Goal: Task Accomplishment & Management: Complete application form

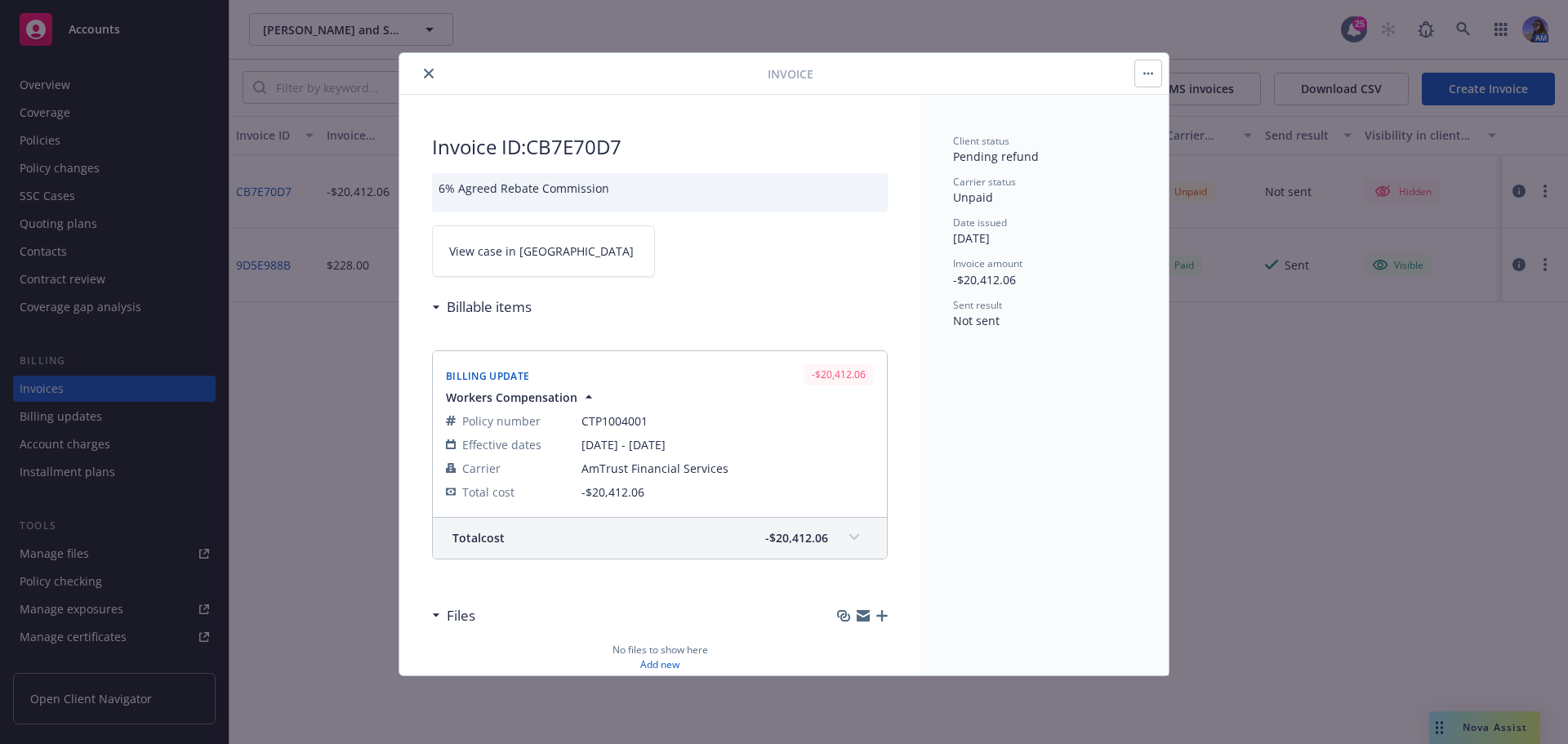
click at [428, 77] on icon "close" at bounding box center [428, 73] width 9 height 9
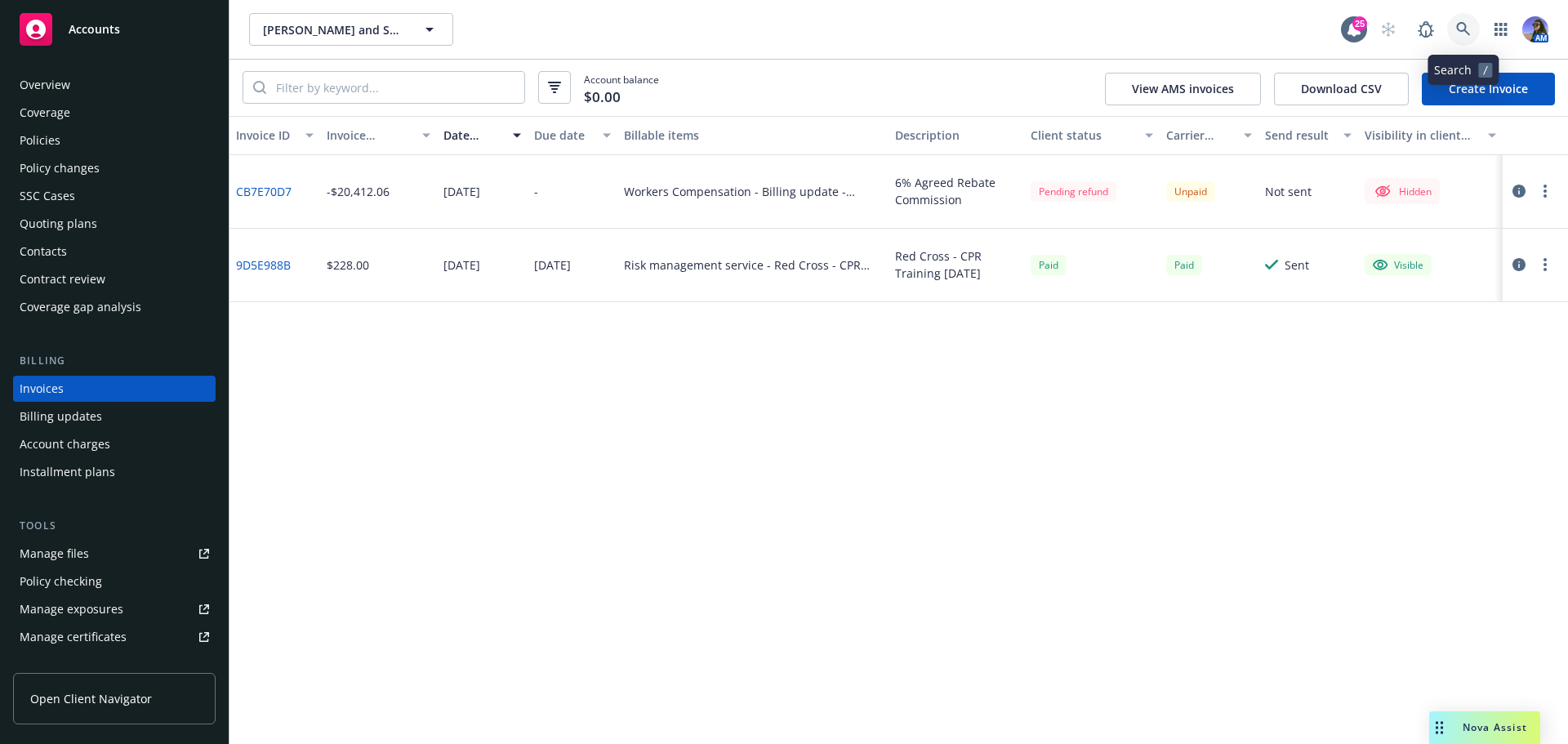
click at [1462, 27] on icon at bounding box center [1463, 29] width 15 height 15
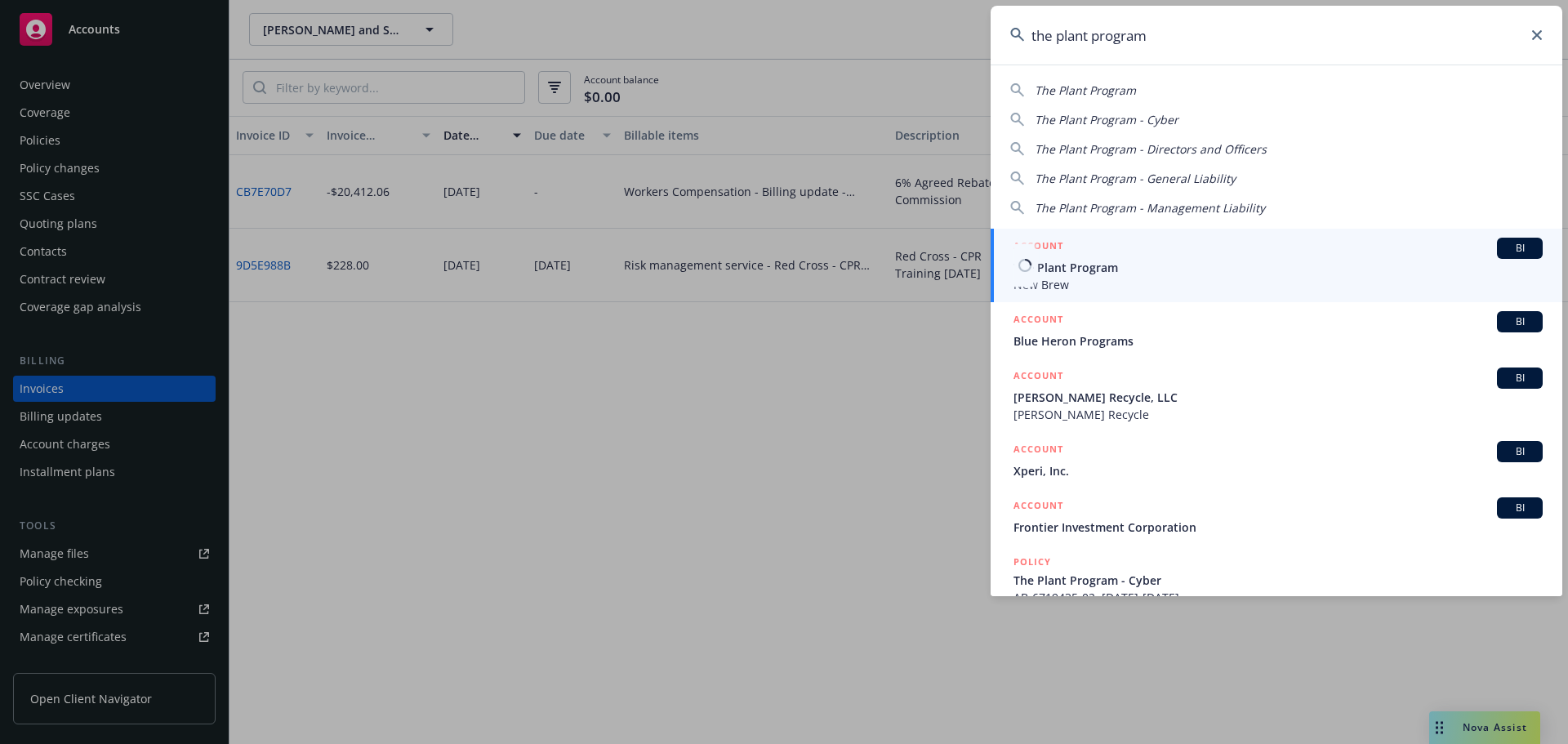
type input "the plant program"
click at [1018, 290] on span "New Brew" at bounding box center [1278, 284] width 529 height 17
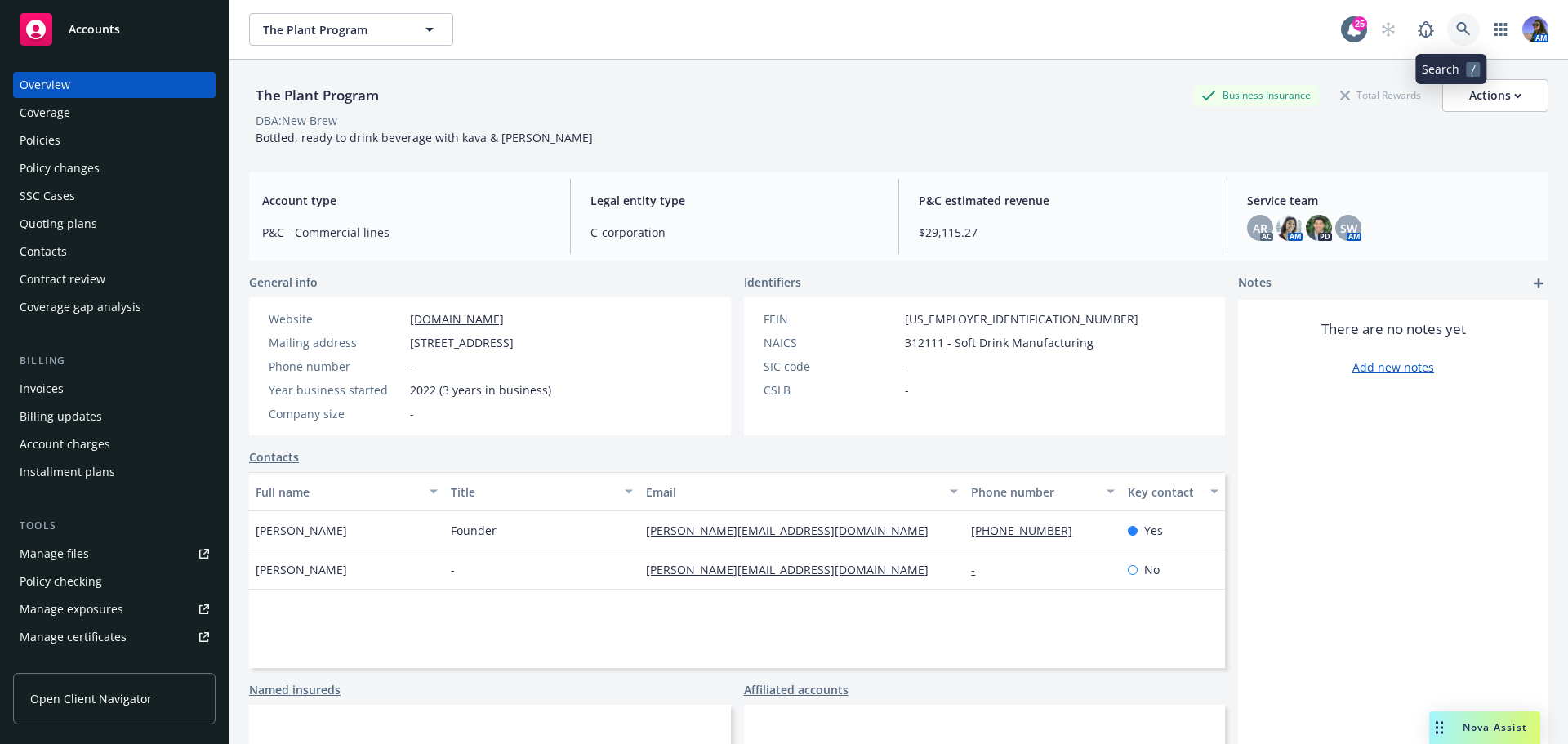
click at [1456, 33] on icon at bounding box center [1463, 29] width 15 height 15
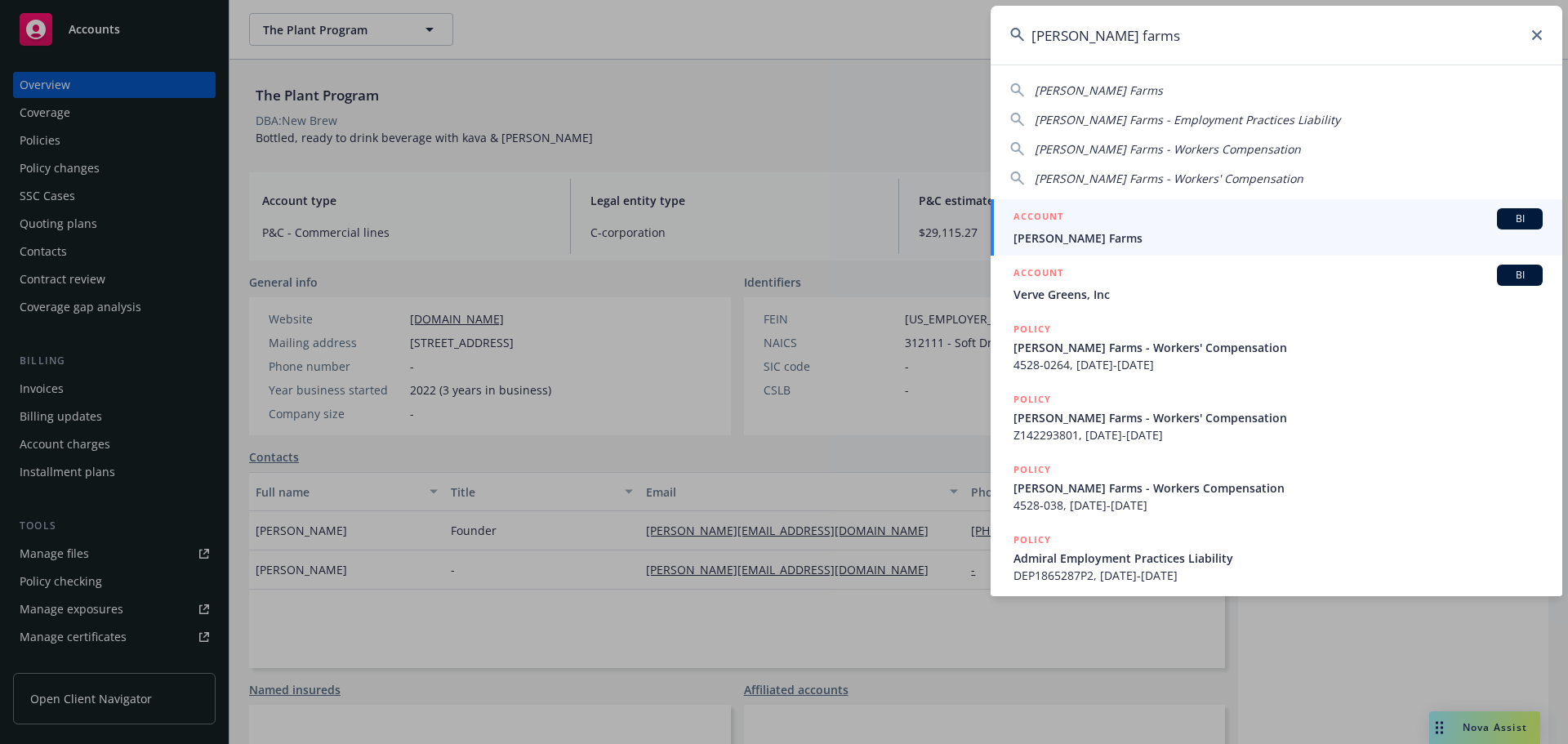
type input "verwey farms"
click at [1162, 237] on span "[PERSON_NAME] Farms" at bounding box center [1278, 238] width 529 height 17
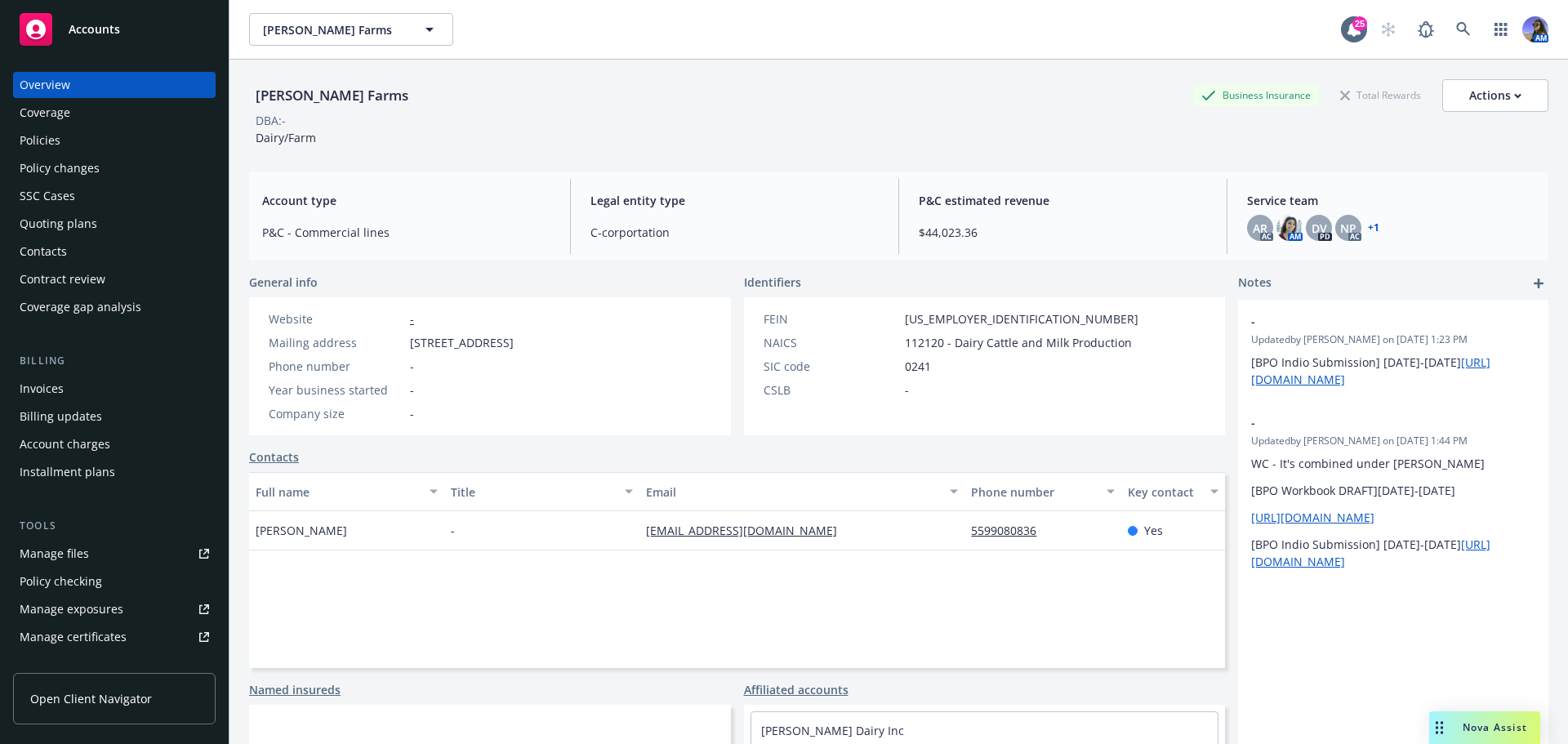
click at [78, 215] on div "Quoting plans" at bounding box center [58, 223] width 77 height 26
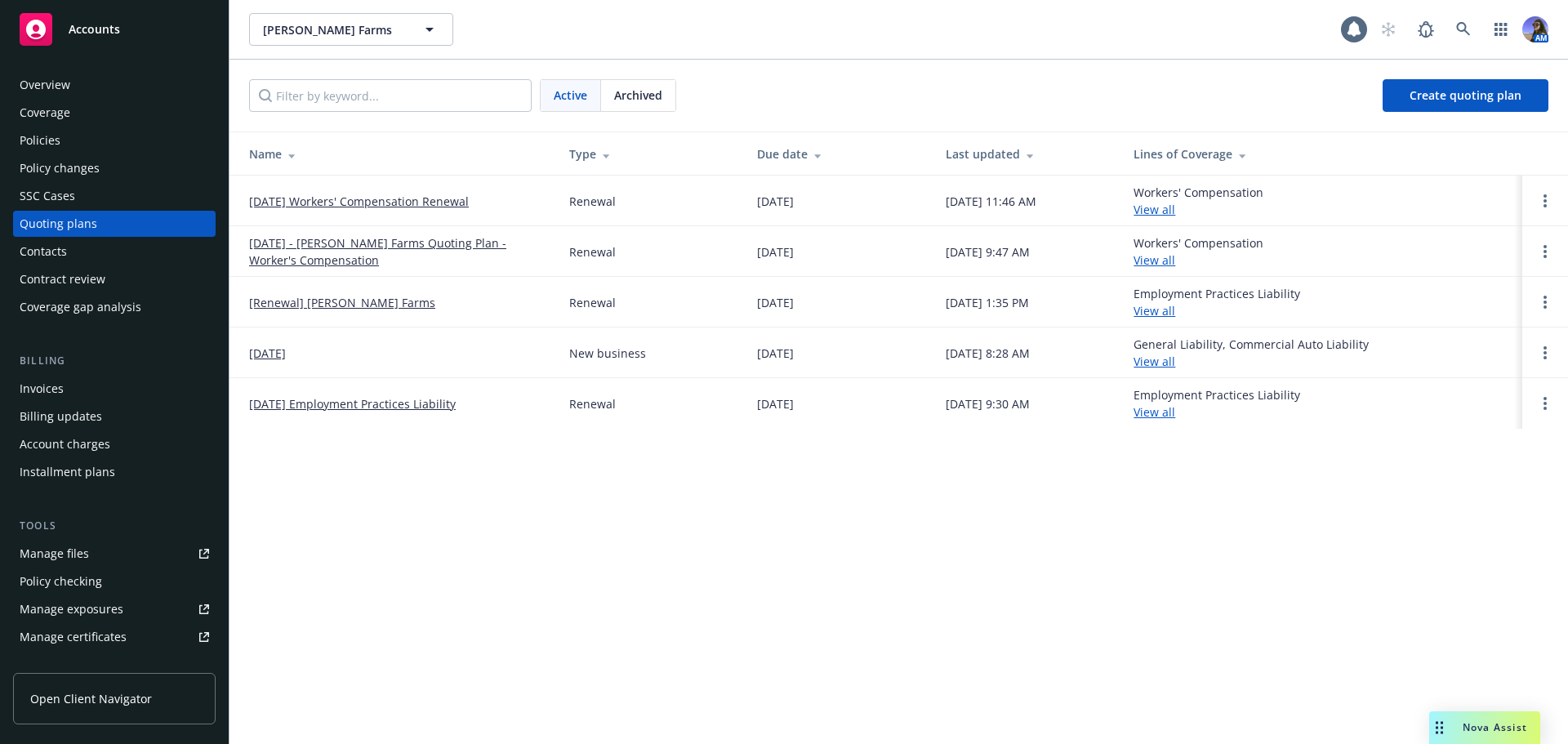
click at [313, 197] on link "12/15/25 Workers' Compensation Renewal" at bounding box center [359, 201] width 220 height 17
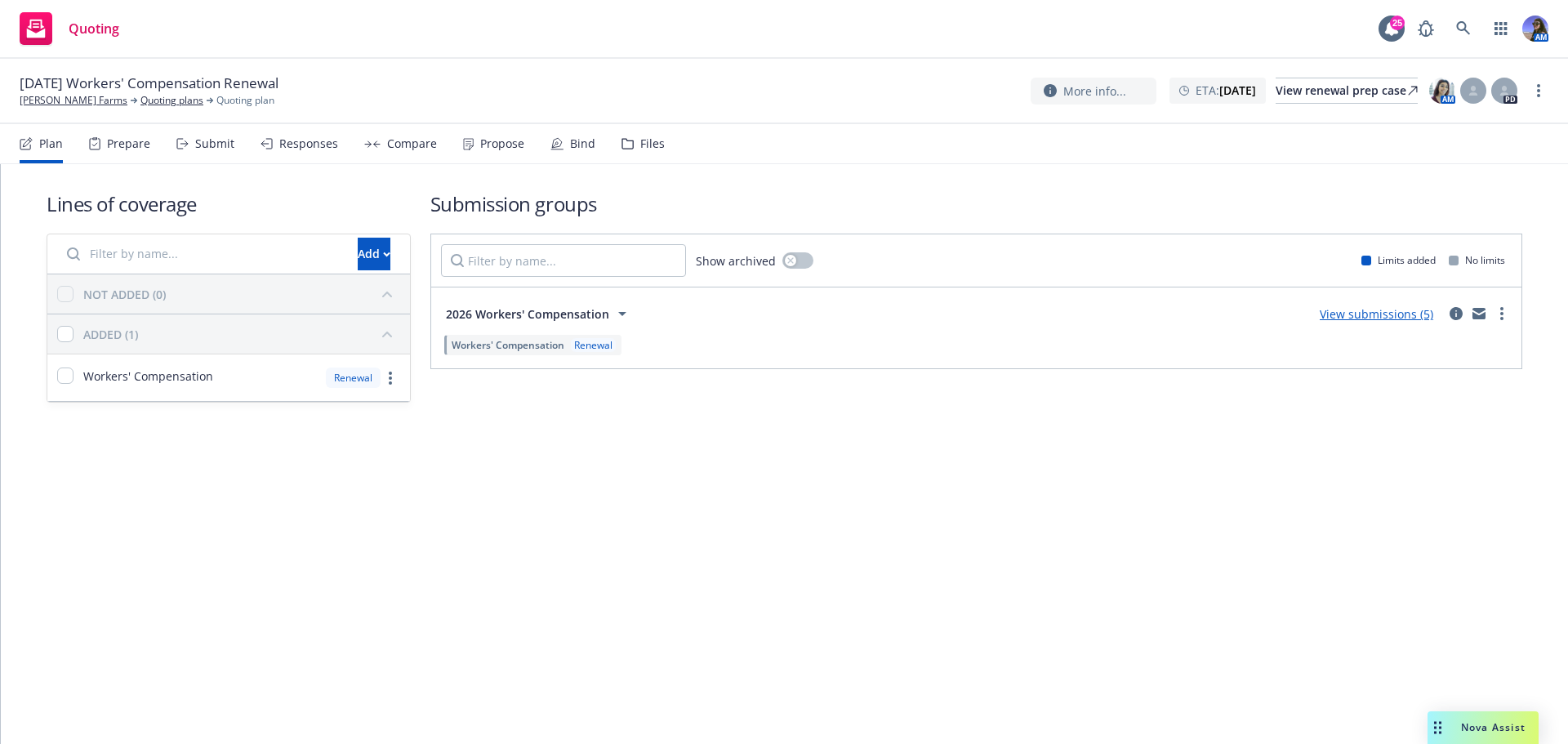
click at [646, 135] on div "Files" at bounding box center [643, 144] width 43 height 39
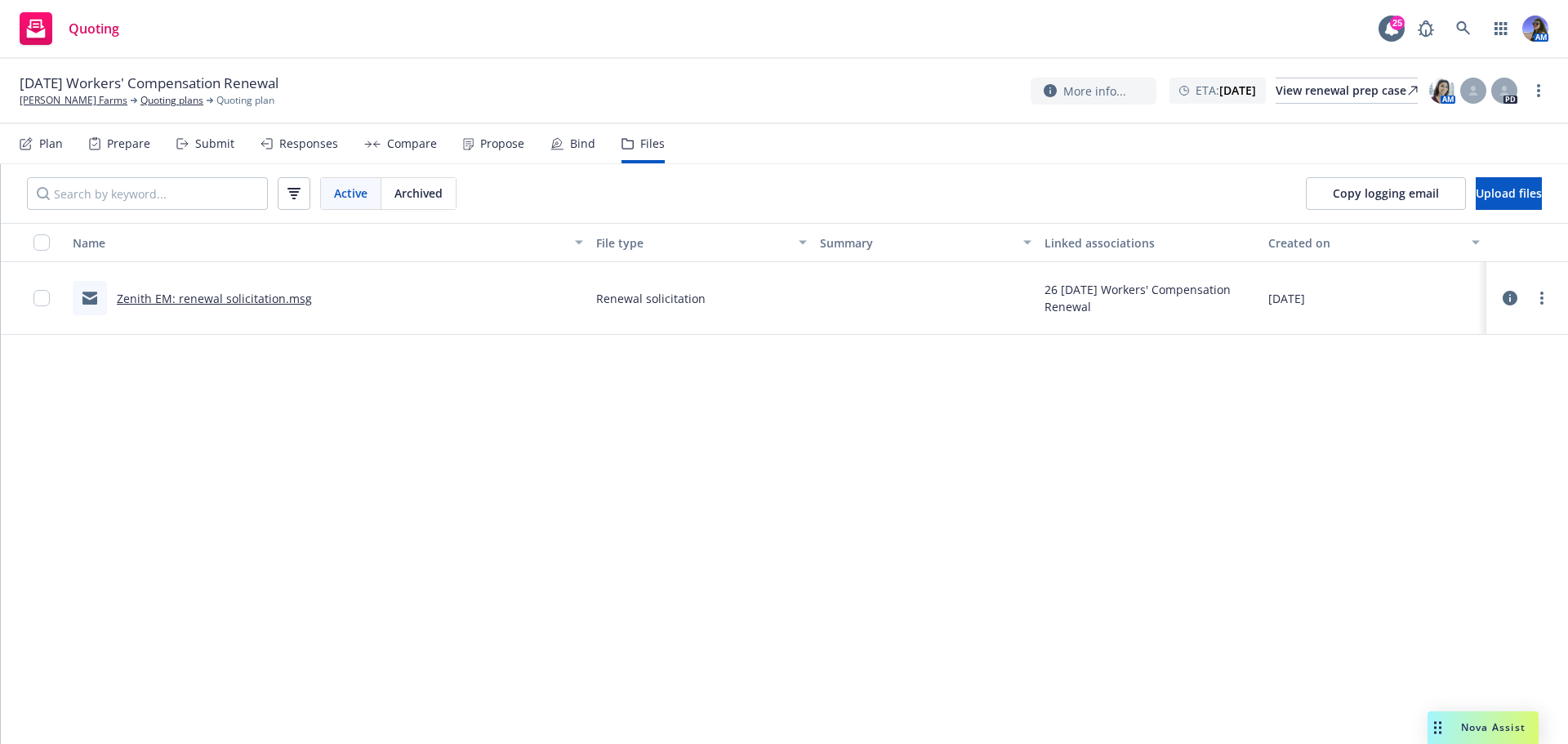
click at [163, 294] on link "Zenith EM: renewal solicitation.msg" at bounding box center [214, 299] width 195 height 15
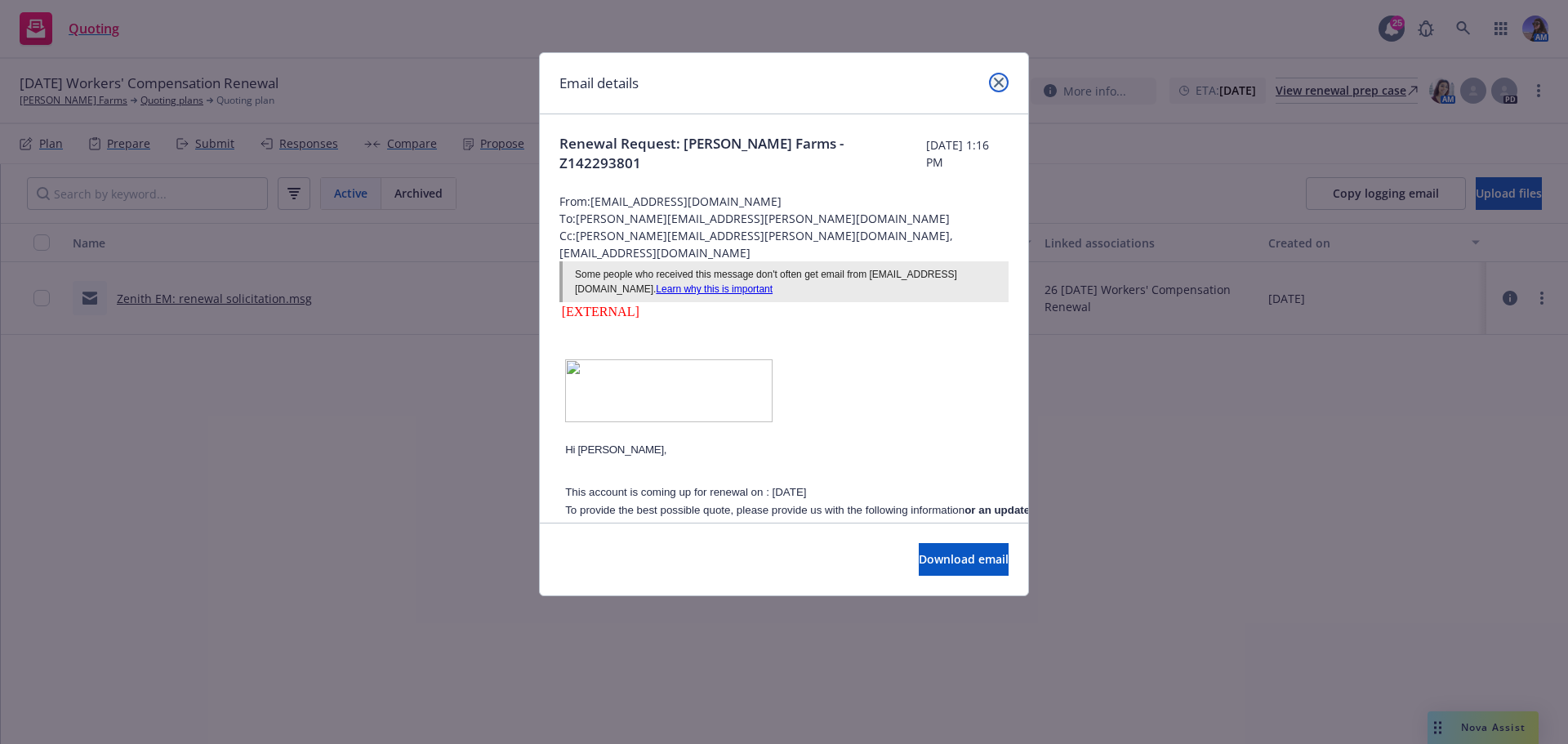
click at [996, 87] on icon "close" at bounding box center [999, 82] width 9 height 9
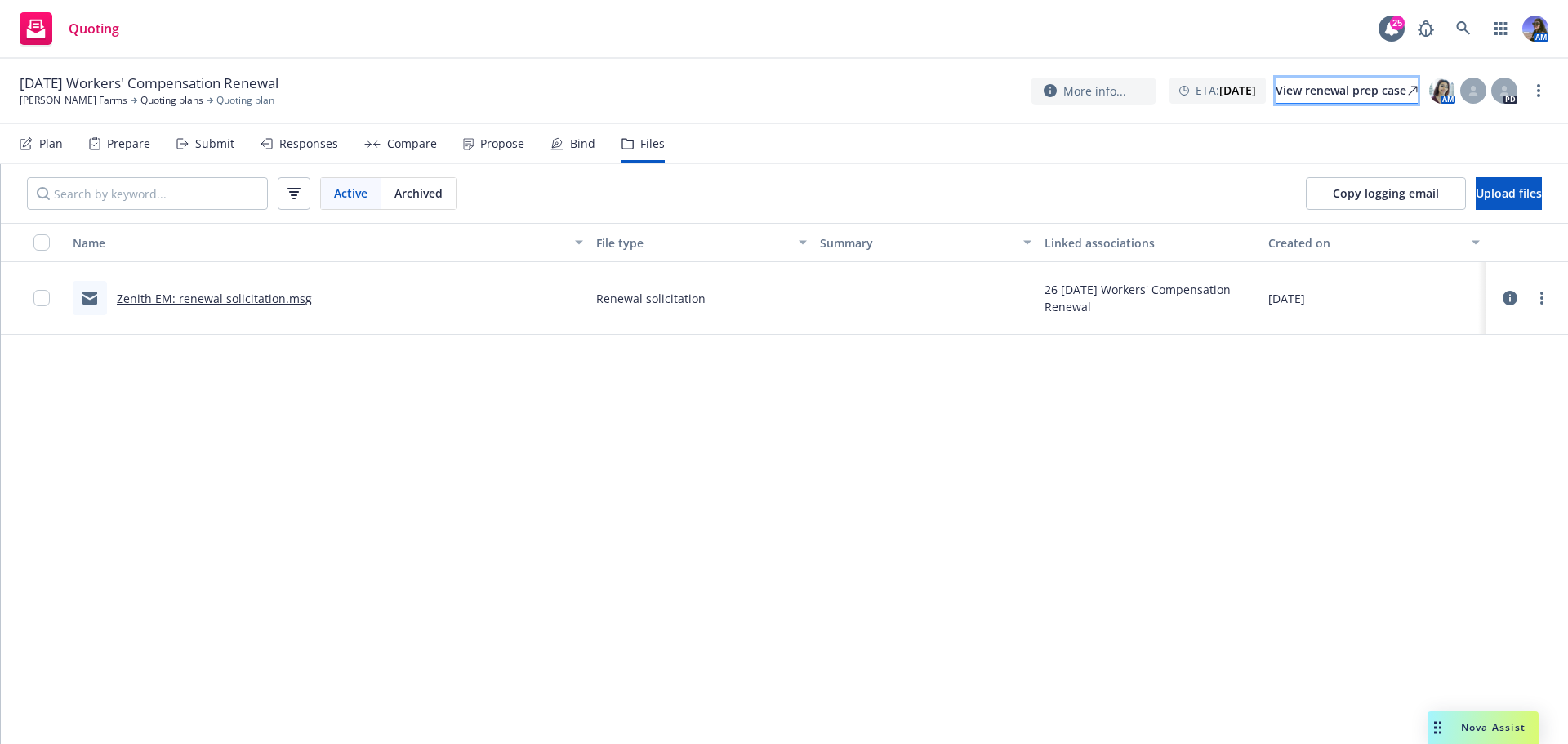
click at [1306, 93] on div "View renewal prep case" at bounding box center [1347, 90] width 143 height 25
click at [1375, 192] on span "Copy logging email" at bounding box center [1386, 193] width 106 height 15
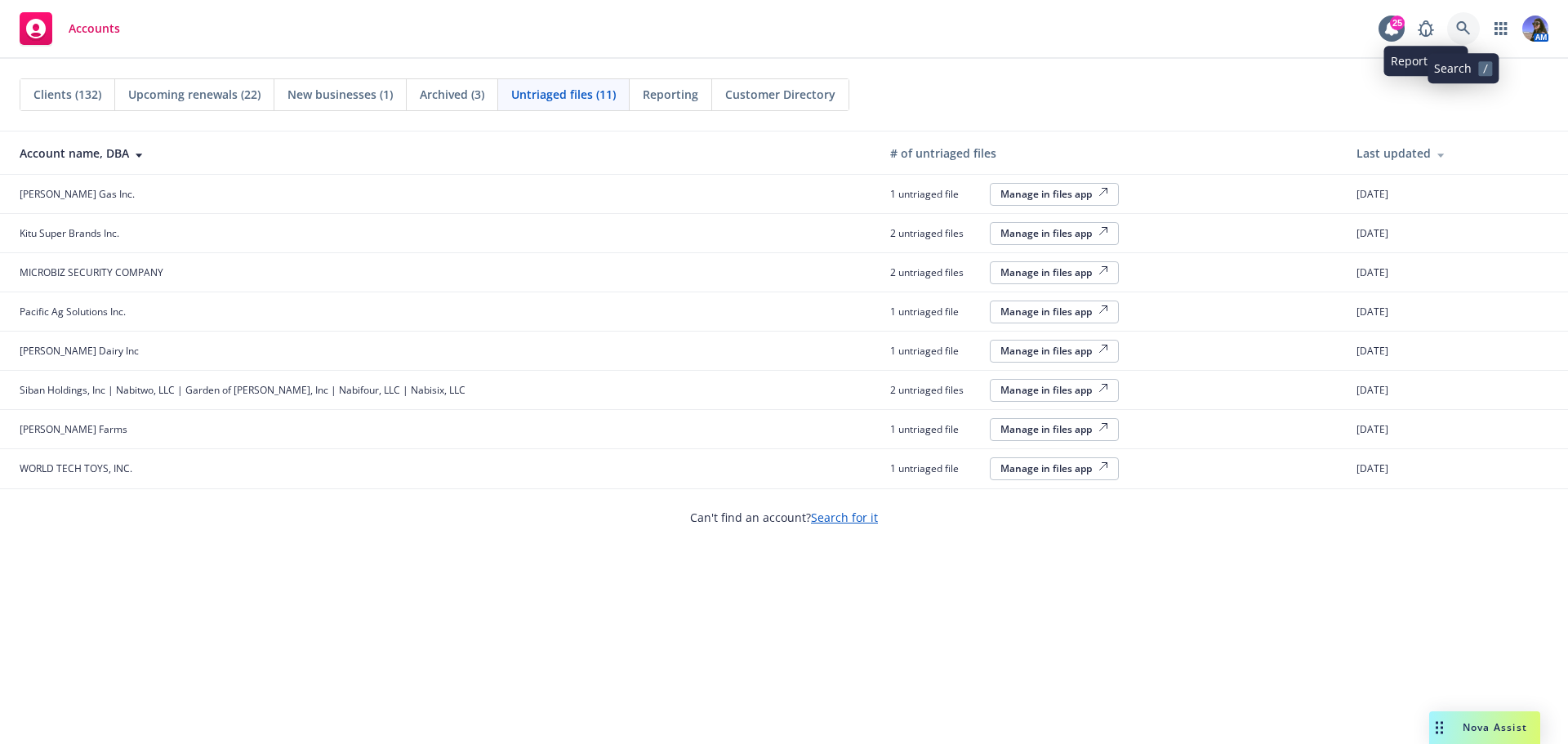
click at [1462, 24] on icon at bounding box center [1463, 28] width 15 height 15
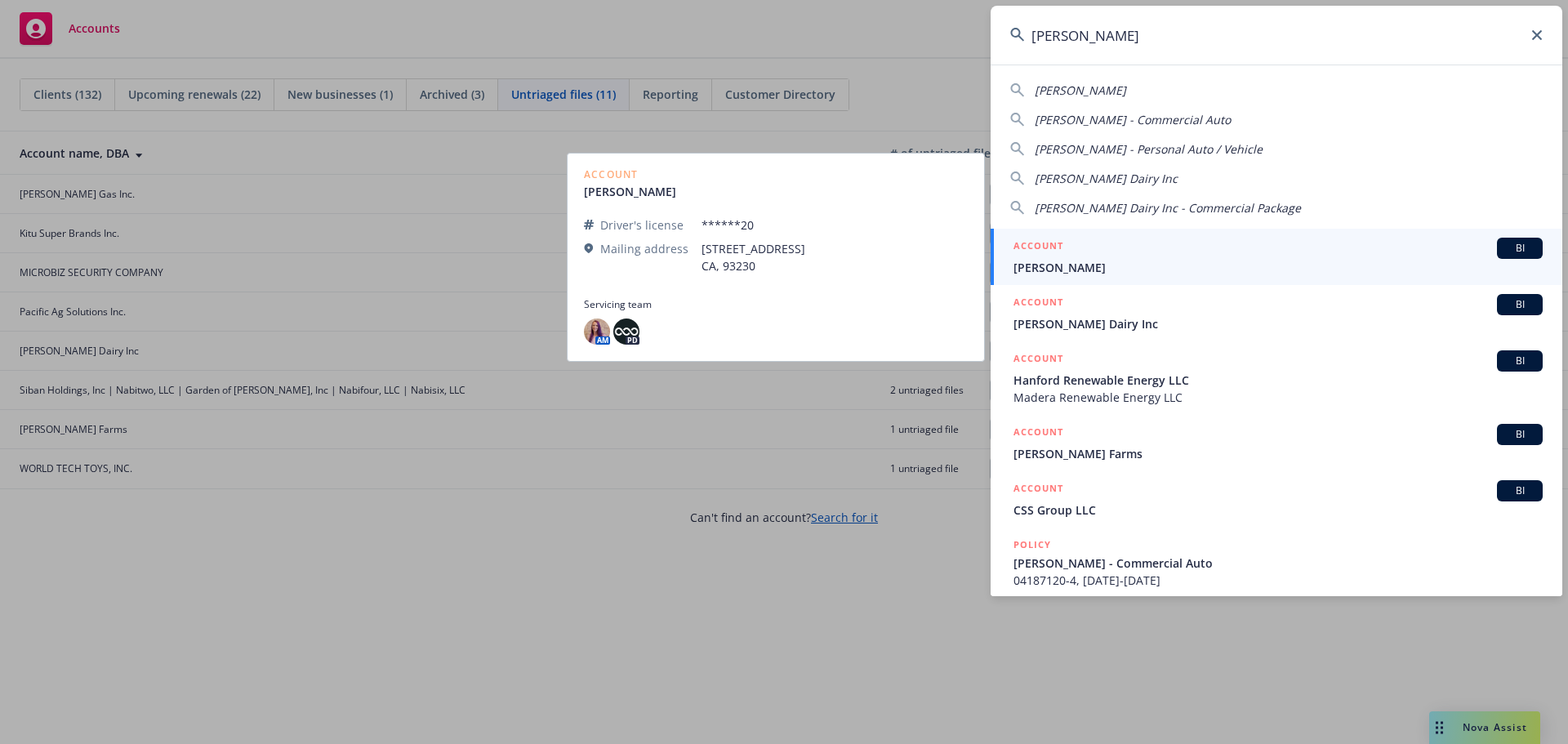
type input "philip verwey"
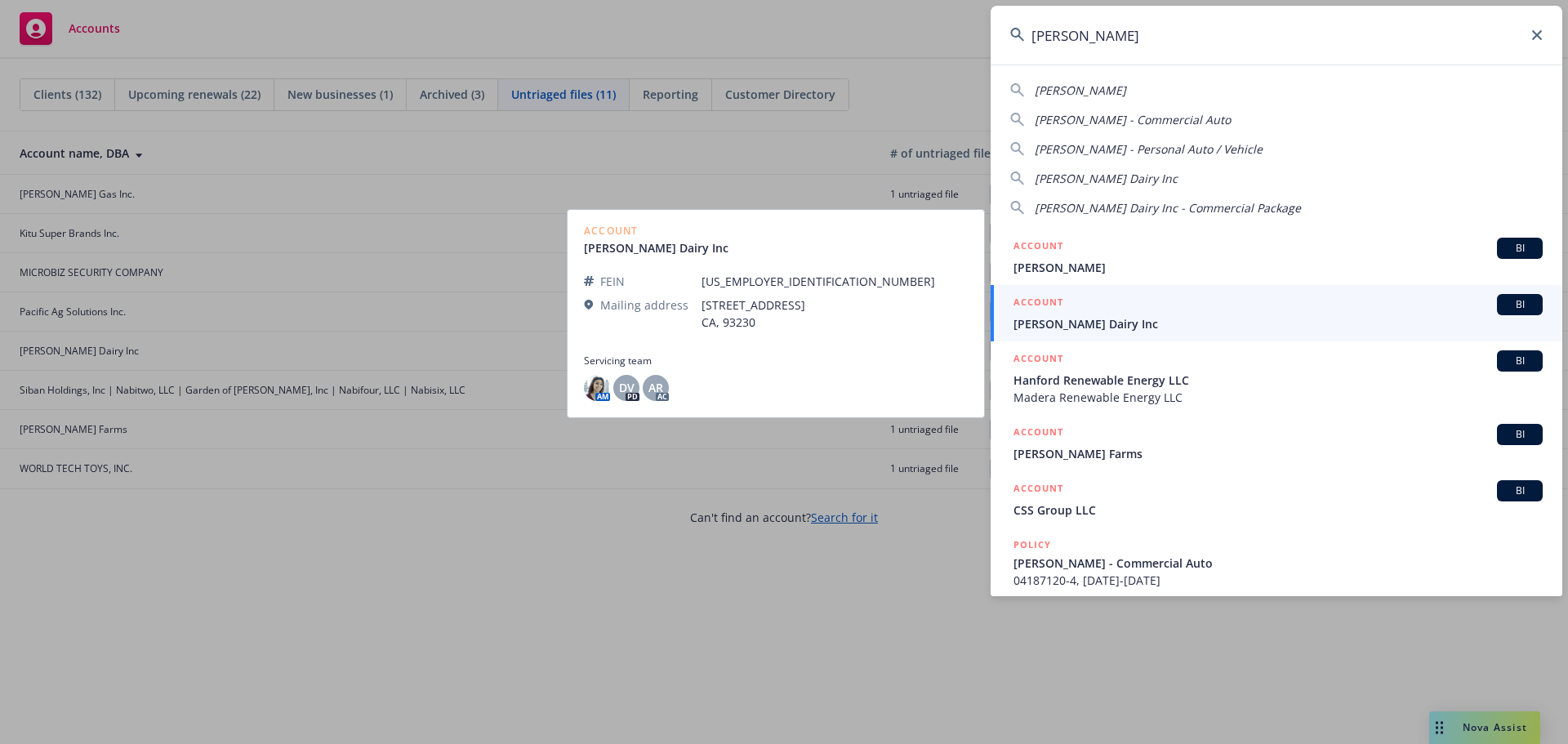
click at [1096, 316] on span "[PERSON_NAME] Dairy Inc" at bounding box center [1278, 324] width 529 height 17
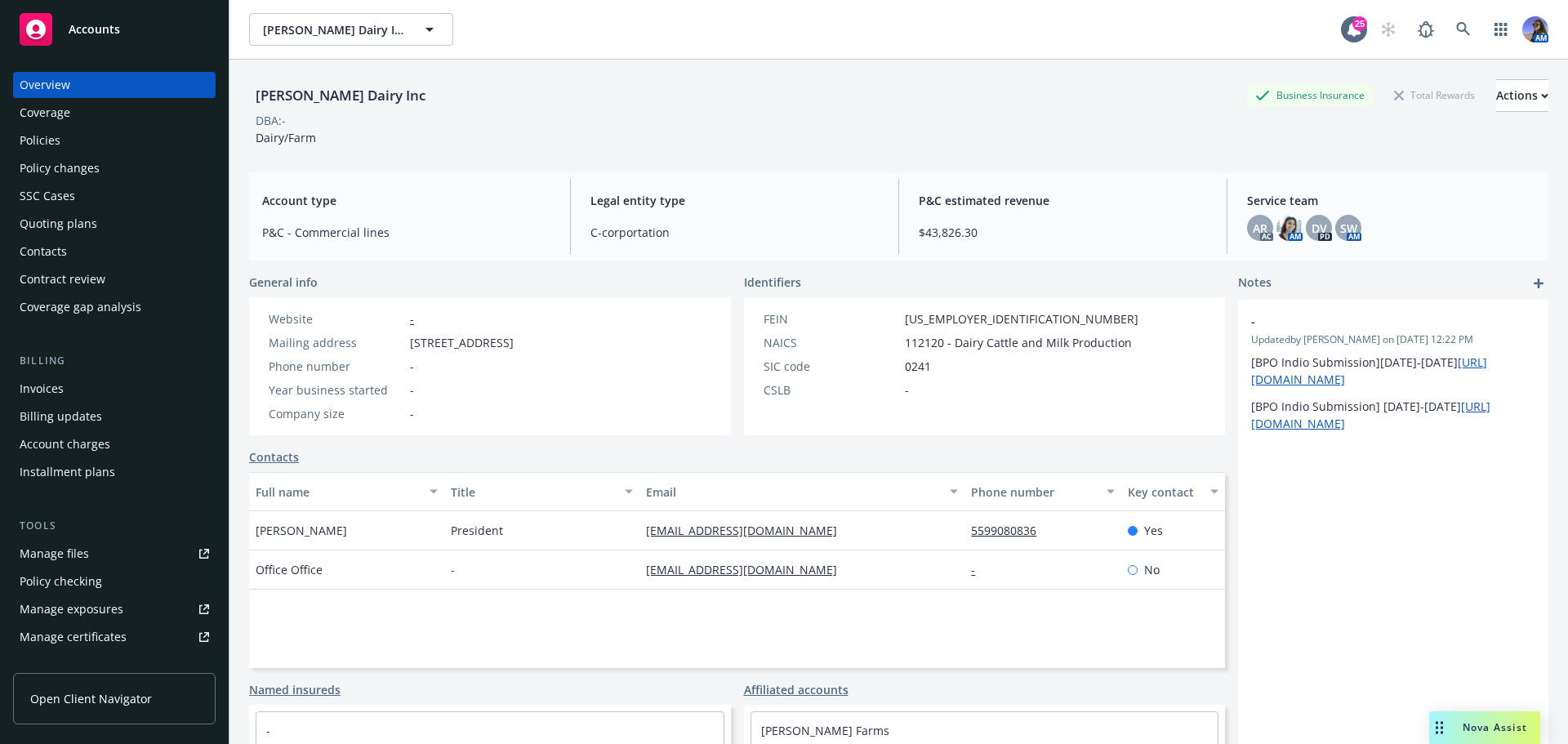
click at [114, 221] on div "Quoting plans" at bounding box center [114, 223] width 190 height 26
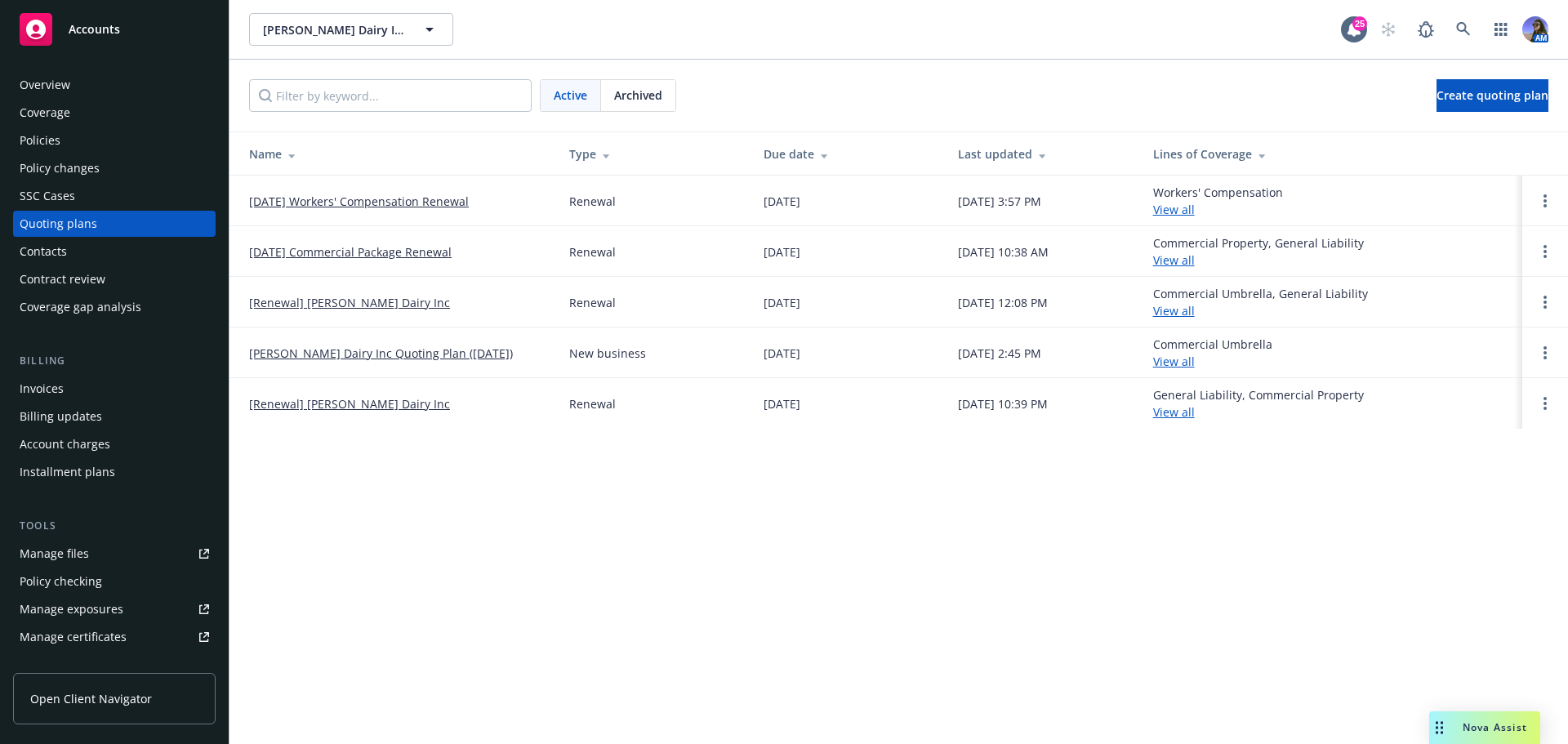
click at [405, 208] on link "[DATE] Workers' Compensation Renewal" at bounding box center [359, 201] width 220 height 17
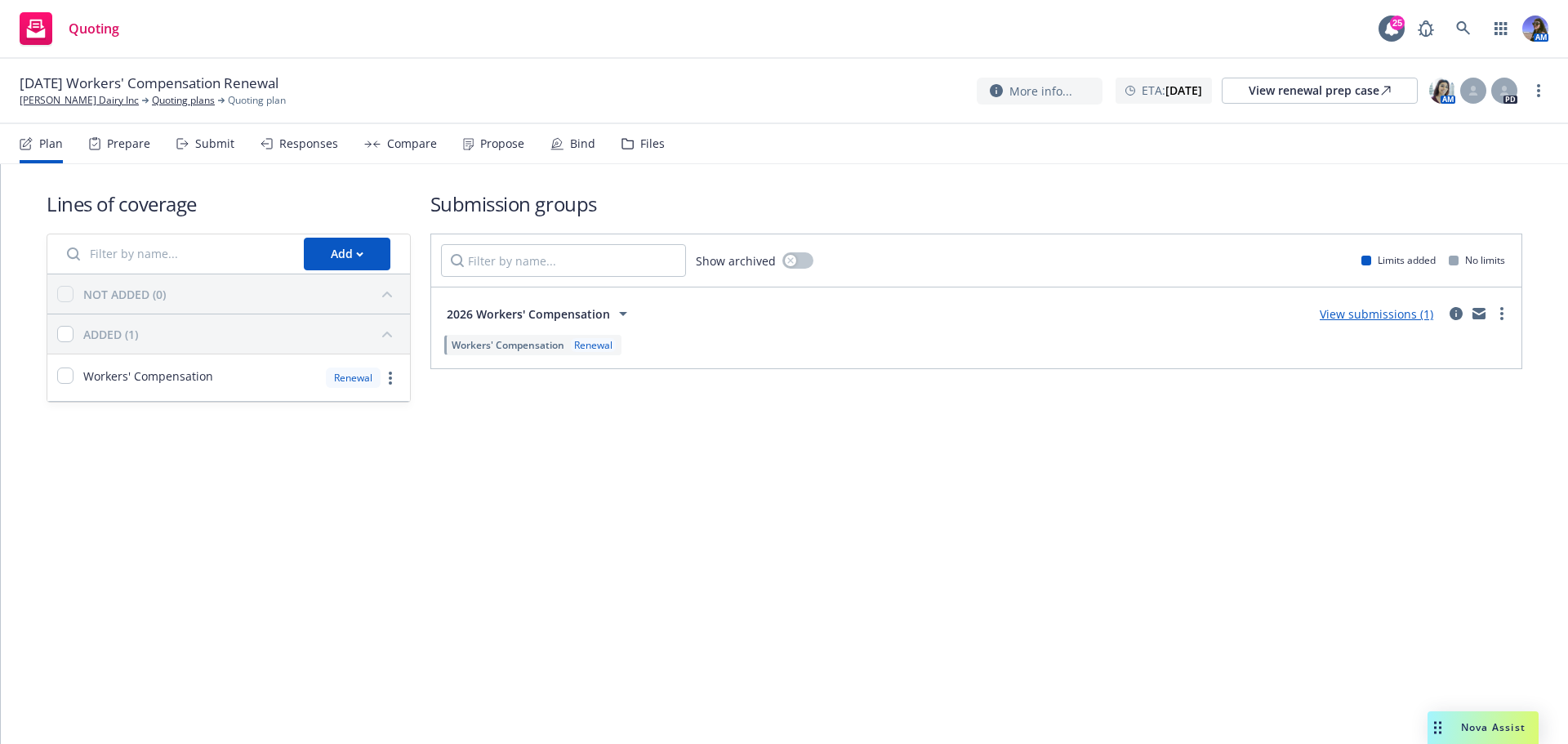
click at [649, 139] on div "Files" at bounding box center [653, 143] width 25 height 13
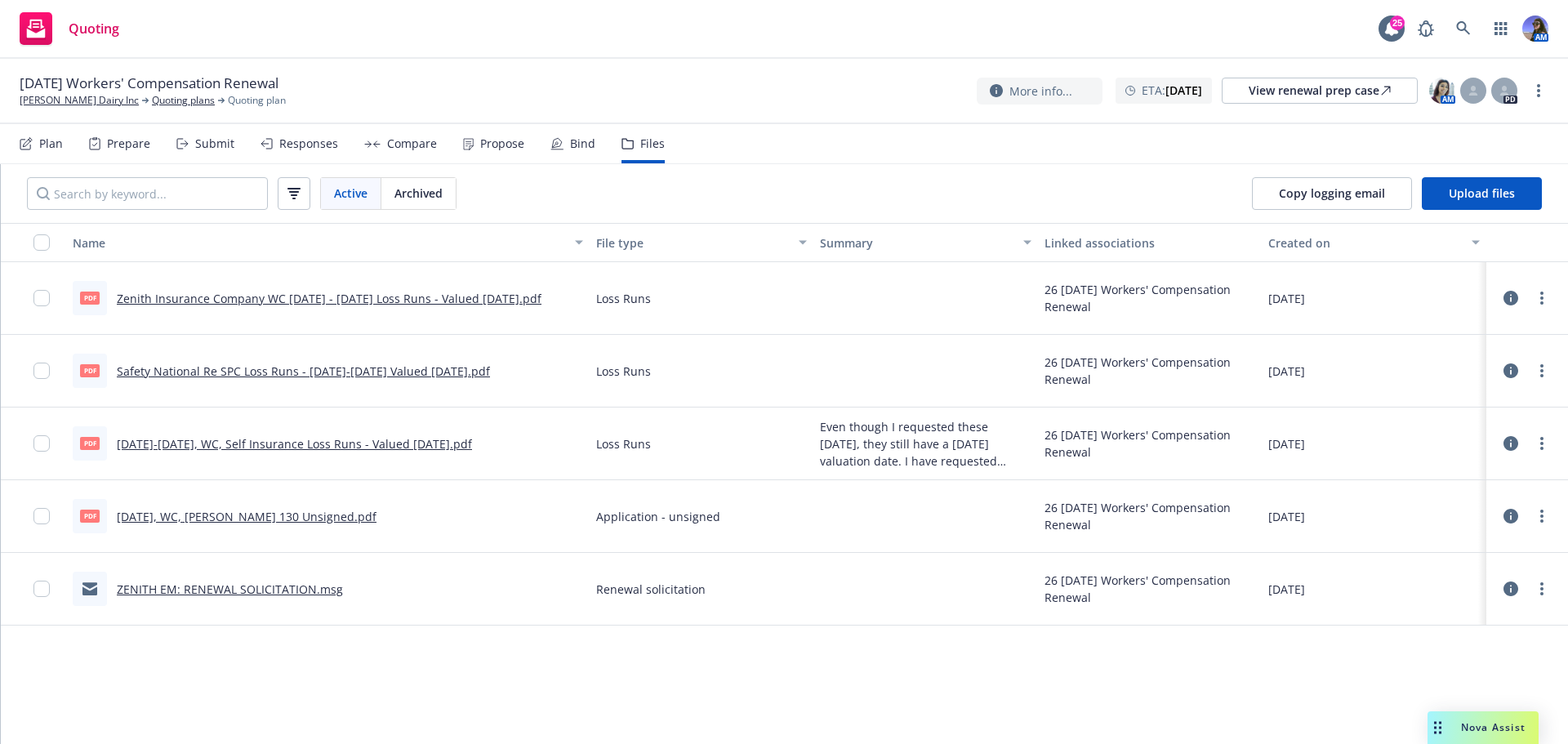
click at [273, 521] on link "12.15.2025, WC, Acord 130 Unsigned.pdf" at bounding box center [246, 517] width 259 height 15
click at [219, 593] on link "ZENITH EM: RENEWAL SOLICITATION.msg" at bounding box center [229, 589] width 226 height 15
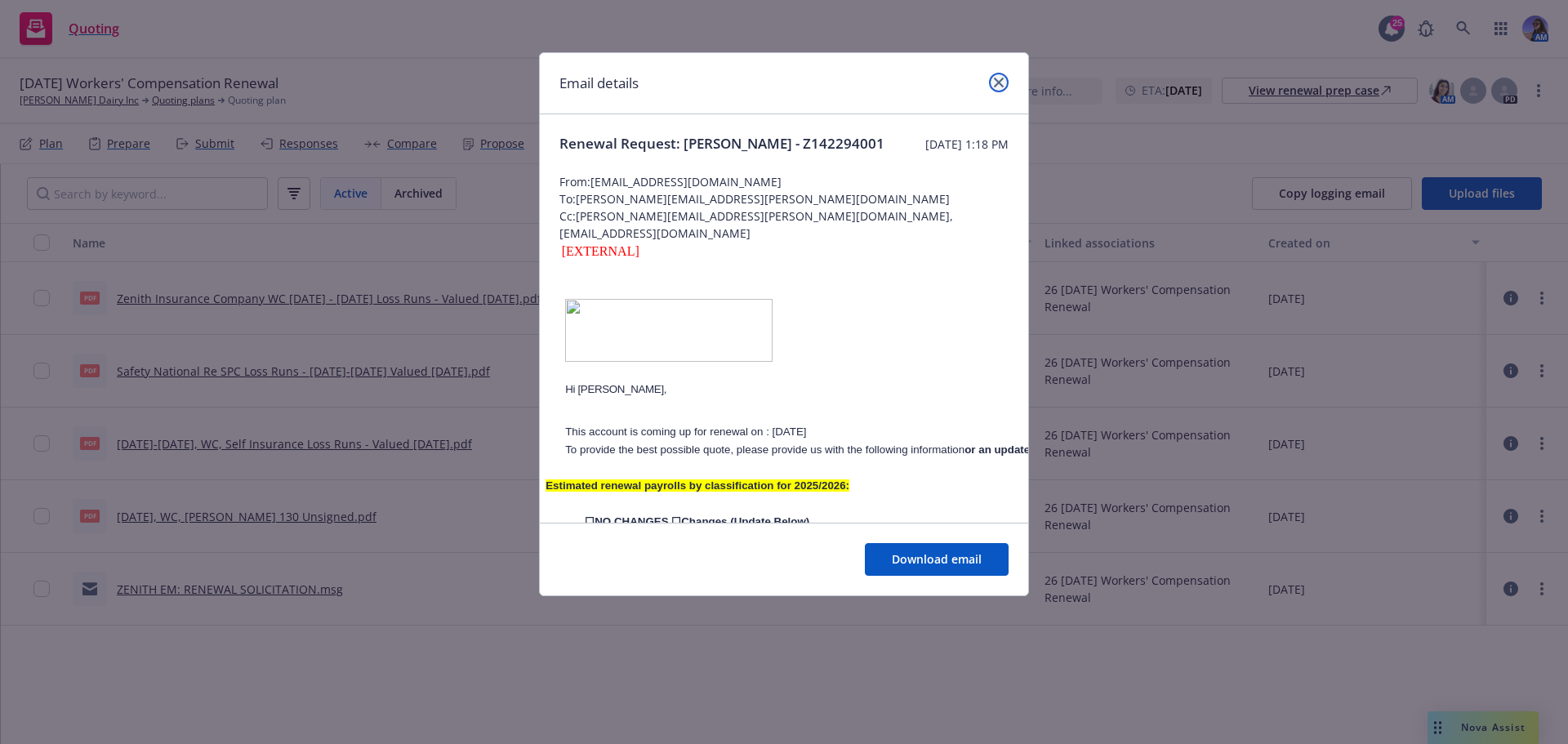
click at [995, 83] on icon "close" at bounding box center [999, 82] width 9 height 9
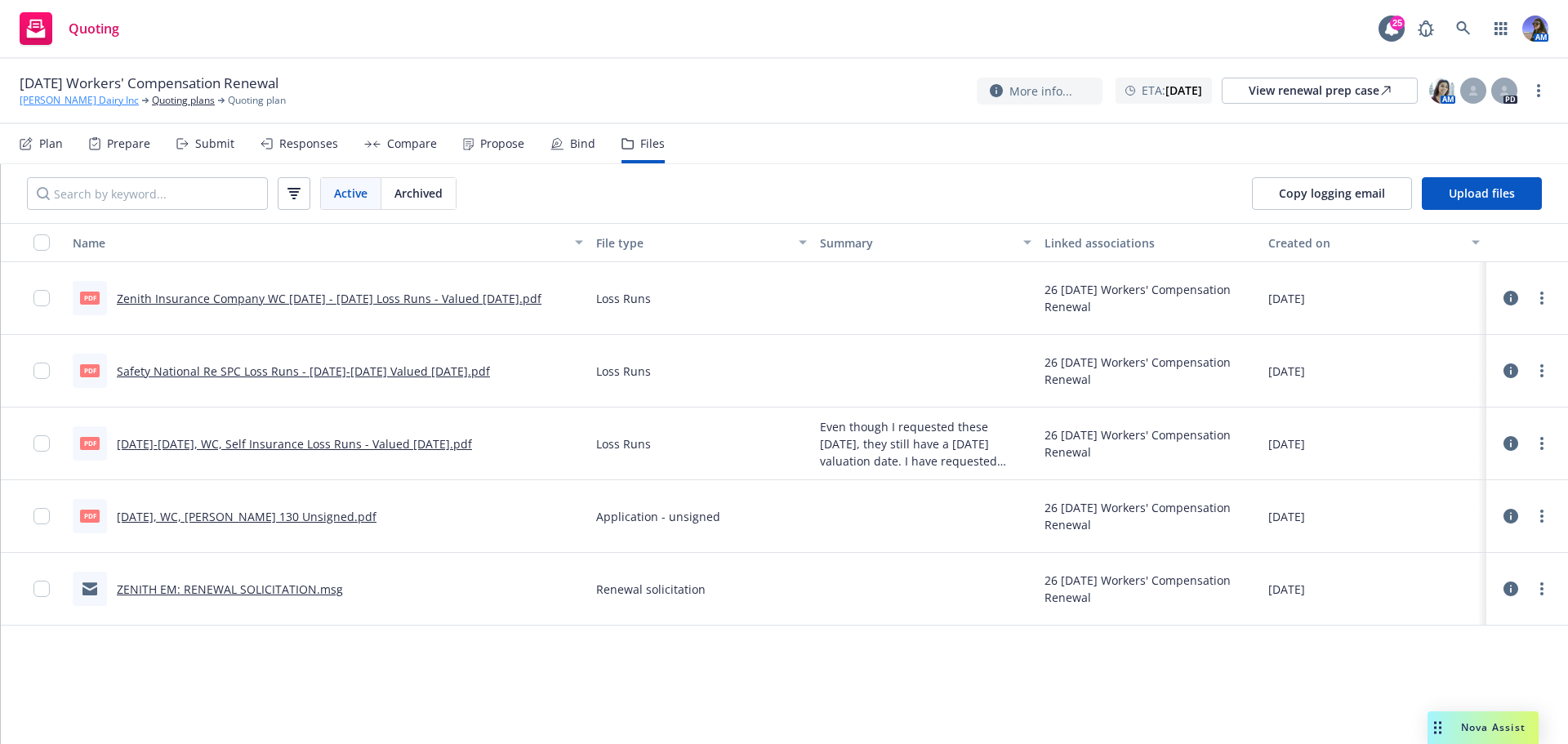
click at [107, 102] on link "[PERSON_NAME] Dairy Inc" at bounding box center [79, 100] width 119 height 15
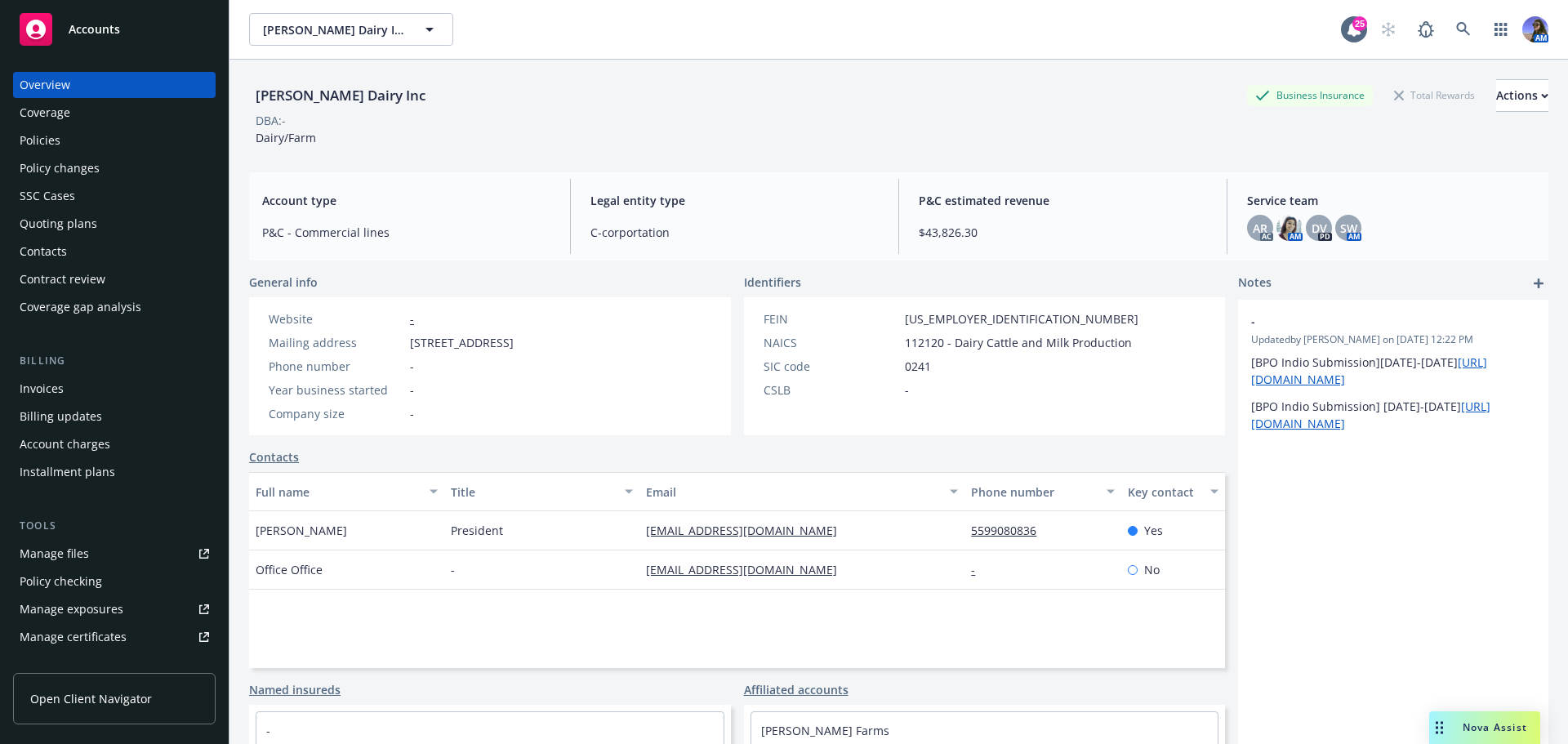
click at [68, 143] on div "Policies" at bounding box center [114, 140] width 190 height 26
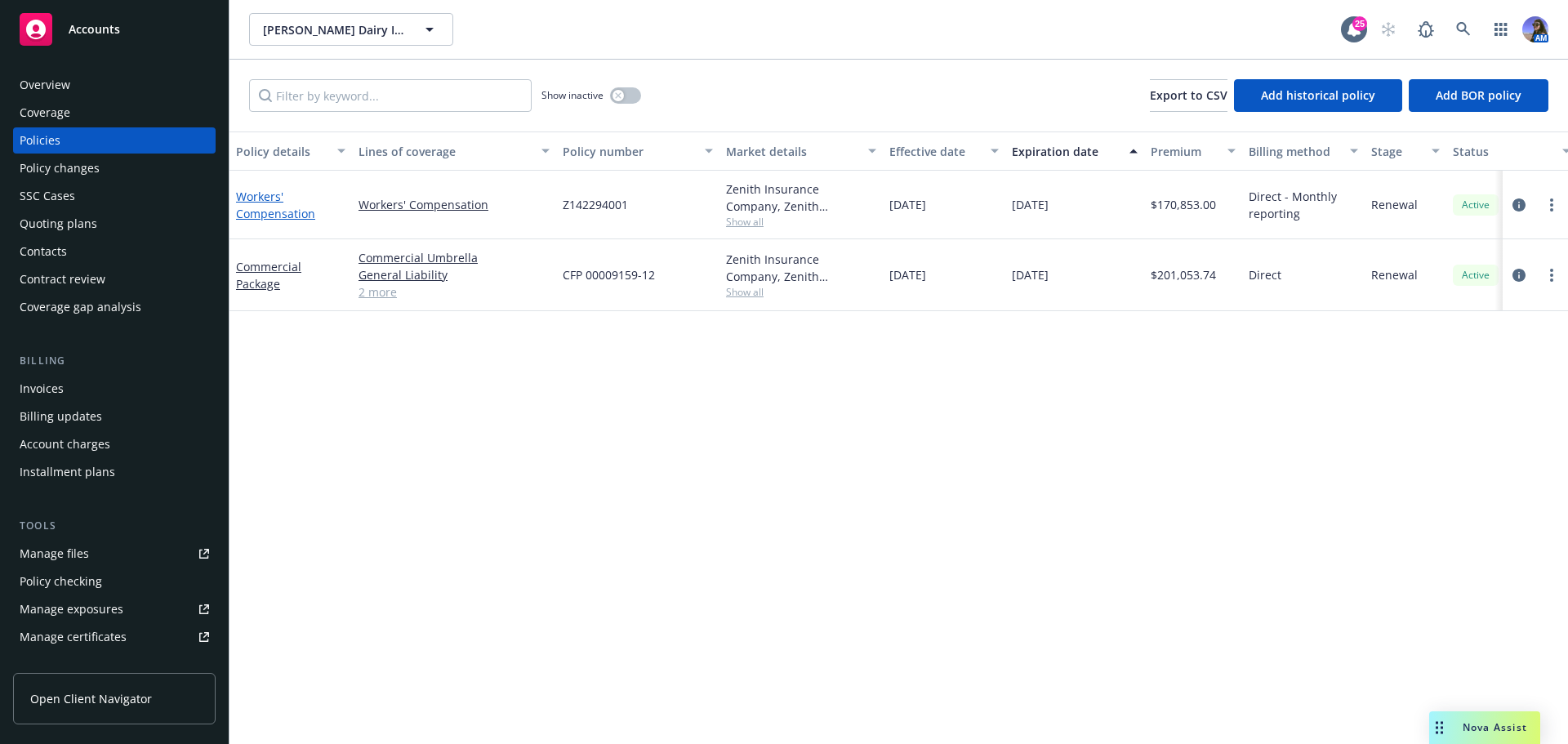
click at [275, 213] on link "Workers' Compensation" at bounding box center [276, 205] width 79 height 33
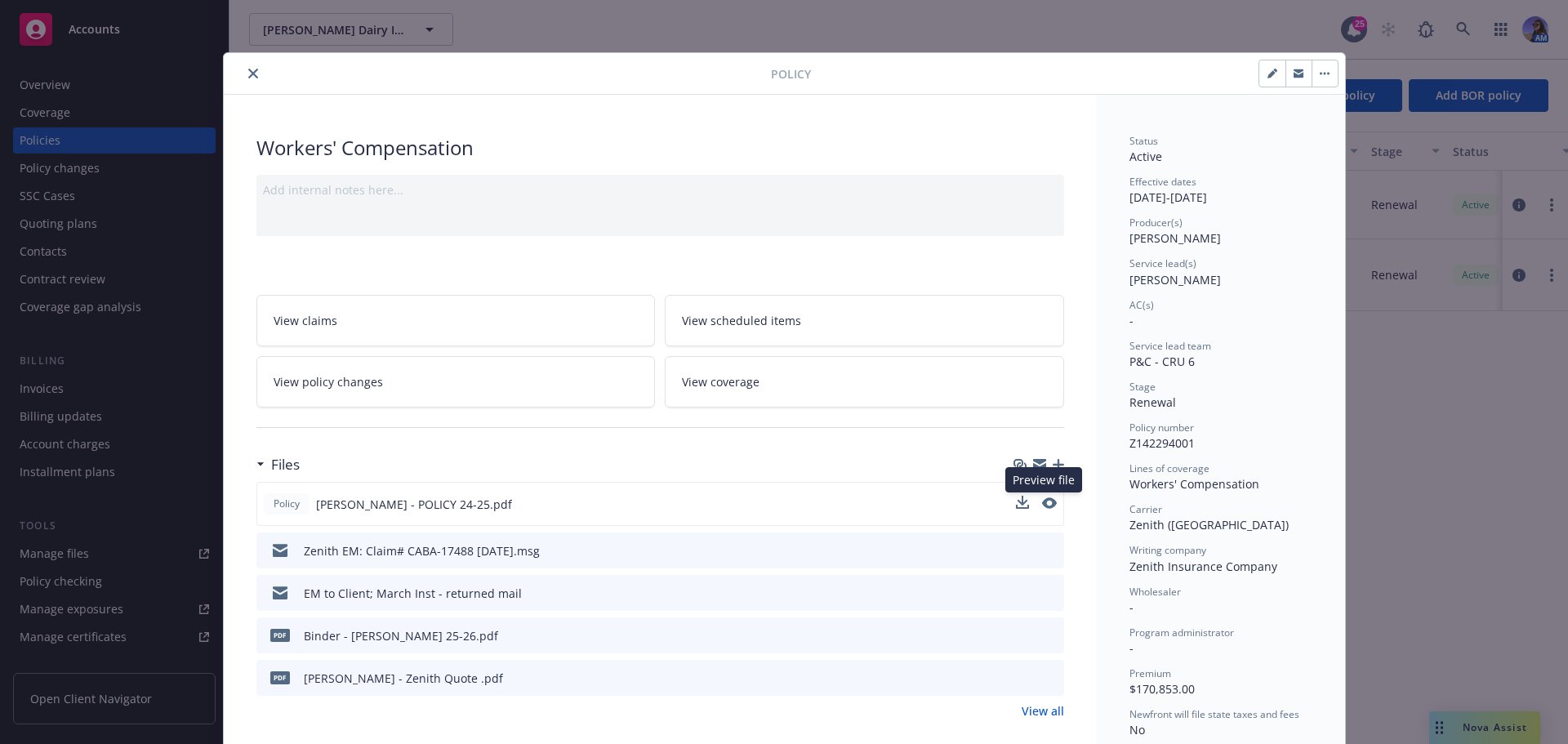
click at [1049, 509] on button at bounding box center [1049, 504] width 15 height 17
click at [1047, 505] on icon "preview file" at bounding box center [1048, 502] width 15 height 11
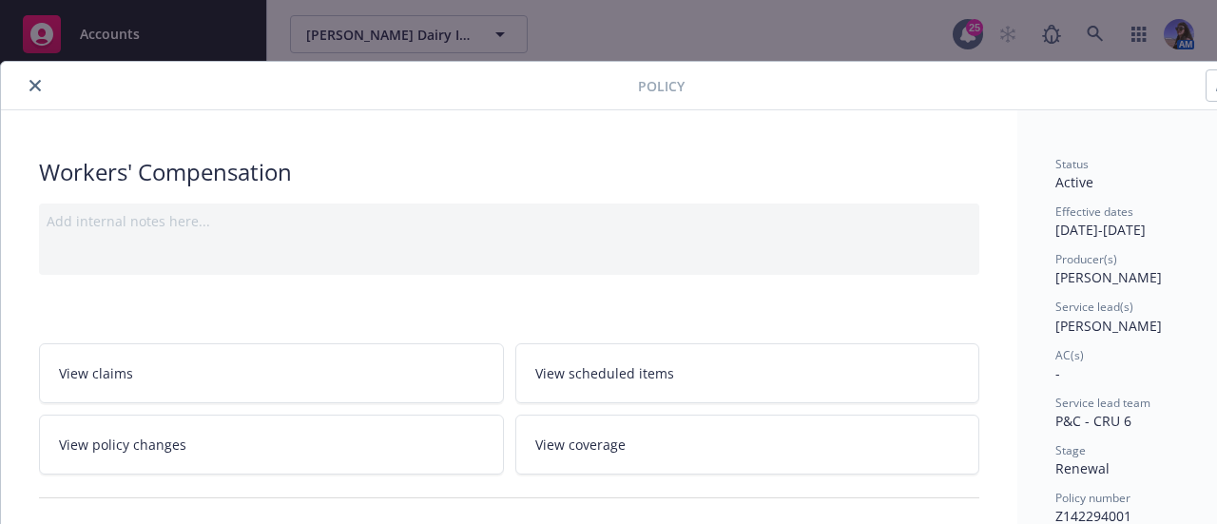
click at [32, 85] on icon "close" at bounding box center [34, 85] width 11 height 11
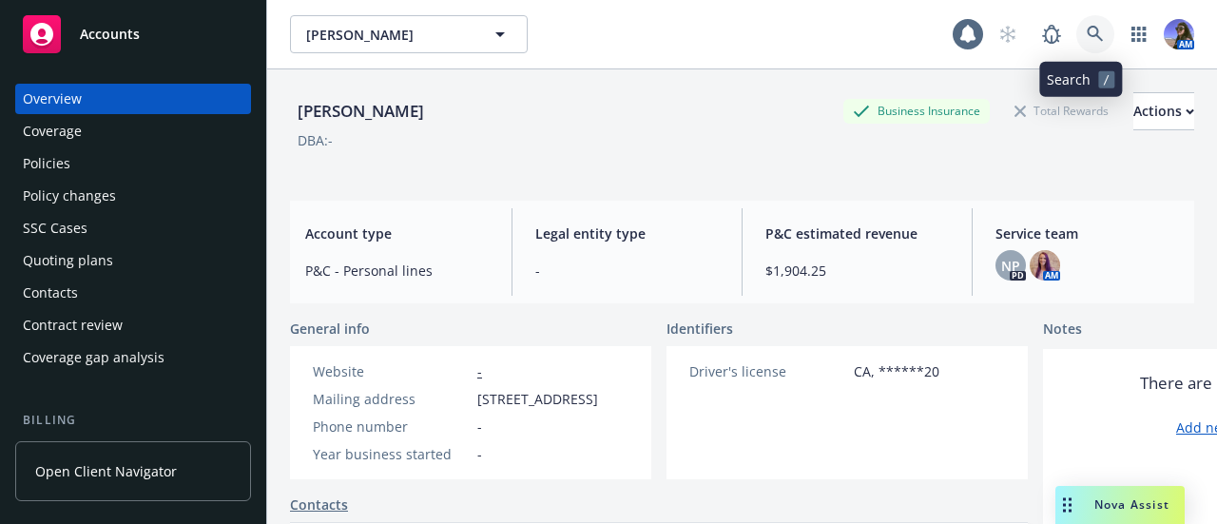
click at [1077, 43] on link at bounding box center [1096, 34] width 38 height 38
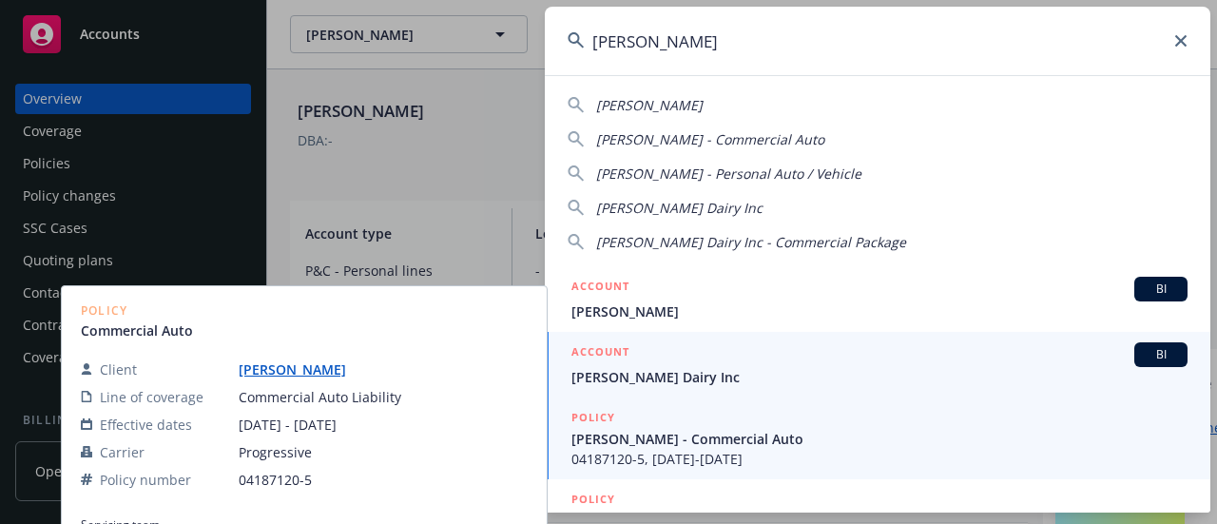
type input "[PERSON_NAME]"
click at [629, 374] on span "[PERSON_NAME] Dairy Inc" at bounding box center [880, 377] width 616 height 20
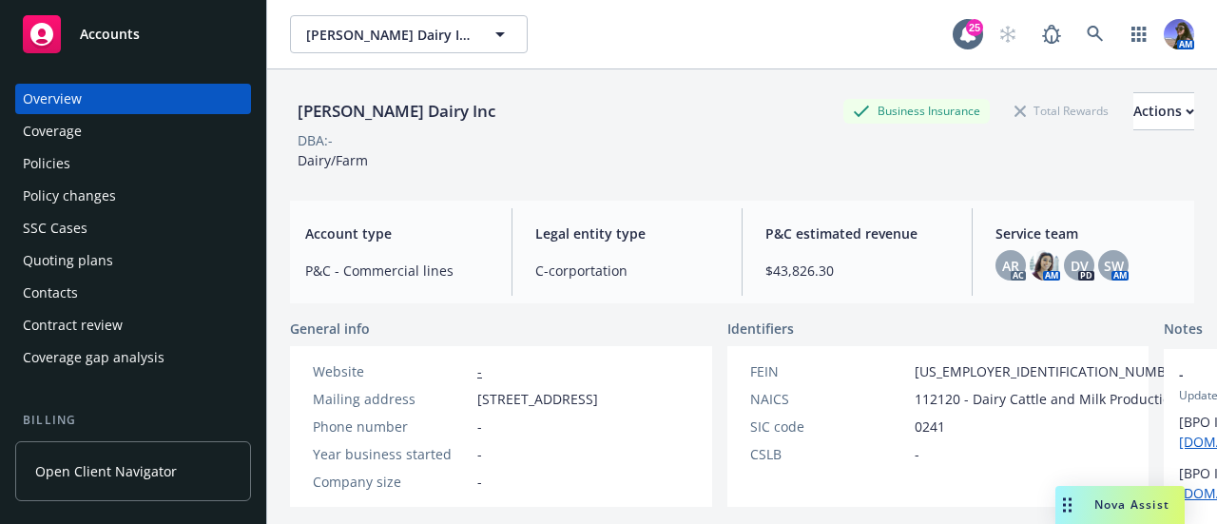
click at [103, 275] on div "Quoting plans" at bounding box center [68, 260] width 90 height 30
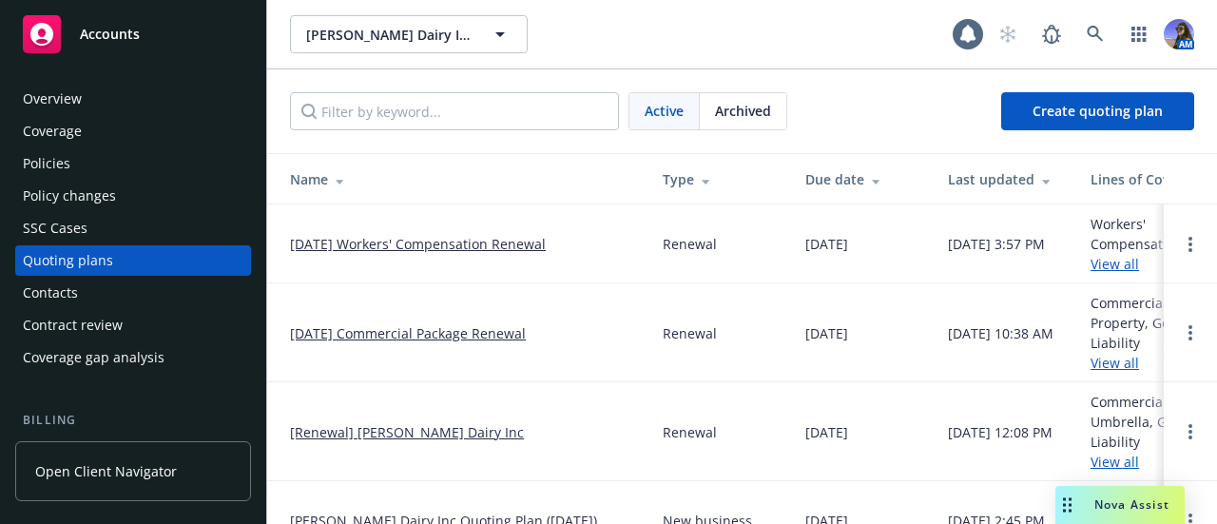
click at [385, 243] on link "[DATE] Workers' Compensation Renewal" at bounding box center [418, 244] width 256 height 20
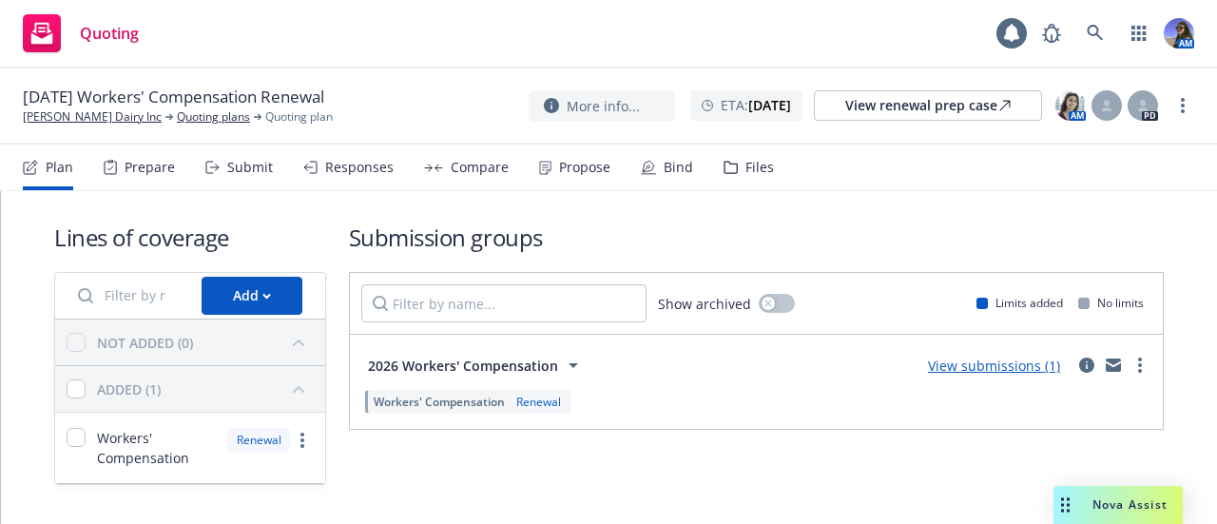
scroll to position [42, 0]
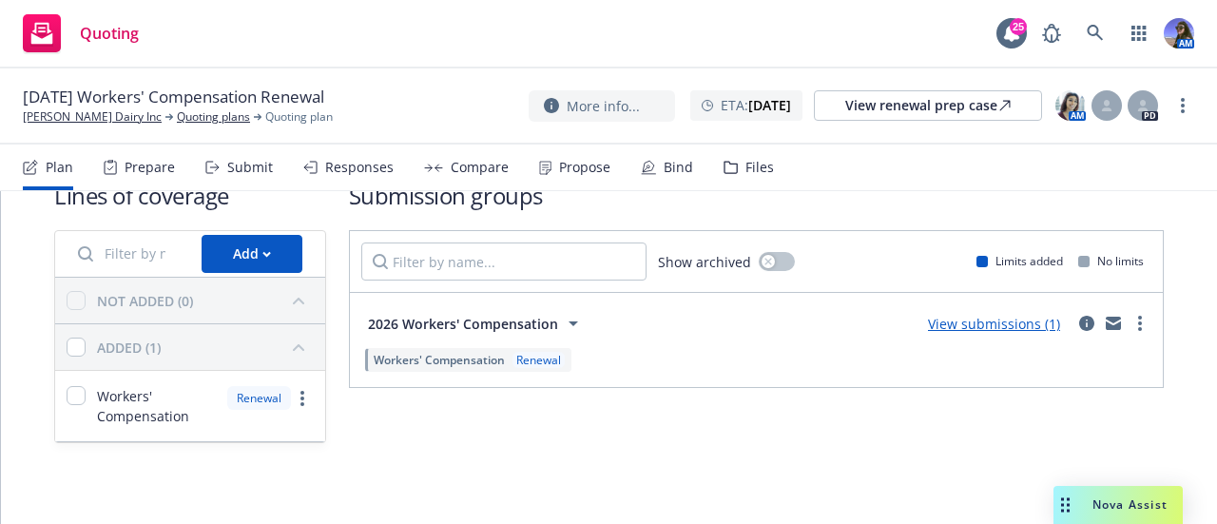
click at [727, 177] on div "Files" at bounding box center [749, 168] width 50 height 46
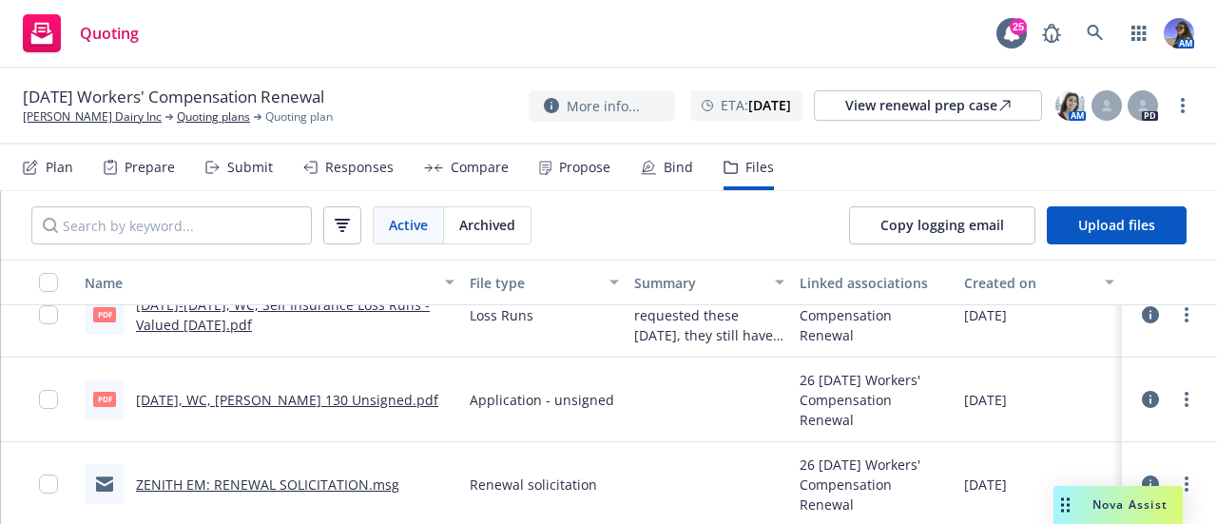
click at [309, 391] on link "[DATE], WC, [PERSON_NAME] 130 Unsigned.pdf" at bounding box center [287, 400] width 302 height 18
click at [74, 119] on link "[PERSON_NAME] Dairy Inc" at bounding box center [92, 116] width 139 height 17
click at [208, 161] on icon at bounding box center [212, 167] width 14 height 13
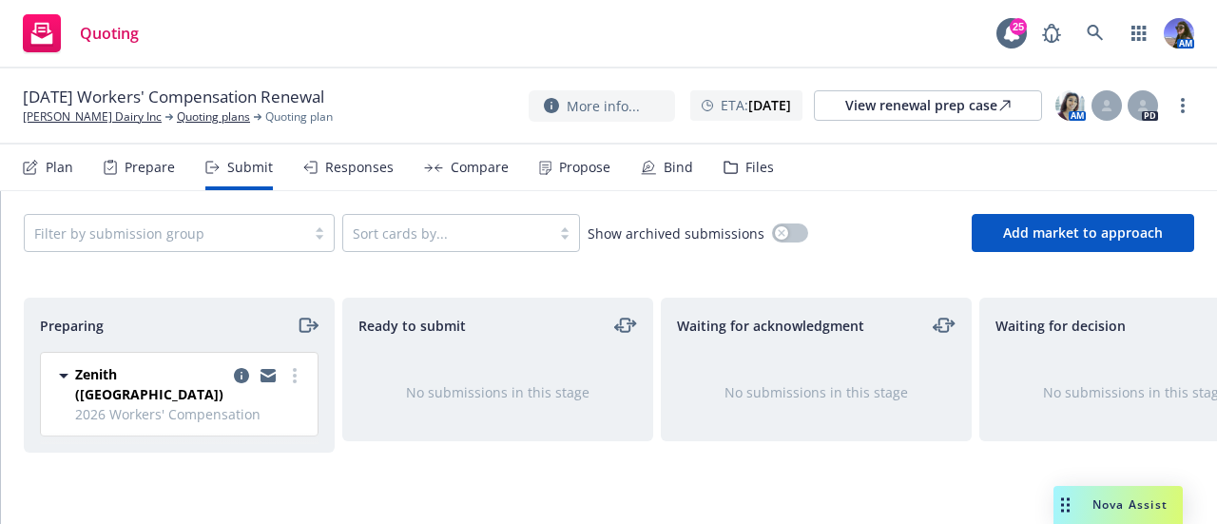
click at [753, 175] on div "Files" at bounding box center [760, 167] width 29 height 15
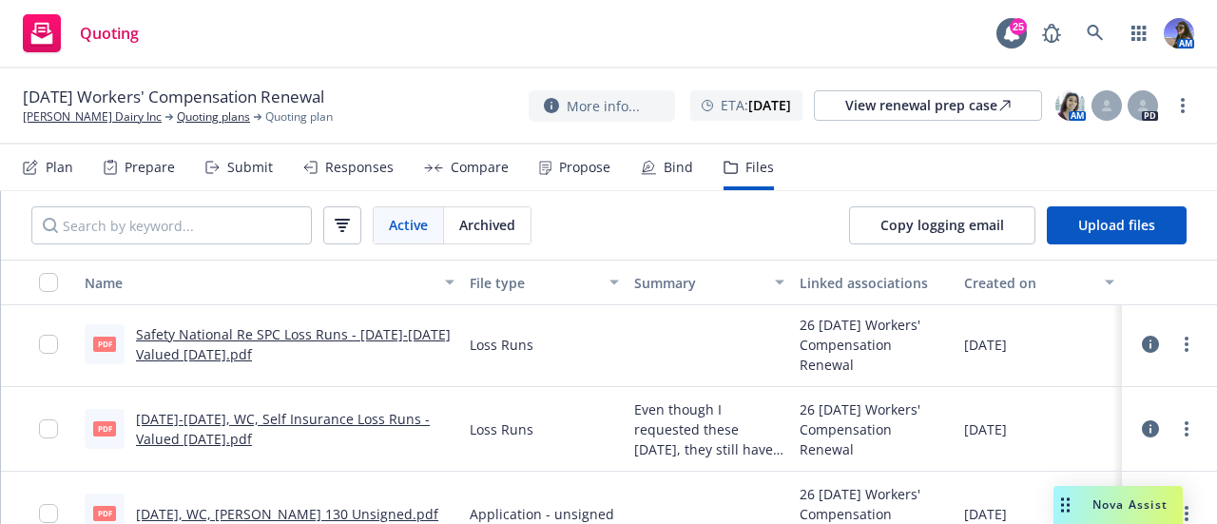
scroll to position [88, 0]
click at [202, 345] on link "Safety National Re SPC Loss Runs - 2020-2024 Valued 2025-10-03.pdf" at bounding box center [293, 343] width 315 height 38
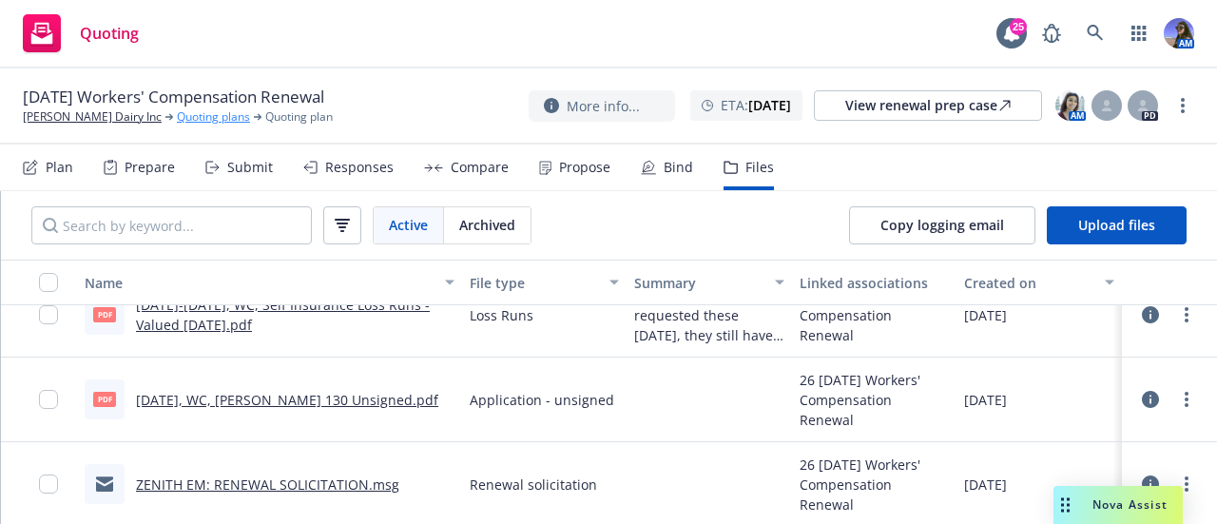
click at [188, 117] on link "Quoting plans" at bounding box center [213, 116] width 73 height 17
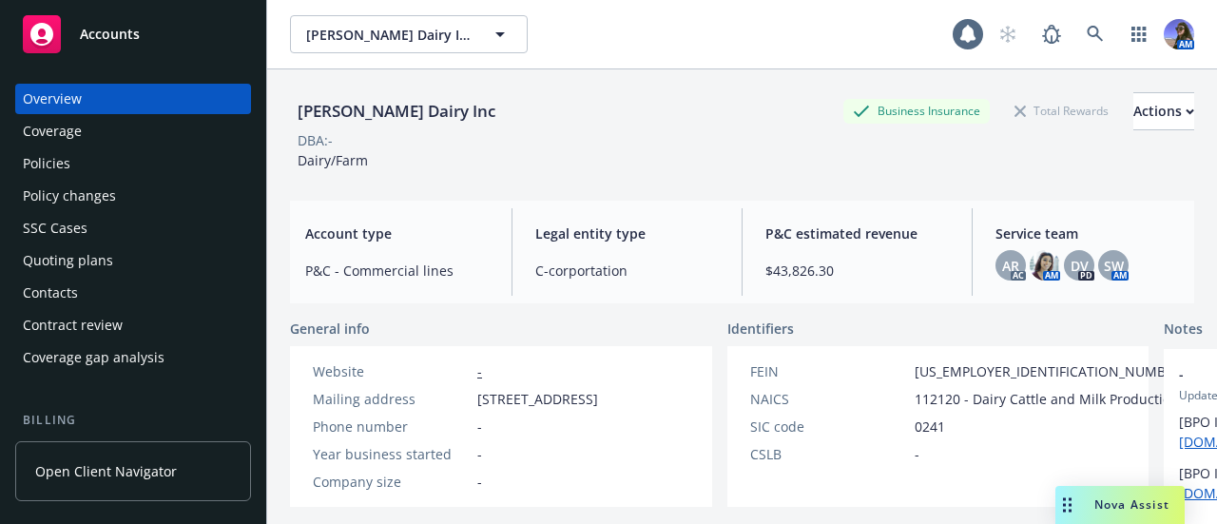
drag, startPoint x: 0, startPoint y: 0, endPoint x: 57, endPoint y: 159, distance: 168.8
click at [57, 159] on div "Policies" at bounding box center [47, 163] width 48 height 30
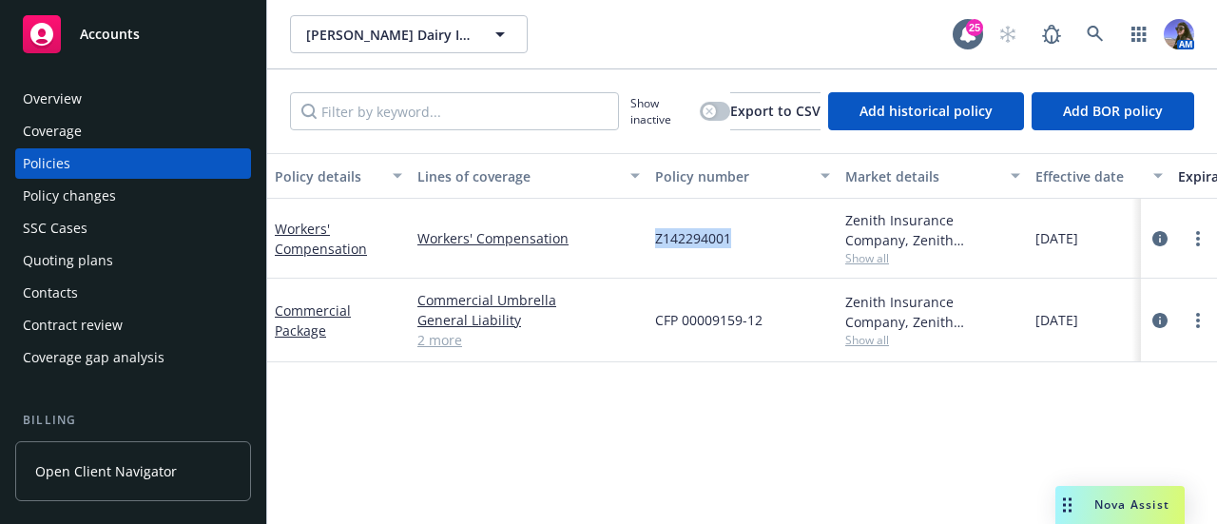
drag, startPoint x: 735, startPoint y: 238, endPoint x: 653, endPoint y: 240, distance: 82.8
click at [653, 240] on div "Z142294001" at bounding box center [743, 239] width 190 height 80
copy span "Z142294001"
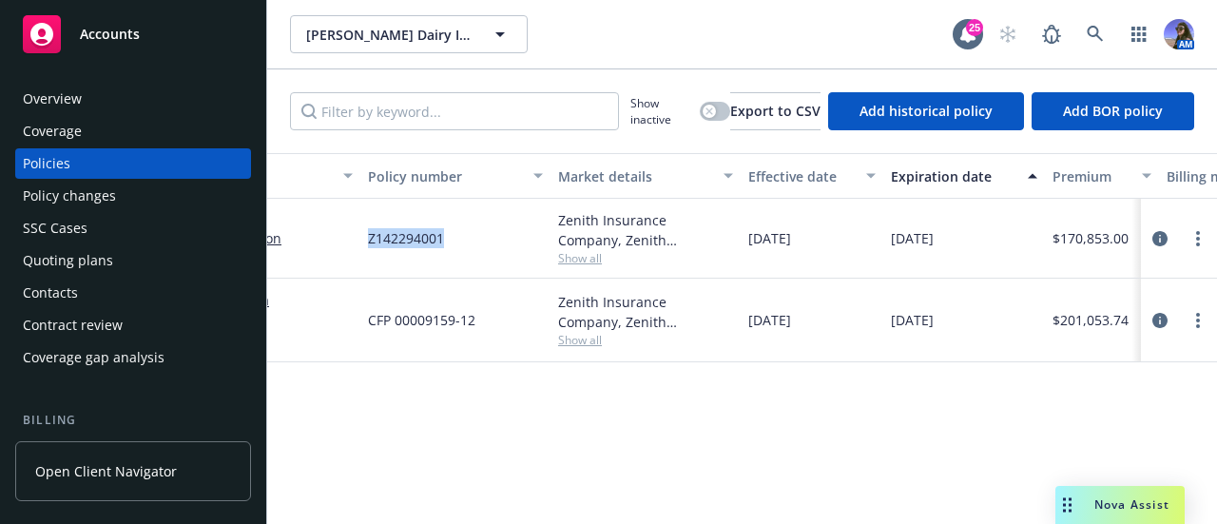
scroll to position [0, 427]
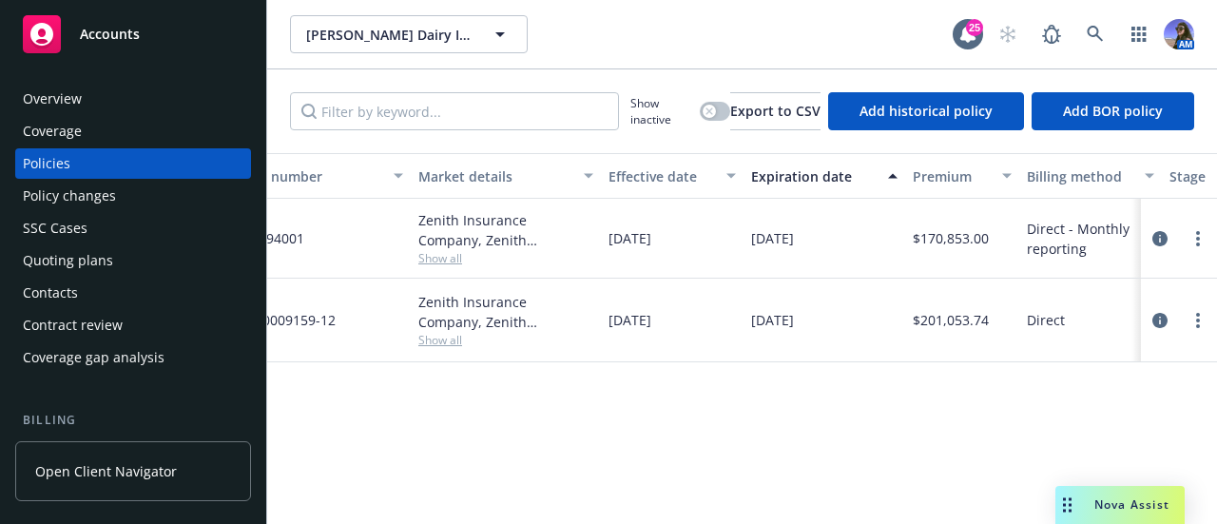
click at [145, 260] on div "Quoting plans" at bounding box center [133, 260] width 221 height 30
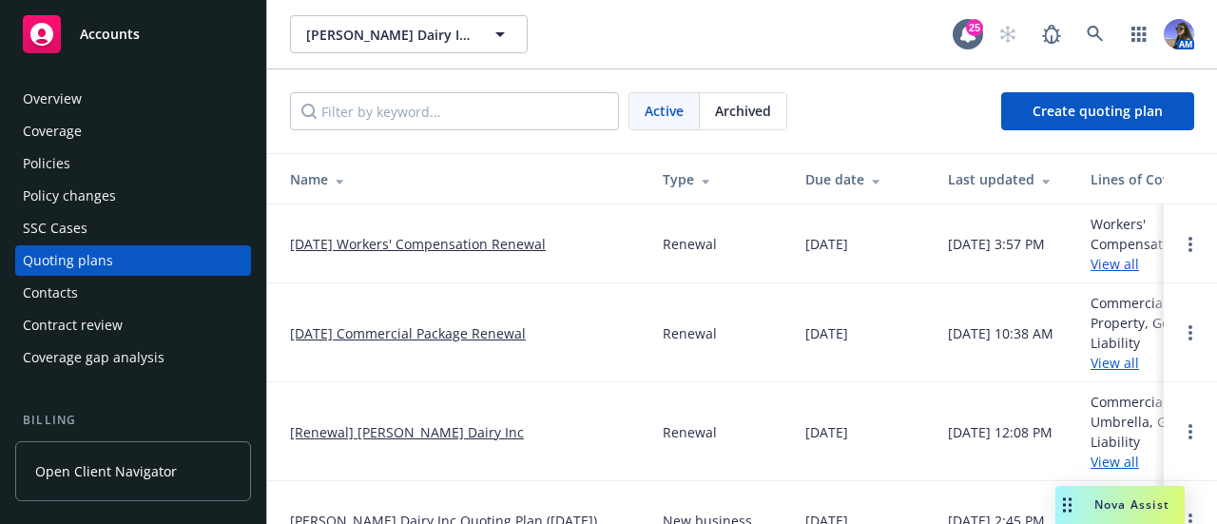
click at [506, 236] on link "[DATE] Workers' Compensation Renewal" at bounding box center [418, 244] width 256 height 20
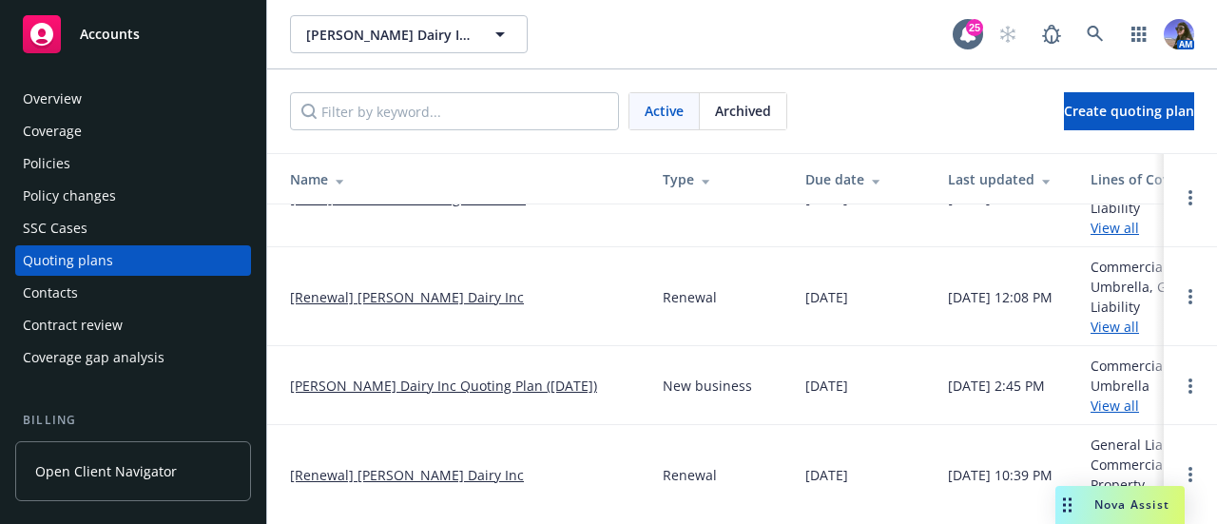
scroll to position [148, 87]
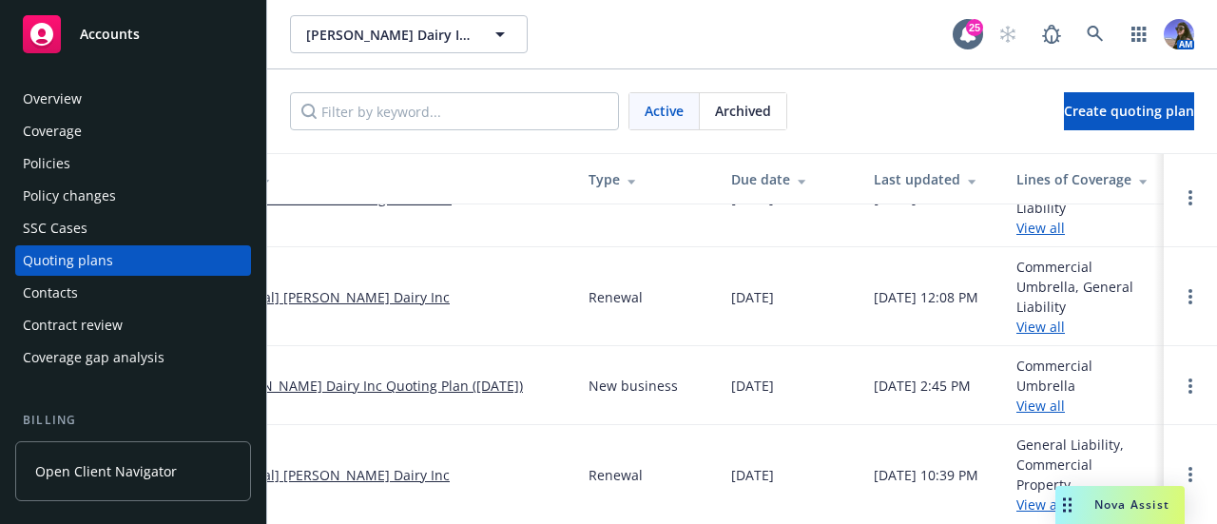
click at [757, 114] on span "Archived" at bounding box center [743, 111] width 56 height 20
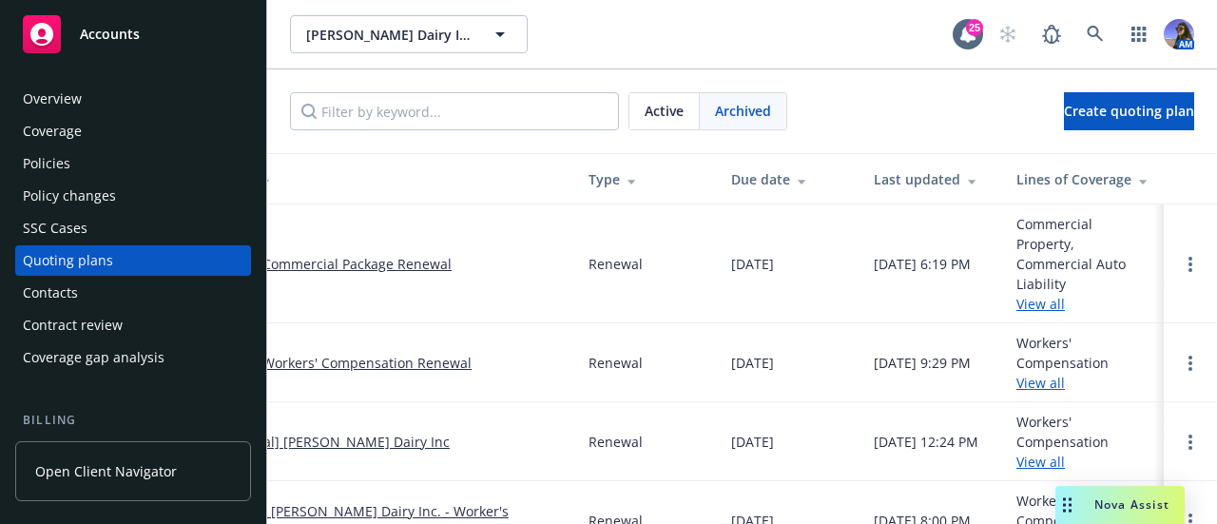
scroll to position [49, 87]
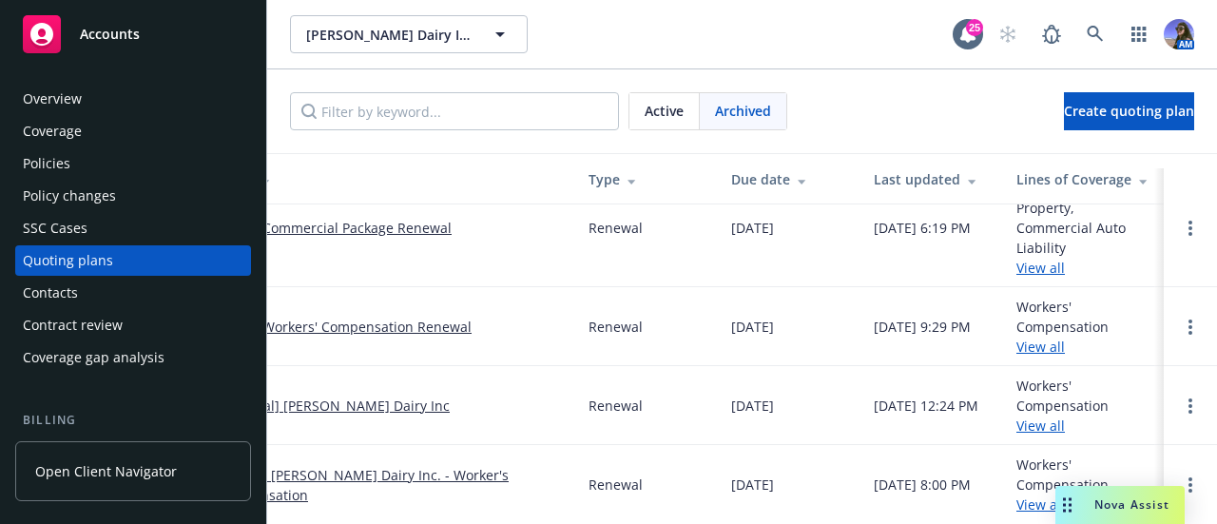
click at [398, 317] on link "[DATE] Workers' Compensation Renewal" at bounding box center [344, 327] width 256 height 20
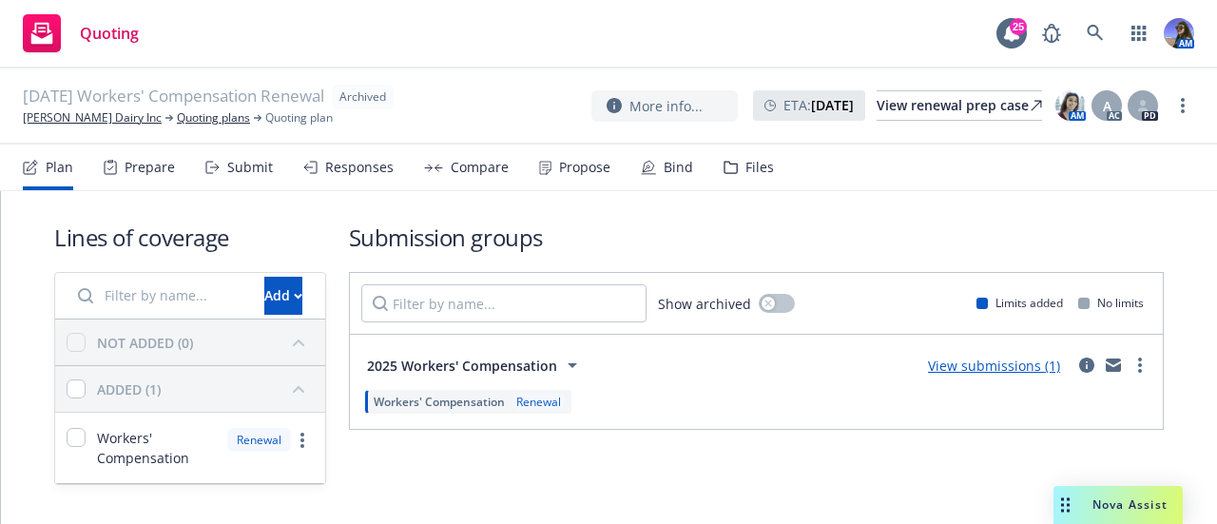
click at [746, 175] on div "Files" at bounding box center [760, 167] width 29 height 15
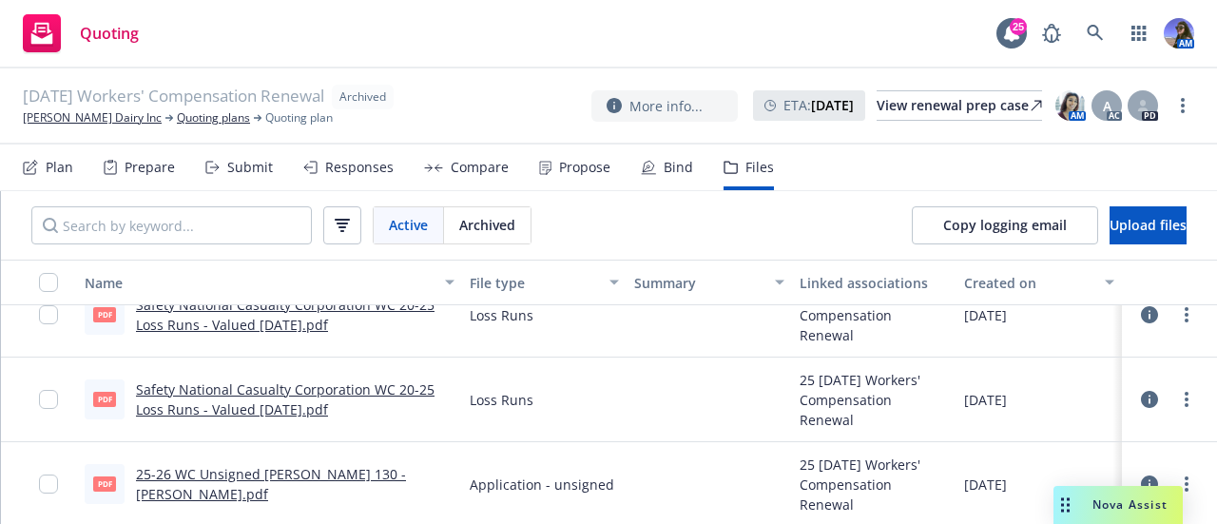
click at [1062, 500] on rect "Drag to move" at bounding box center [1063, 499] width 3 height 3
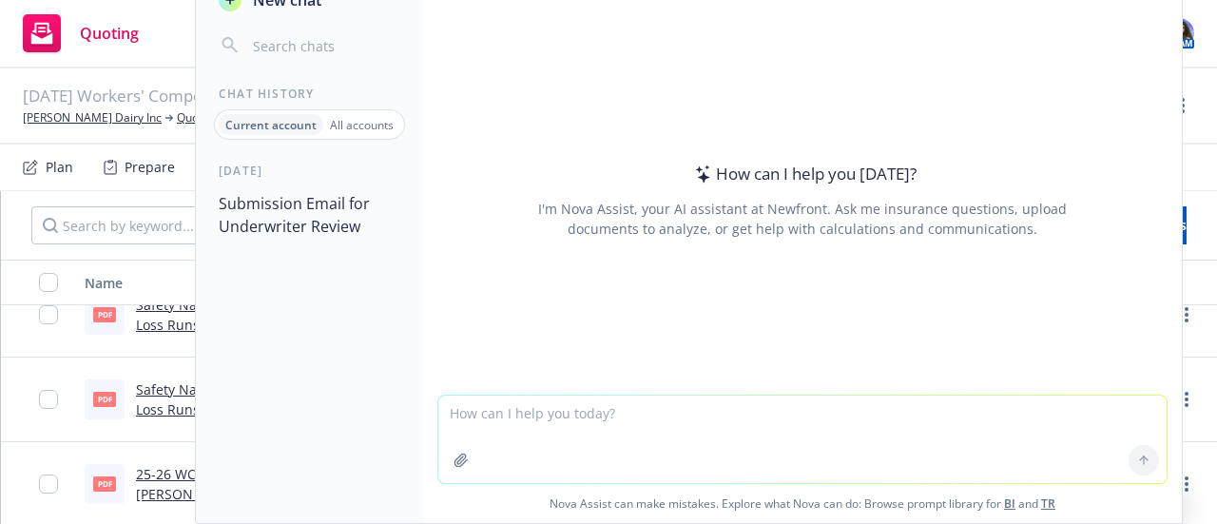
click at [628, 408] on textarea at bounding box center [802, 440] width 729 height 88
paste textarea "Good afternoon team, We are working on the upcoming renewal of Philip Verwey an…"
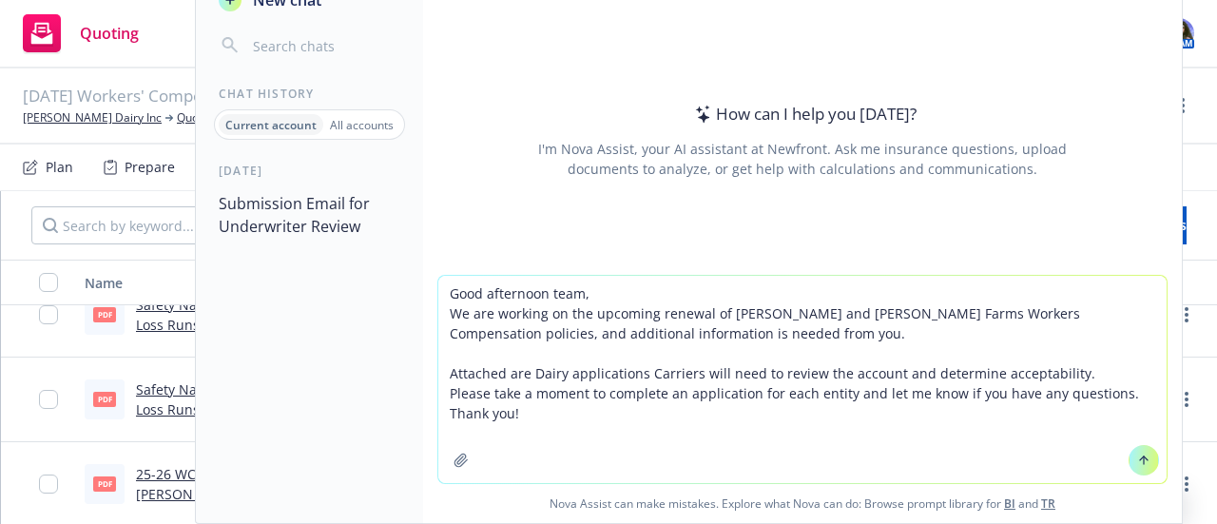
click at [443, 300] on textarea "Good afternoon team, We are working on the upcoming renewal of Philip Verwey an…" at bounding box center [802, 379] width 729 height 207
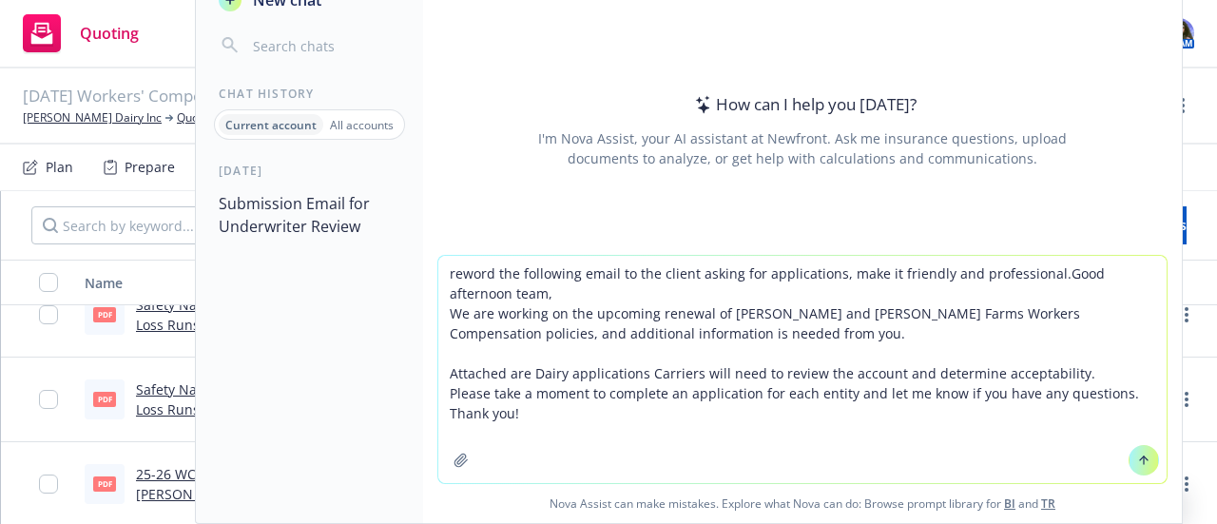
type textarea "reword the following email to the client asking for applications, make it frien…"
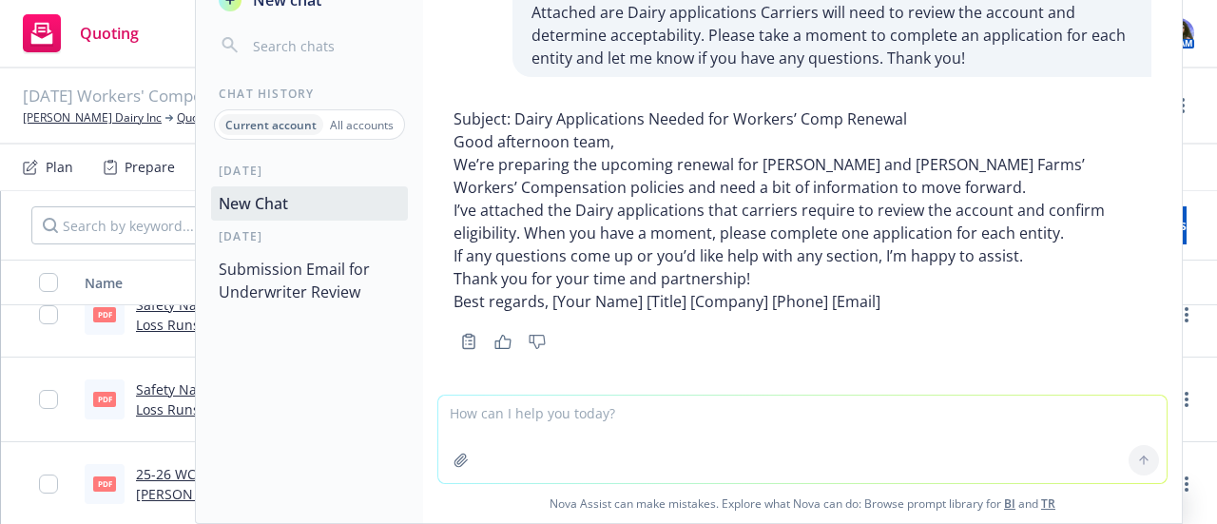
scroll to position [78, 0]
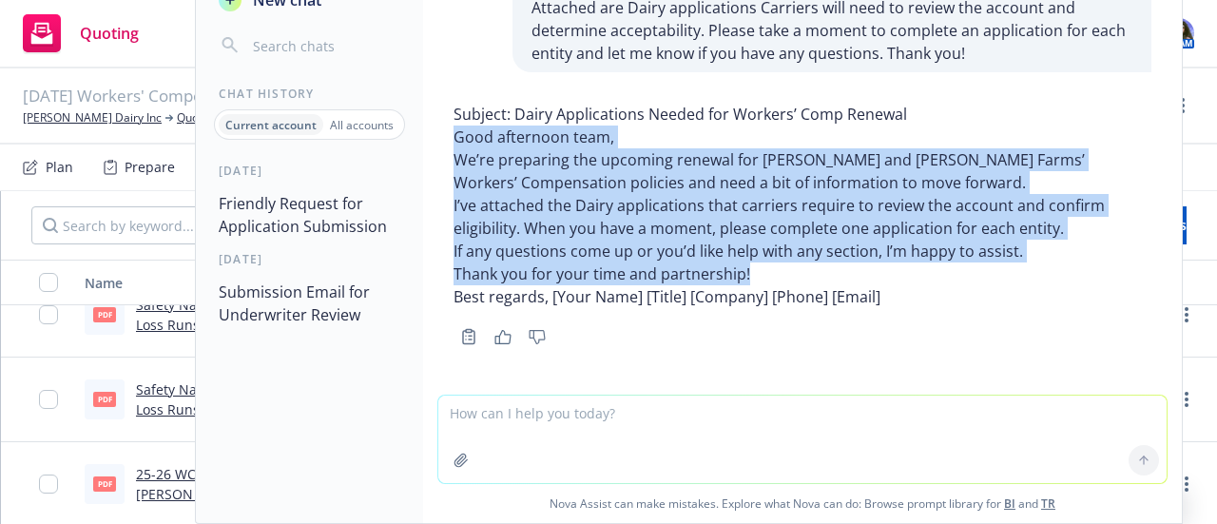
drag, startPoint x: 457, startPoint y: 138, endPoint x: 790, endPoint y: 263, distance: 356.4
click at [790, 263] on div "Subject: Dairy Applications Needed for Workers’ Comp Renewal Good afternoon tea…" at bounding box center [803, 205] width 698 height 205
copy div "Good afternoon team, We’re preparing the upcoming renewal for Philip Verwey and…"
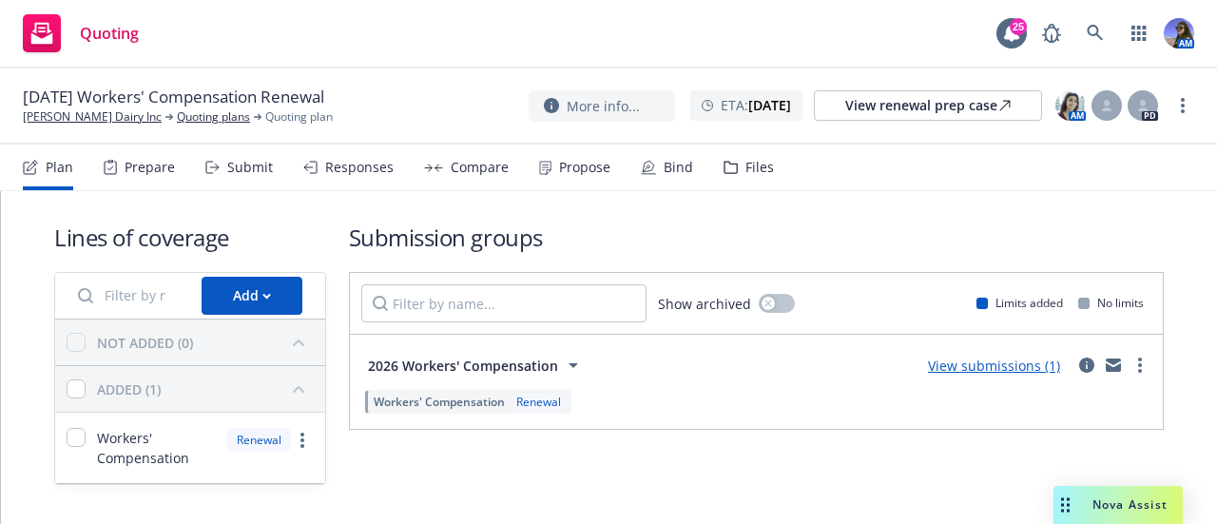
click at [756, 178] on div "Files" at bounding box center [749, 168] width 50 height 46
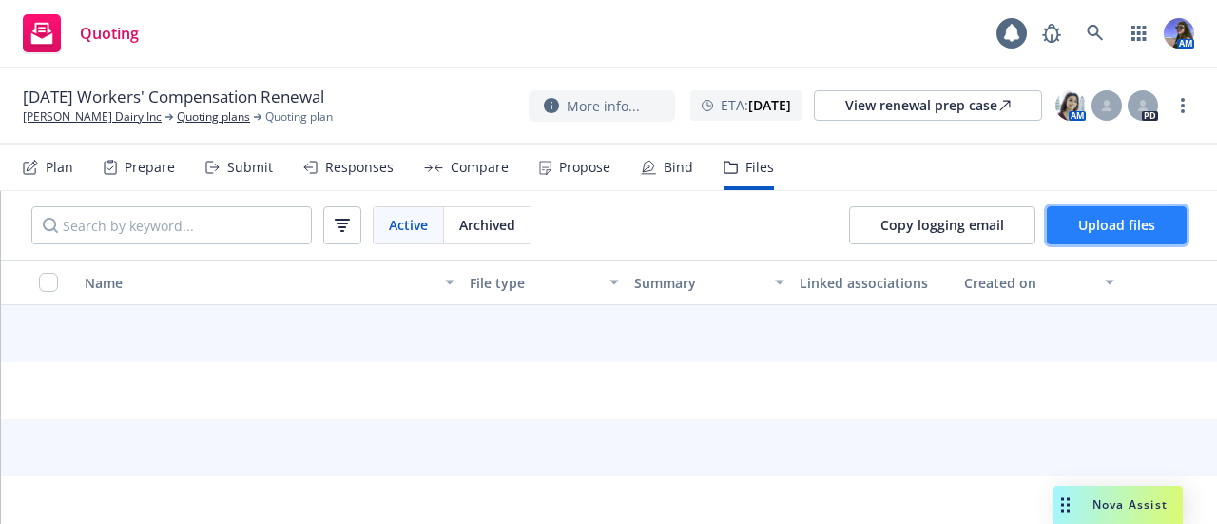
click at [1050, 218] on button "Upload files" at bounding box center [1117, 225] width 140 height 38
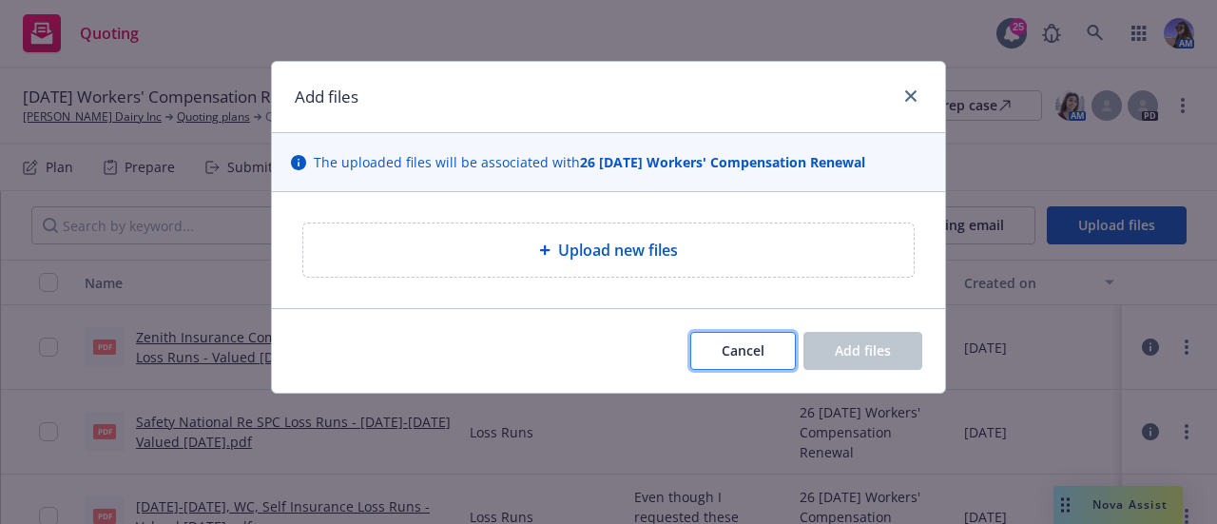
click at [765, 356] on button "Cancel" at bounding box center [744, 351] width 106 height 38
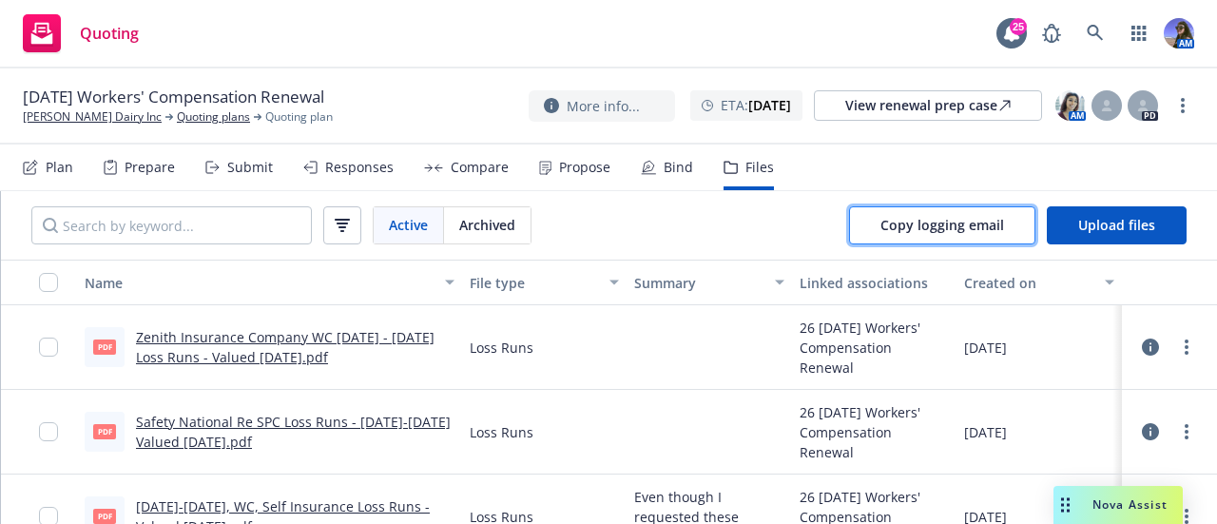
click at [972, 222] on span "Copy logging email" at bounding box center [943, 225] width 124 height 18
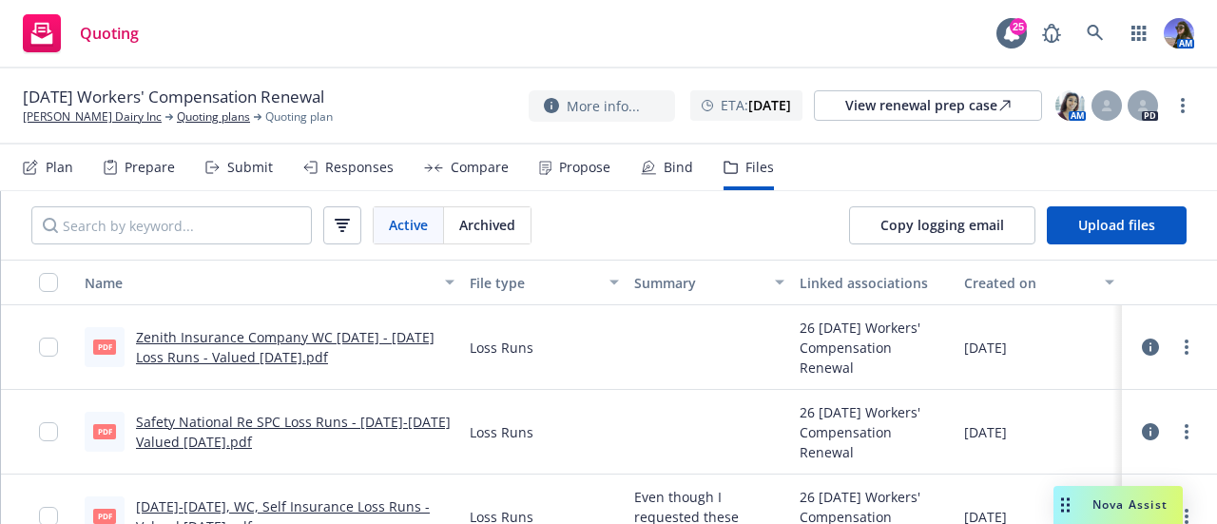
click at [1098, 494] on div "Nova Assist" at bounding box center [1118, 505] width 129 height 38
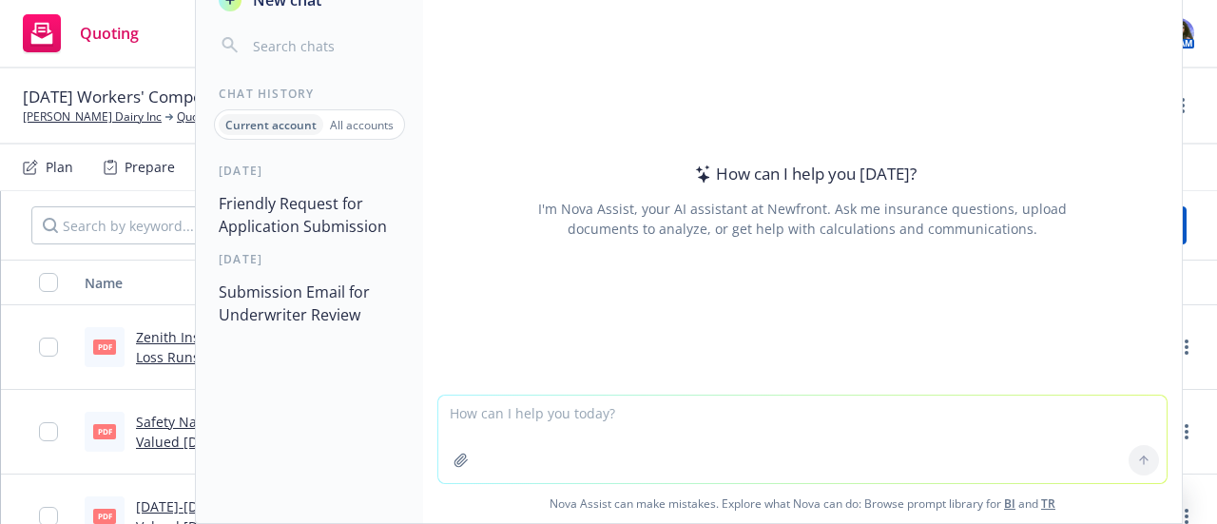
click at [552, 410] on textarea at bounding box center [802, 440] width 729 height 88
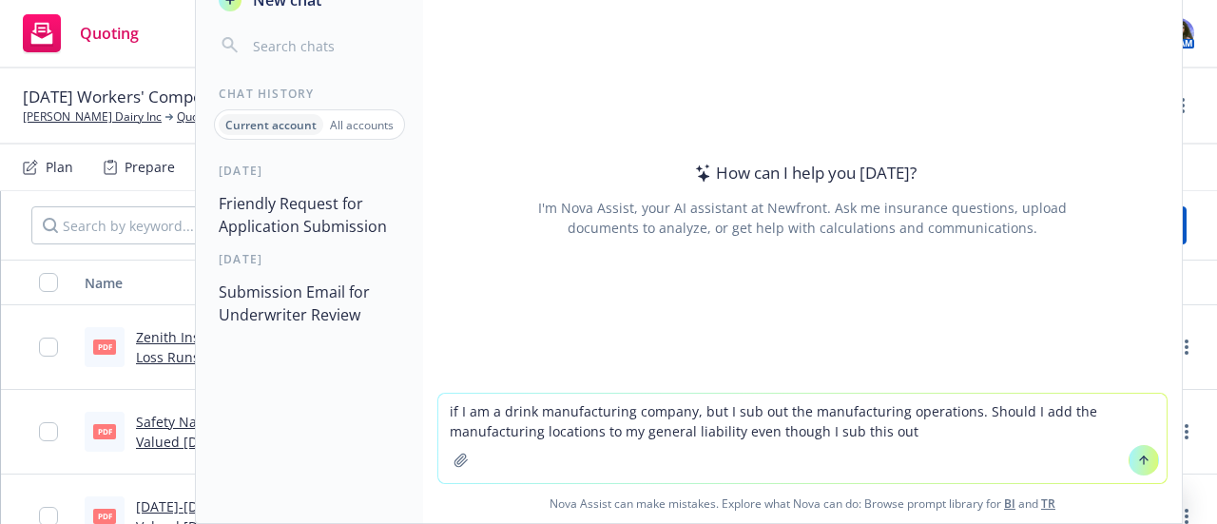
type textarea "if I am a drink manufacturing company, but I sub out the manufacturing operatio…"
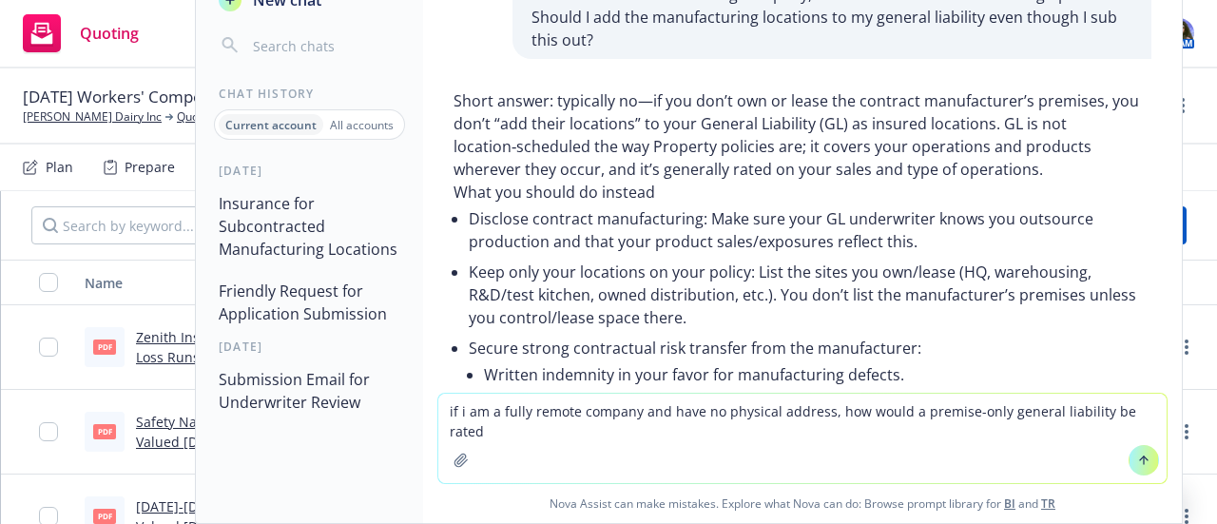
type textarea "if i am a fully remote company and have no physical address, how would a premis…"
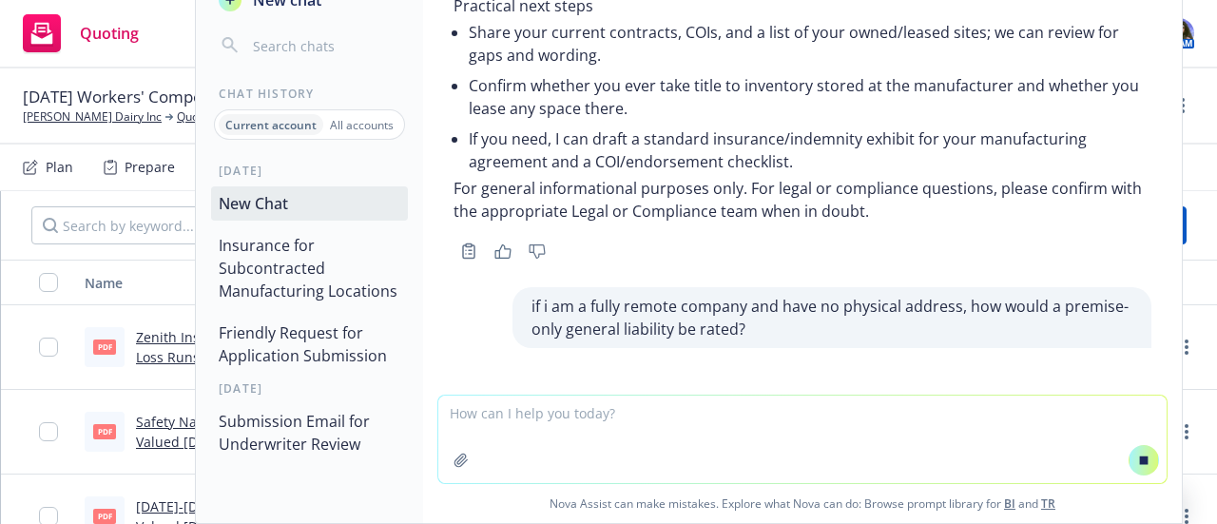
scroll to position [980, 0]
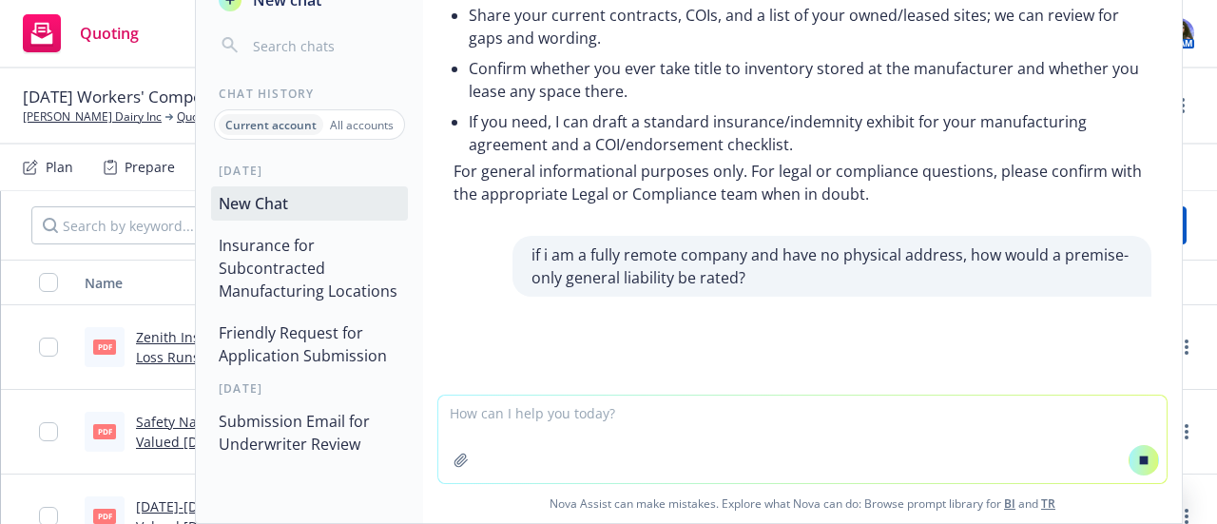
click at [497, 496] on span "Nova Assist can make mistakes. Explore what Nova can do: Browse prompt library …" at bounding box center [803, 503] width 744 height 39
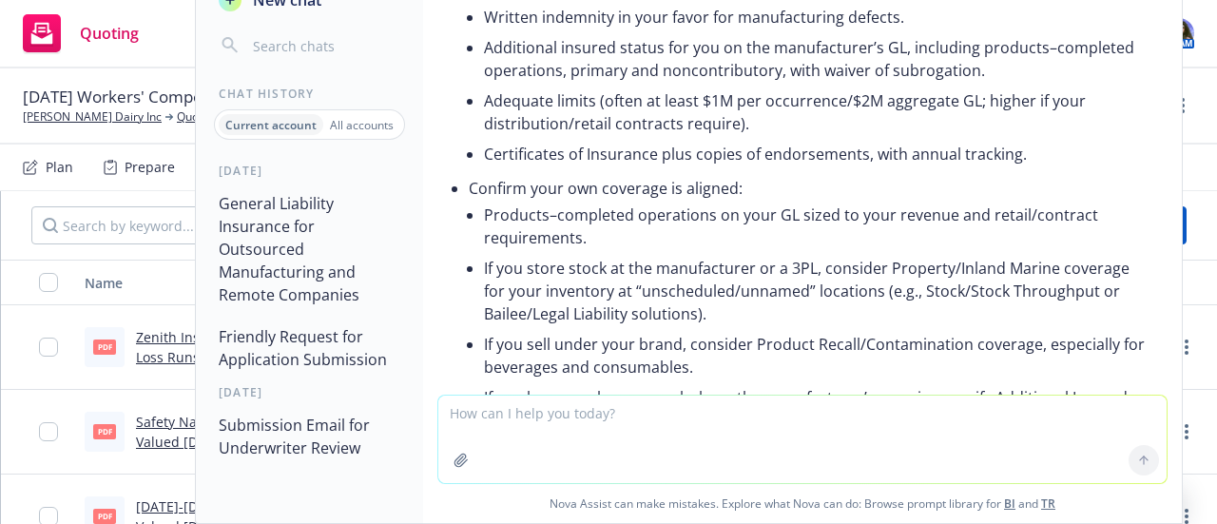
scroll to position [0, 0]
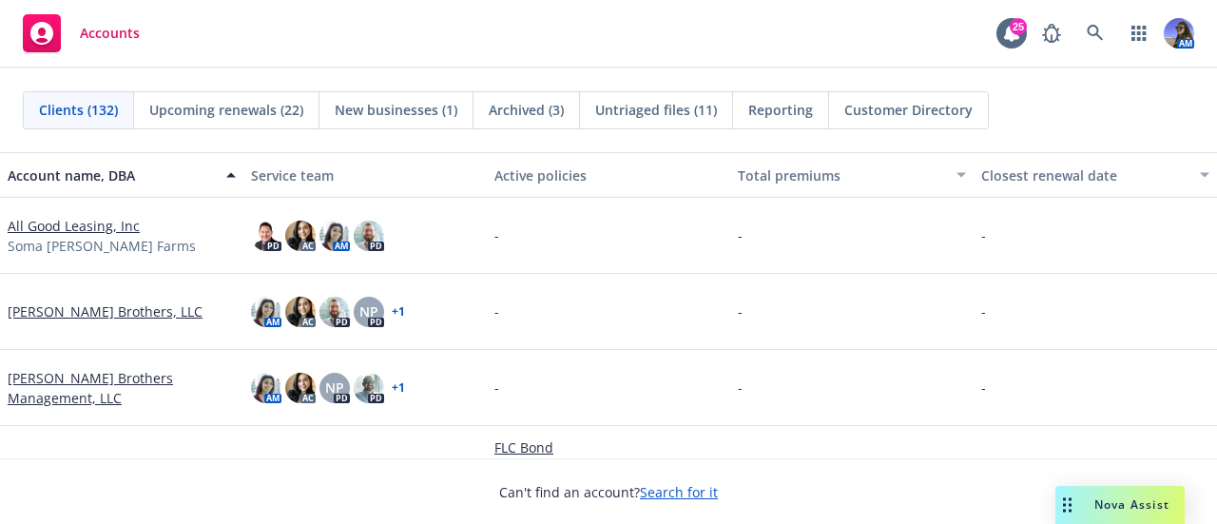
click at [258, 123] on div "Upcoming renewals (22)" at bounding box center [226, 110] width 185 height 36
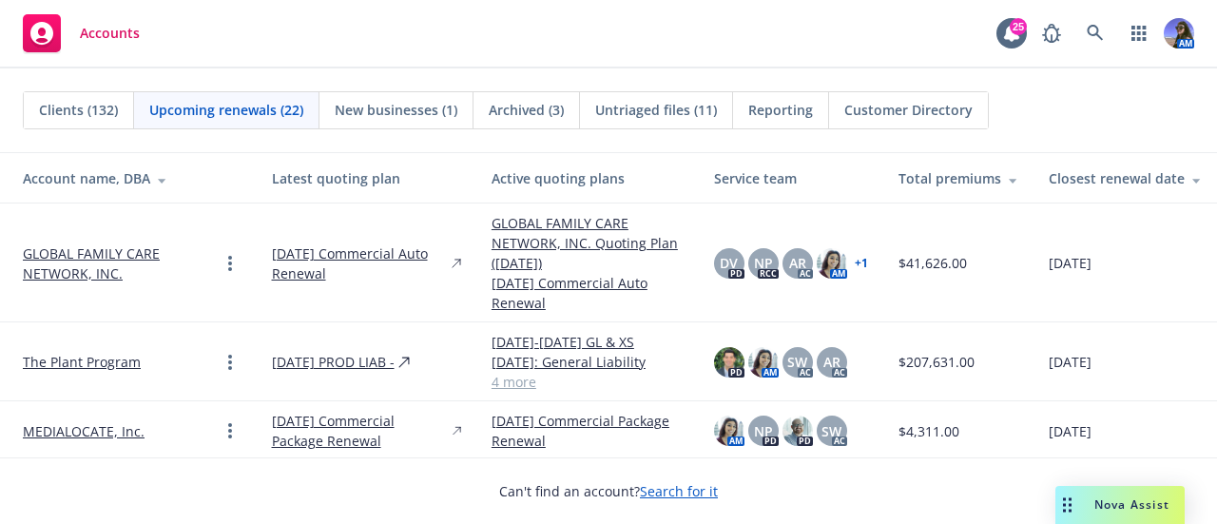
click at [82, 88] on div "Clients (132) Upcoming renewals (22) New businesses (1) Archived (3) Untriaged …" at bounding box center [608, 110] width 1217 height 84
click at [85, 106] on span "Clients (132)" at bounding box center [78, 110] width 79 height 20
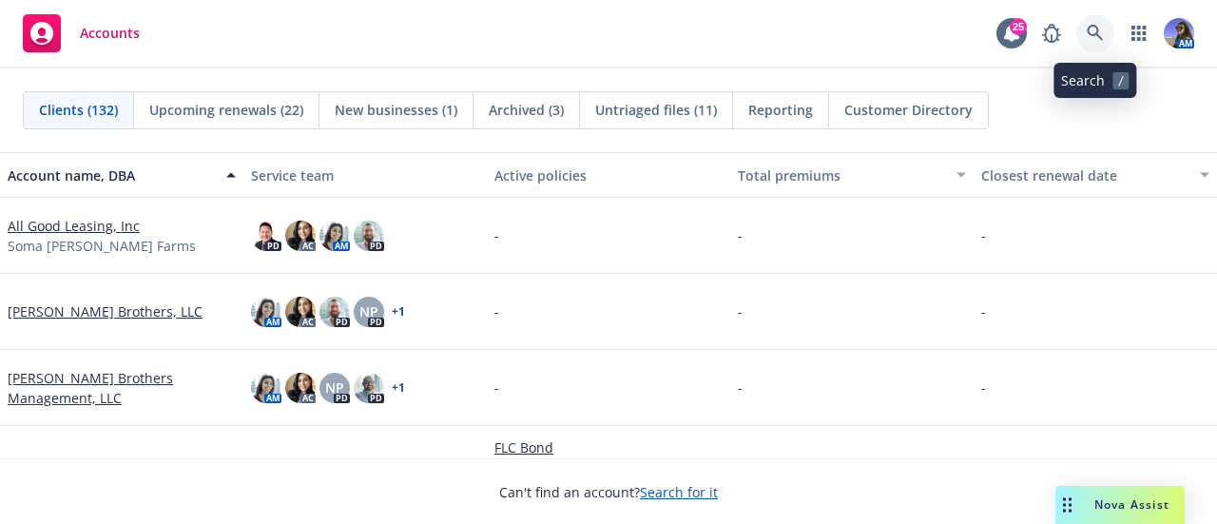
click at [1101, 38] on icon at bounding box center [1095, 33] width 16 height 16
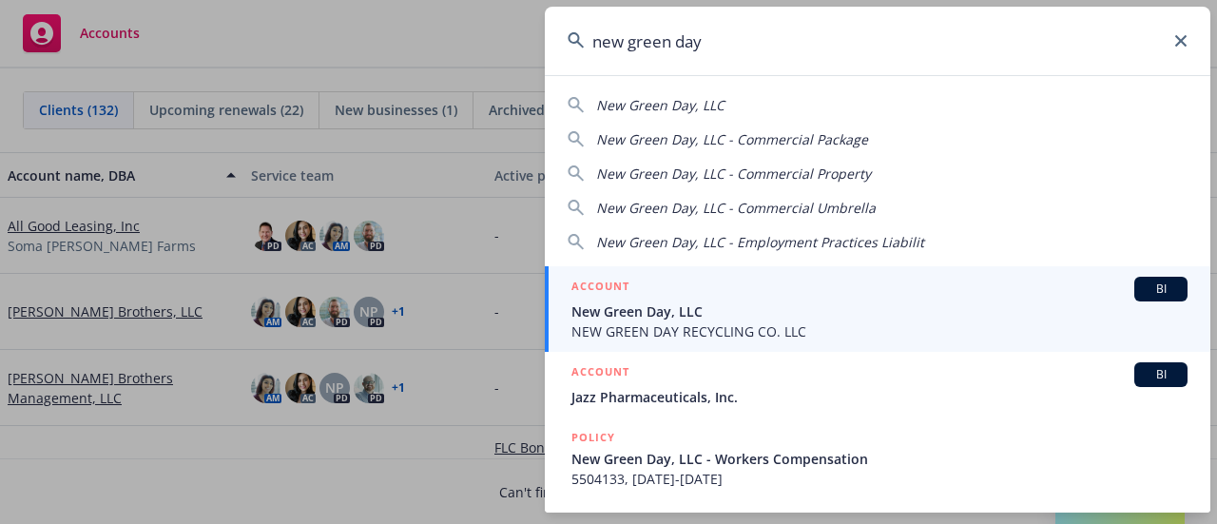
type input "new green day"
click at [694, 318] on span "New Green Day, LLC" at bounding box center [880, 312] width 616 height 20
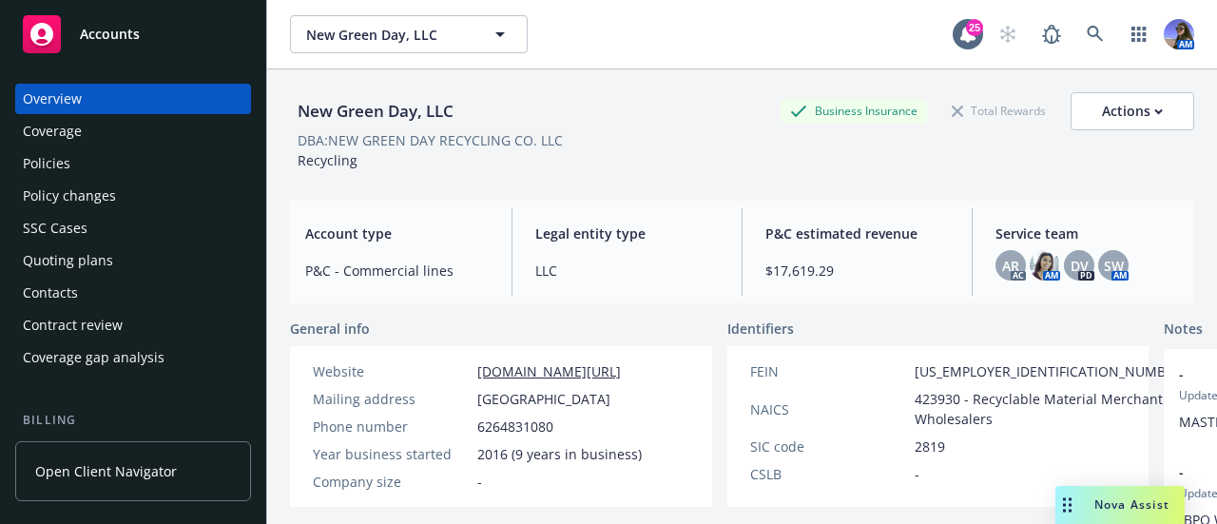
click at [77, 165] on div "Policies" at bounding box center [133, 163] width 221 height 30
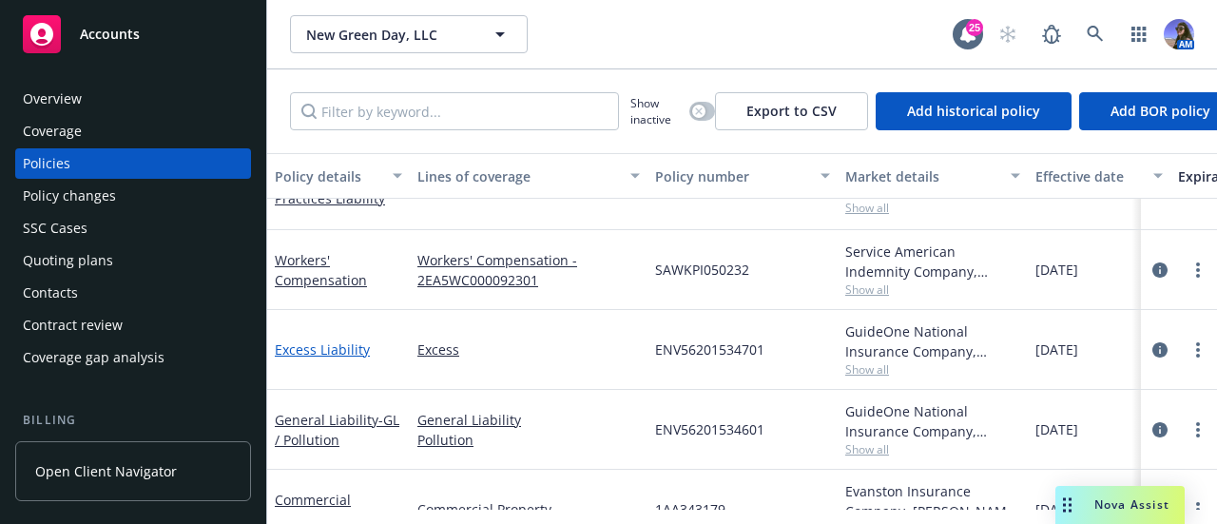
scroll to position [105, 0]
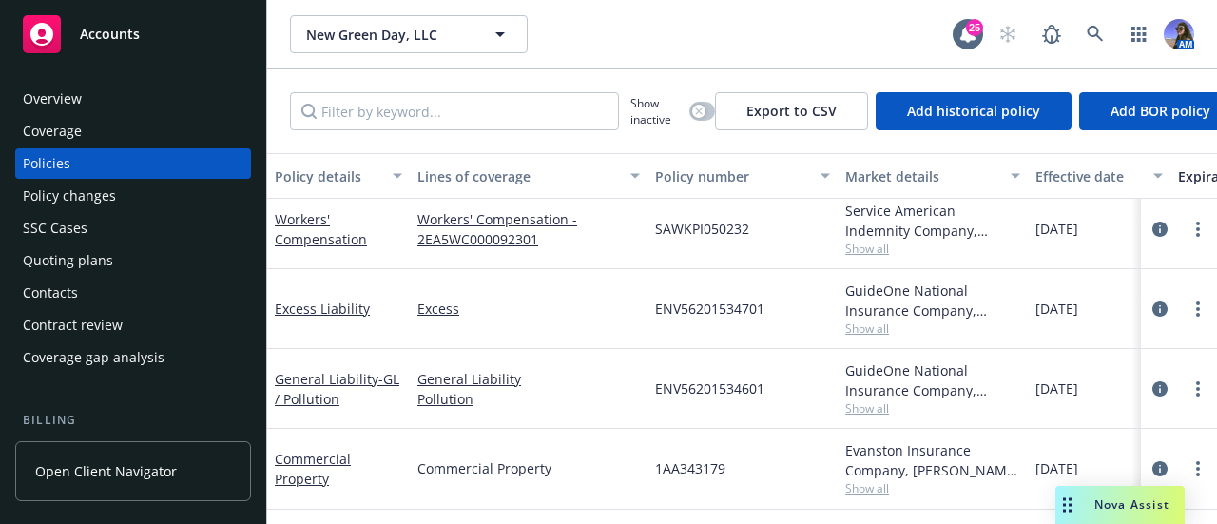
click at [858, 400] on span "Show all" at bounding box center [933, 408] width 175 height 16
click at [603, 389] on link "Pollution" at bounding box center [529, 399] width 223 height 20
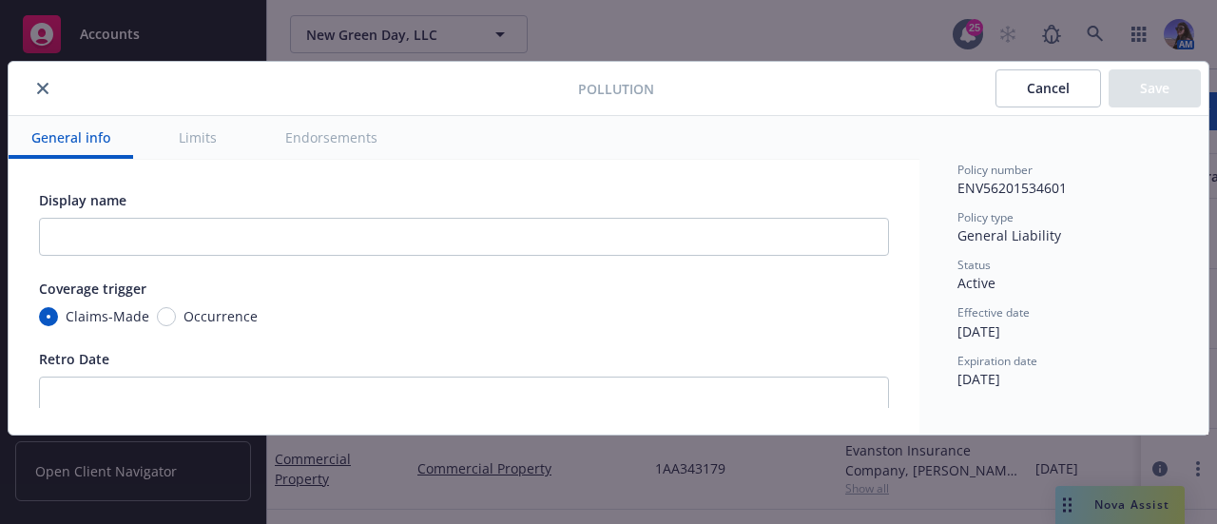
click at [44, 86] on icon "close" at bounding box center [42, 88] width 11 height 11
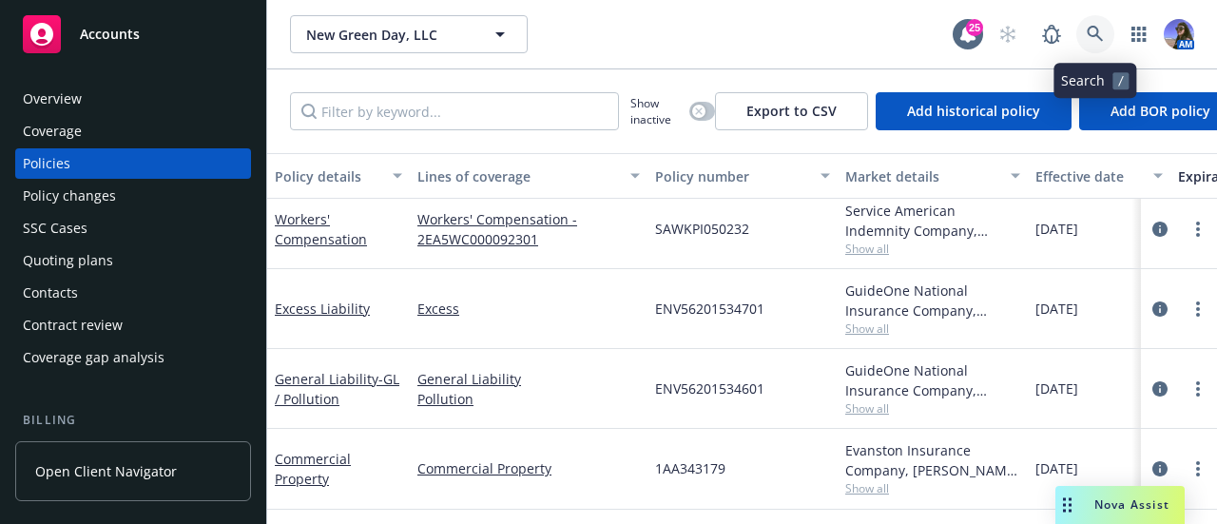
click at [1102, 47] on link at bounding box center [1096, 34] width 38 height 38
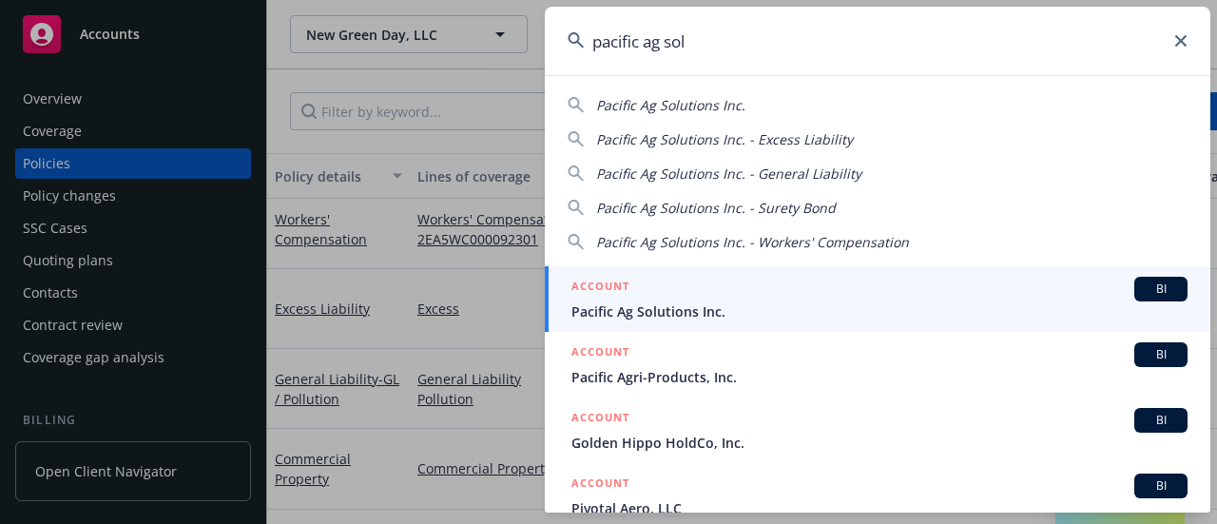
type input "pacific ag sol"
click at [648, 318] on span "Pacific Ag Solutions Inc." at bounding box center [880, 312] width 616 height 20
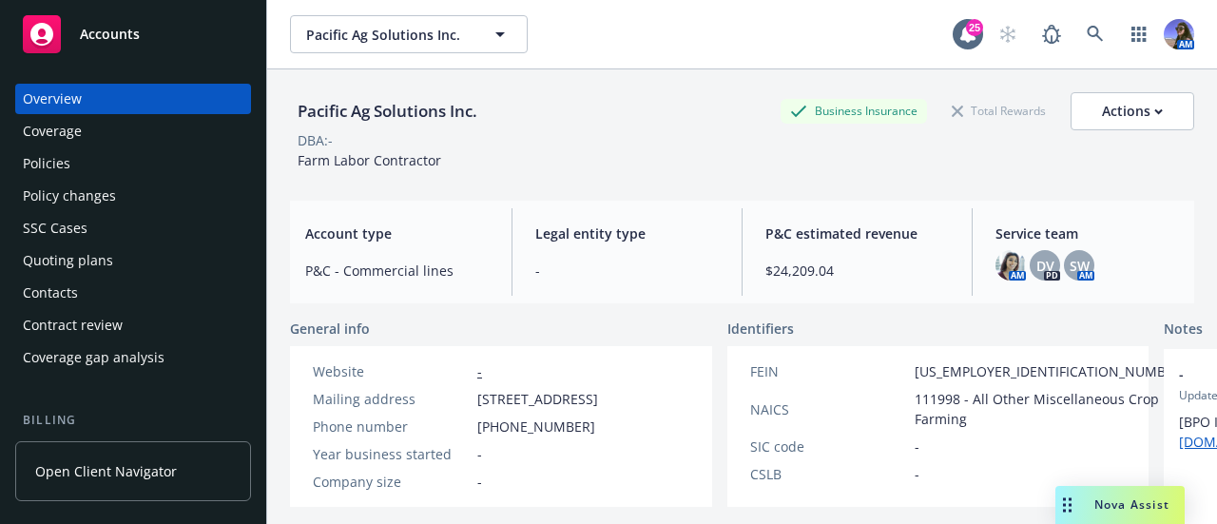
click at [1063, 496] on div "Drag to move" at bounding box center [1068, 505] width 24 height 38
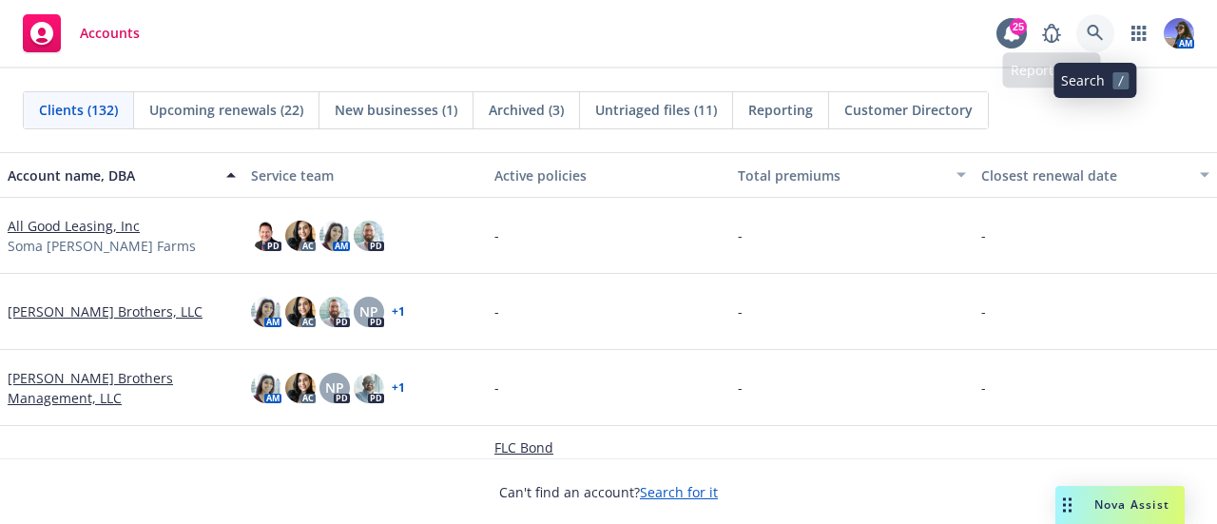
click at [1089, 43] on link at bounding box center [1096, 33] width 38 height 38
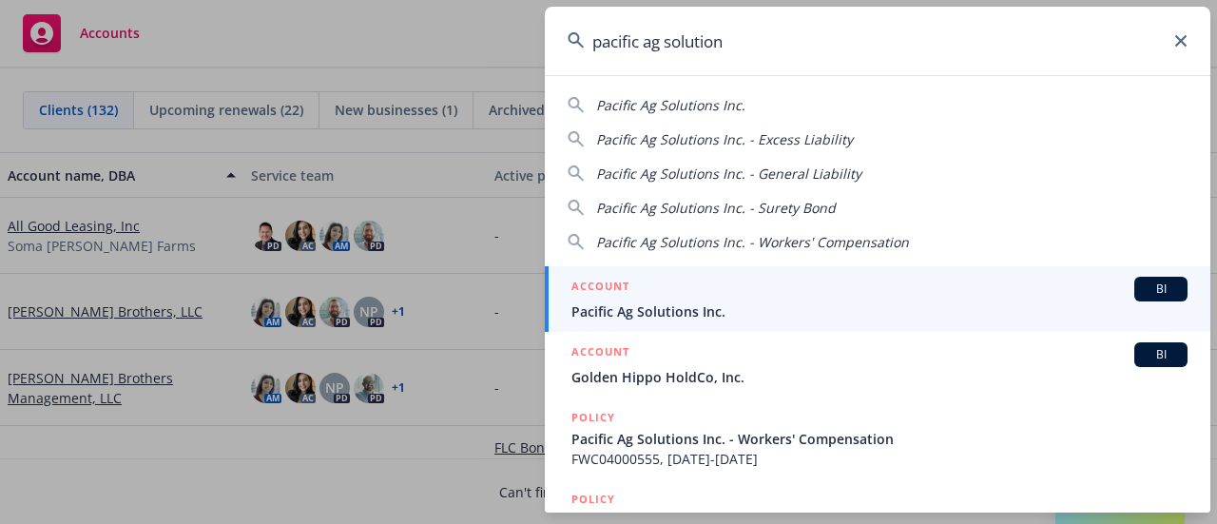
type input "pacific ag solution"
click at [732, 291] on div "ACCOUNT BI" at bounding box center [880, 289] width 616 height 25
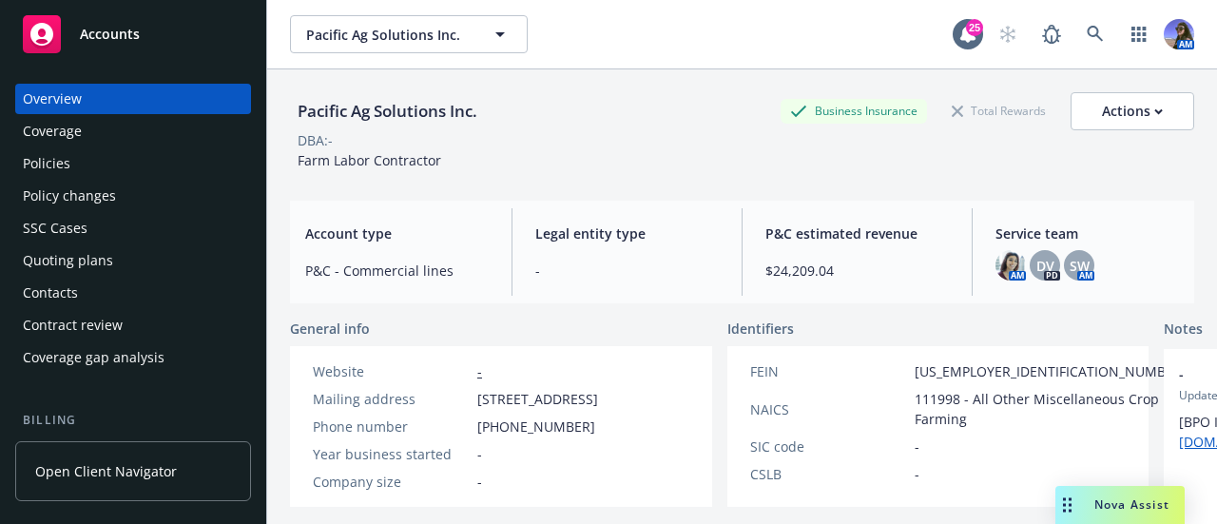
click at [63, 161] on div "Policies" at bounding box center [47, 163] width 48 height 30
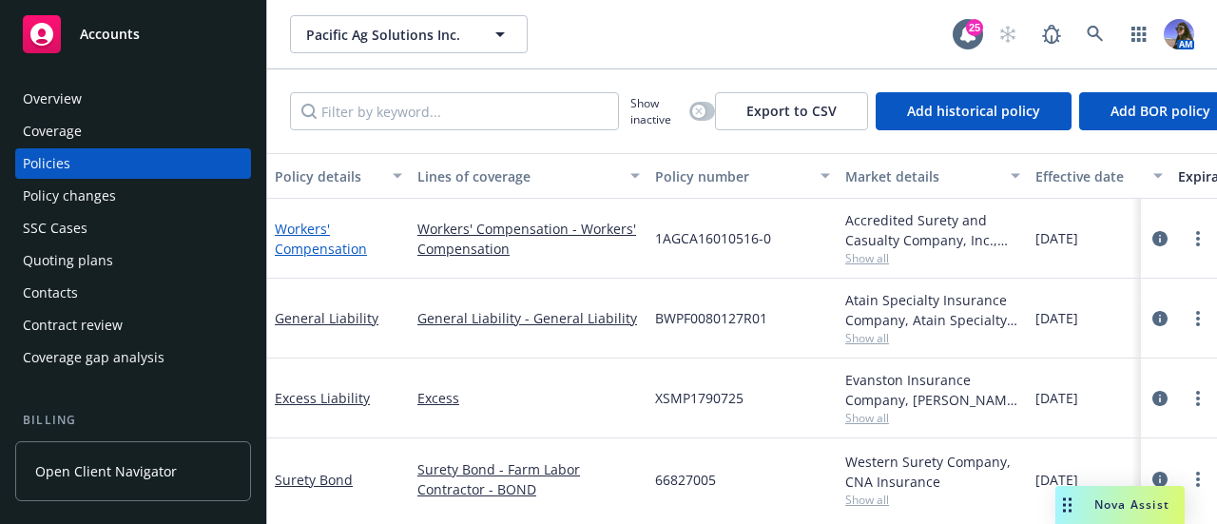
click at [326, 243] on link "Workers' Compensation" at bounding box center [321, 239] width 92 height 38
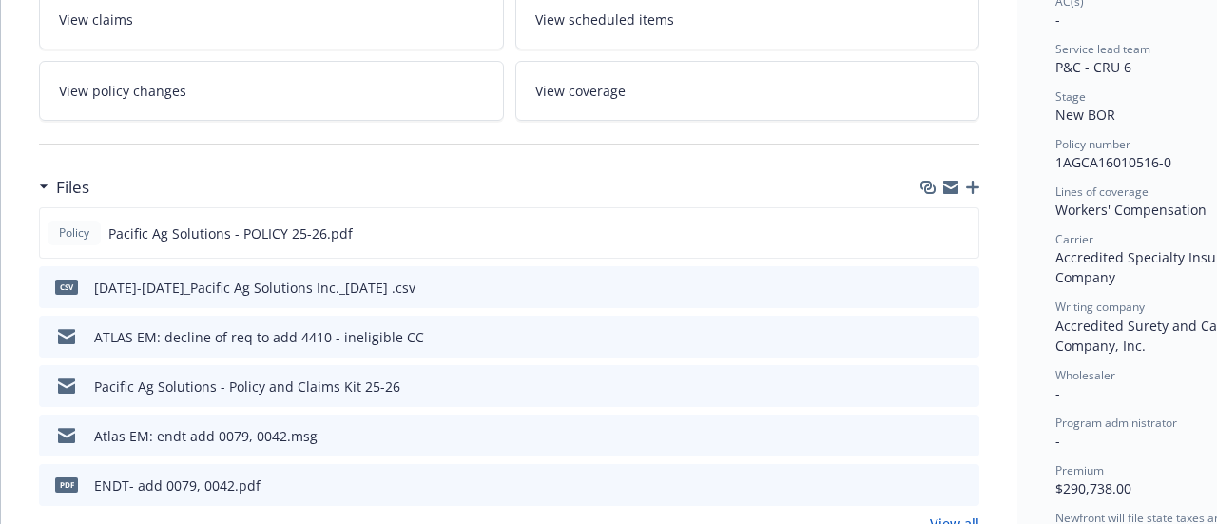
scroll to position [411, 0]
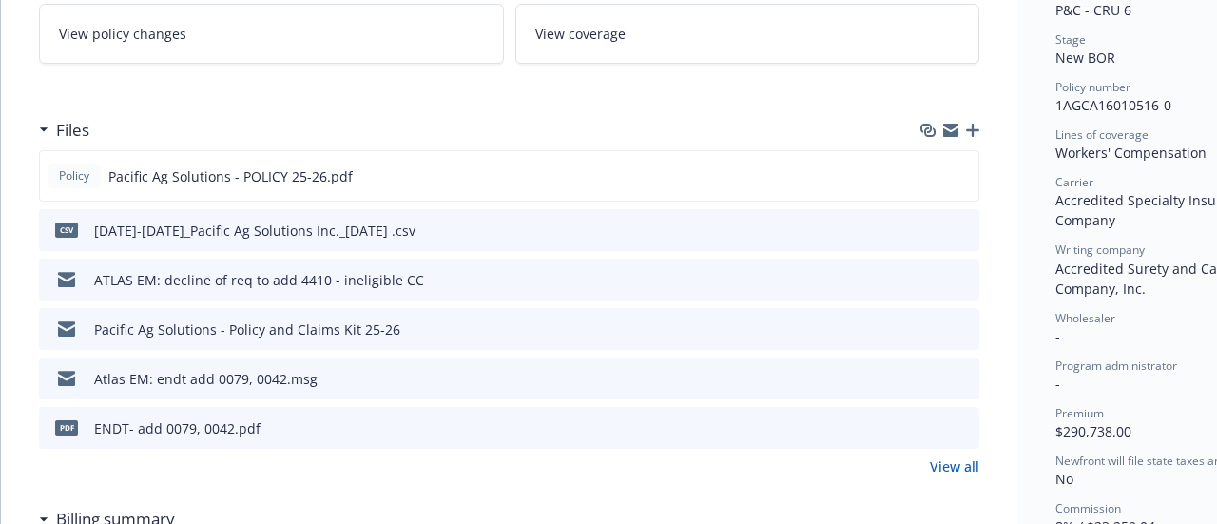
click at [259, 128] on div "Files" at bounding box center [509, 130] width 941 height 40
drag, startPoint x: 1175, startPoint y: 105, endPoint x: 1052, endPoint y: 106, distance: 122.7
copy span "1AGCA16010516-0"
click at [215, 473] on div "View all" at bounding box center [509, 467] width 941 height 20
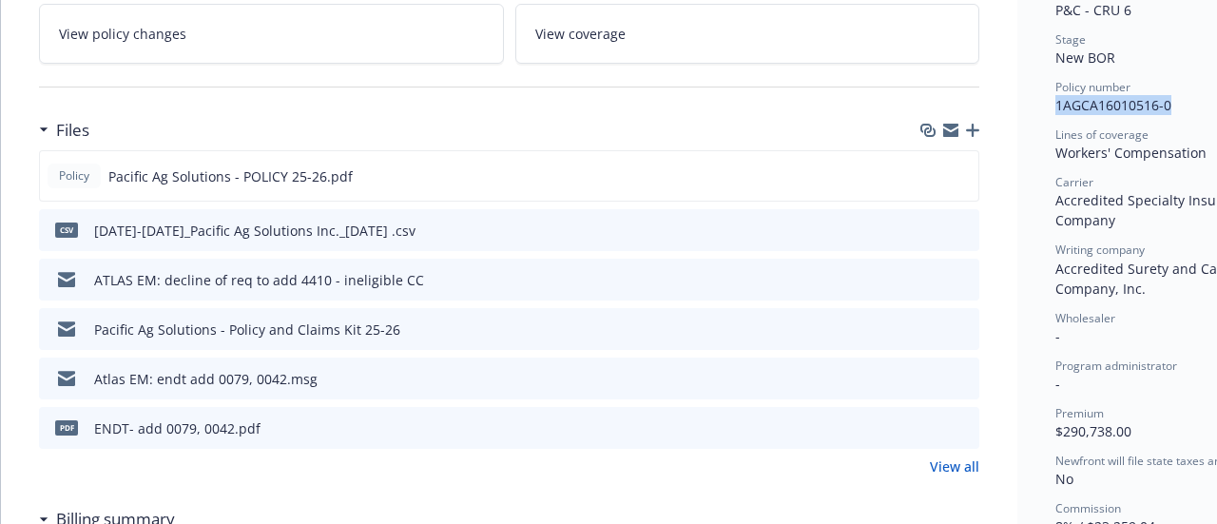
drag, startPoint x: 1173, startPoint y: 107, endPoint x: 1049, endPoint y: 104, distance: 123.7
copy span "1AGCA16010516-0"
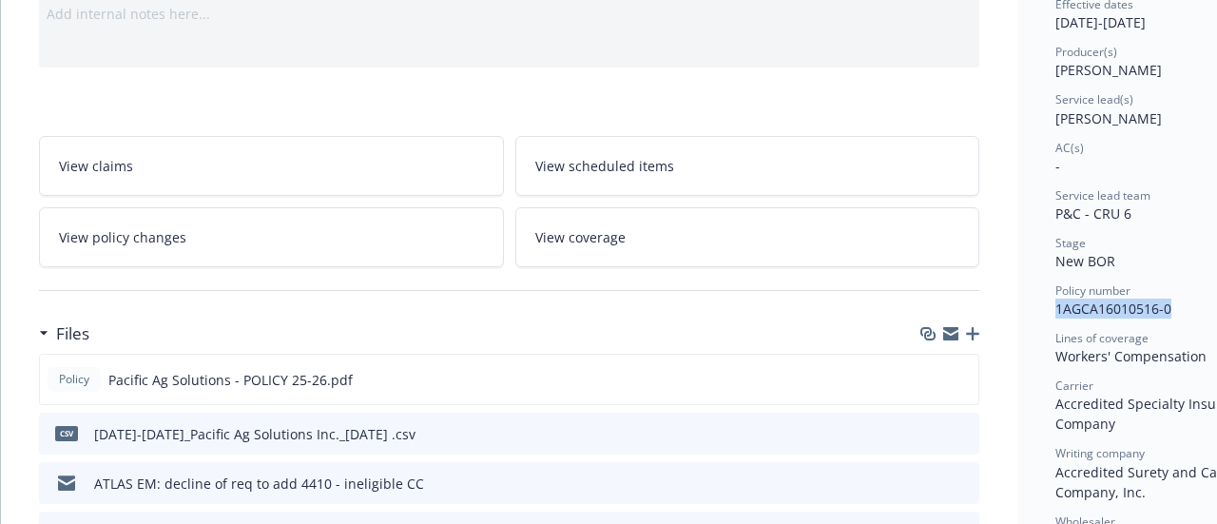
scroll to position [0, 0]
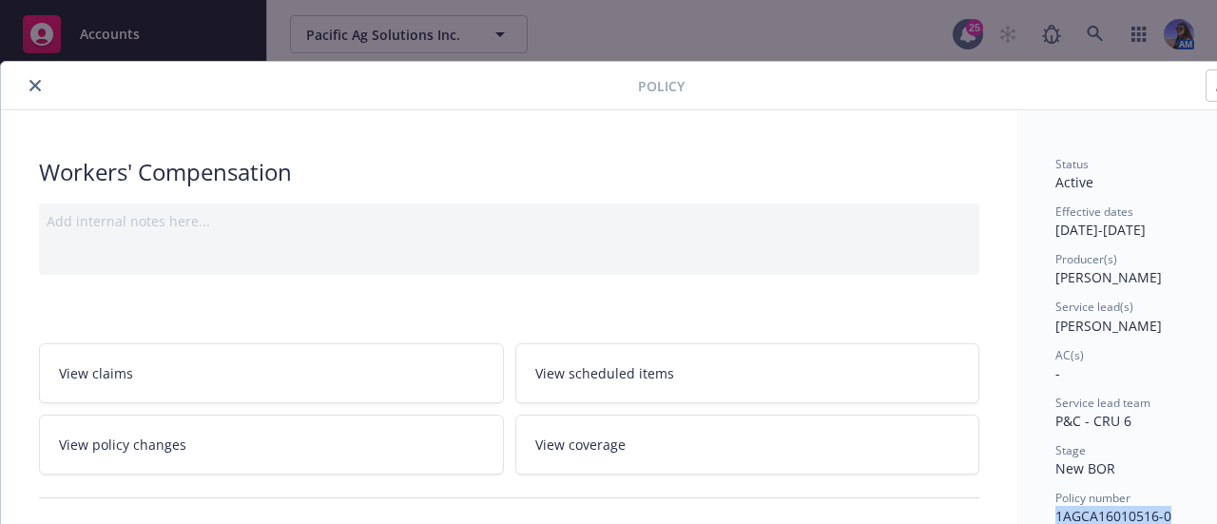
click at [37, 75] on button "close" at bounding box center [35, 85] width 23 height 23
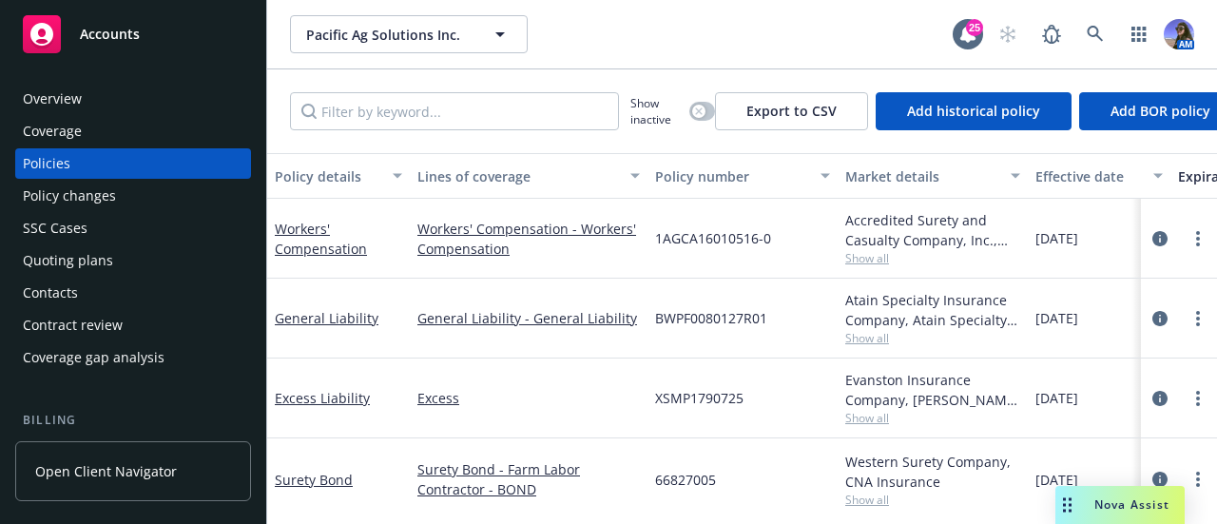
click at [1079, 485] on span "[DATE]" at bounding box center [1057, 480] width 43 height 20
click at [1081, 490] on div "Nova Assist" at bounding box center [1120, 505] width 129 height 38
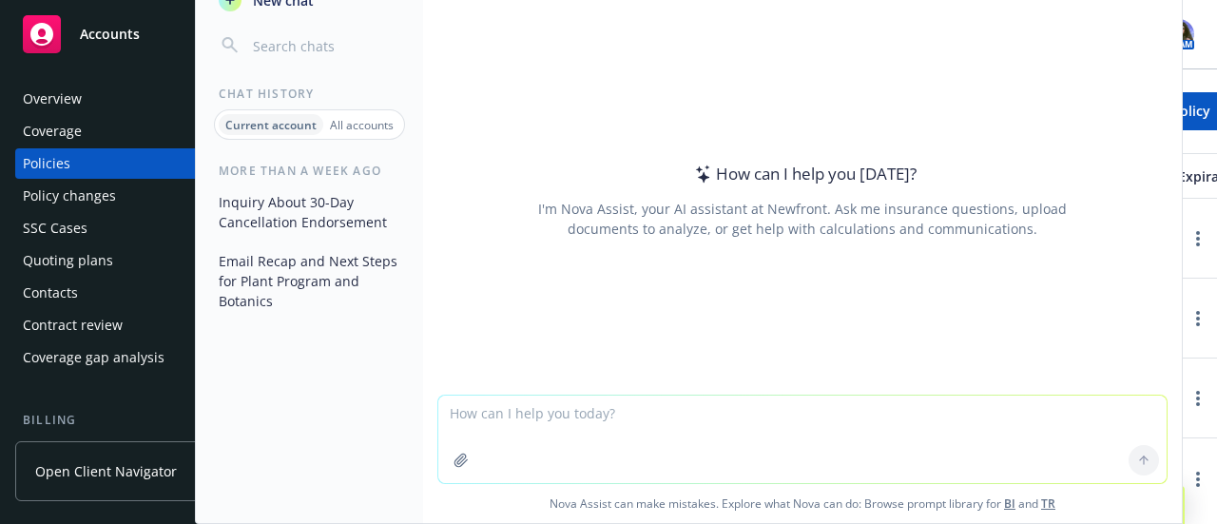
click at [791, 393] on div at bounding box center [802, 383] width 729 height 23
click at [511, 418] on textarea at bounding box center [802, 440] width 729 height 88
type textarea "what is the 0016 class code?"
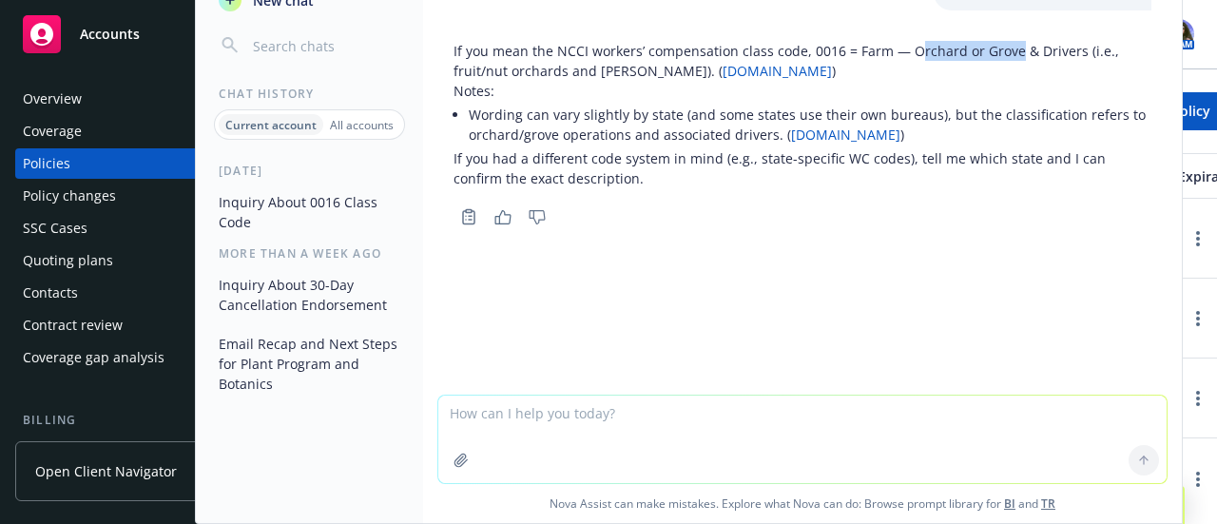
drag, startPoint x: 909, startPoint y: 56, endPoint x: 1010, endPoint y: 59, distance: 100.9
click at [1010, 59] on p "If you mean the NCCI workers’ compensation class code, 0016 = Farm — Orchard or…" at bounding box center [803, 61] width 698 height 40
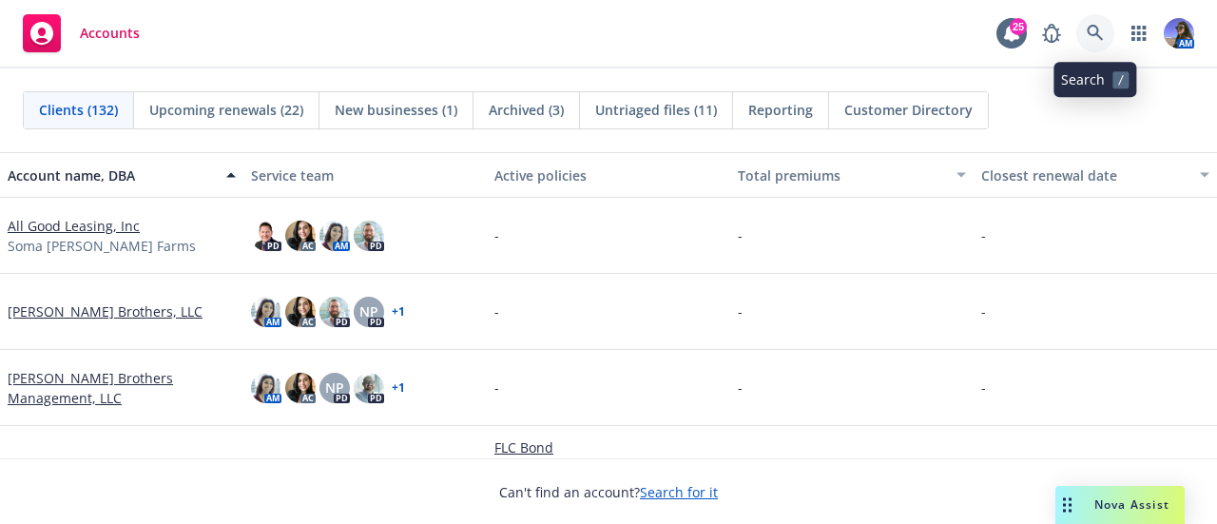
click at [1103, 47] on link at bounding box center [1096, 33] width 38 height 38
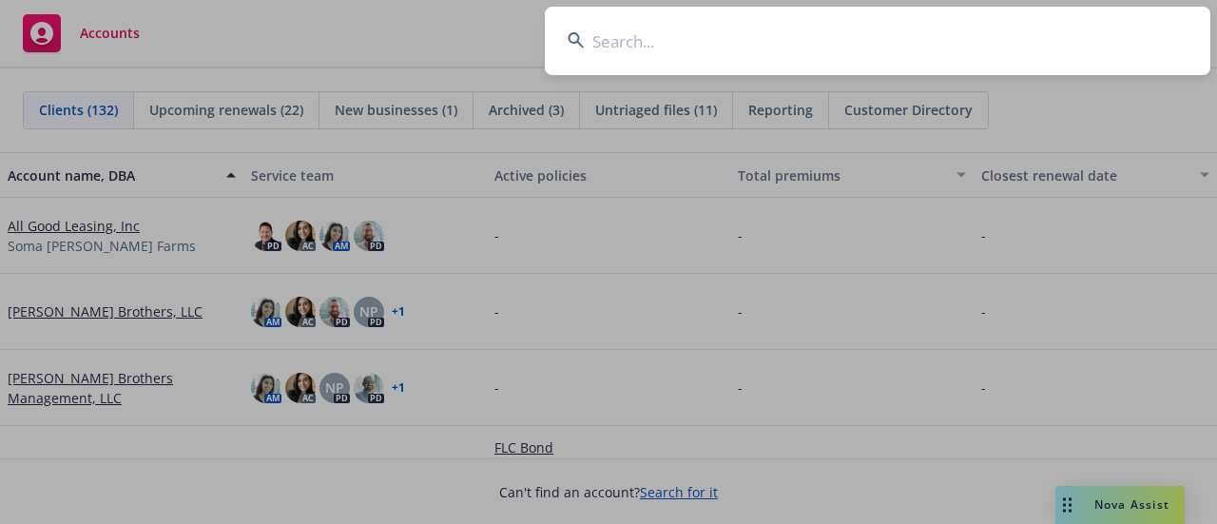
click at [736, 24] on input at bounding box center [878, 41] width 666 height 68
click at [594, 37] on input at bounding box center [878, 41] width 666 height 68
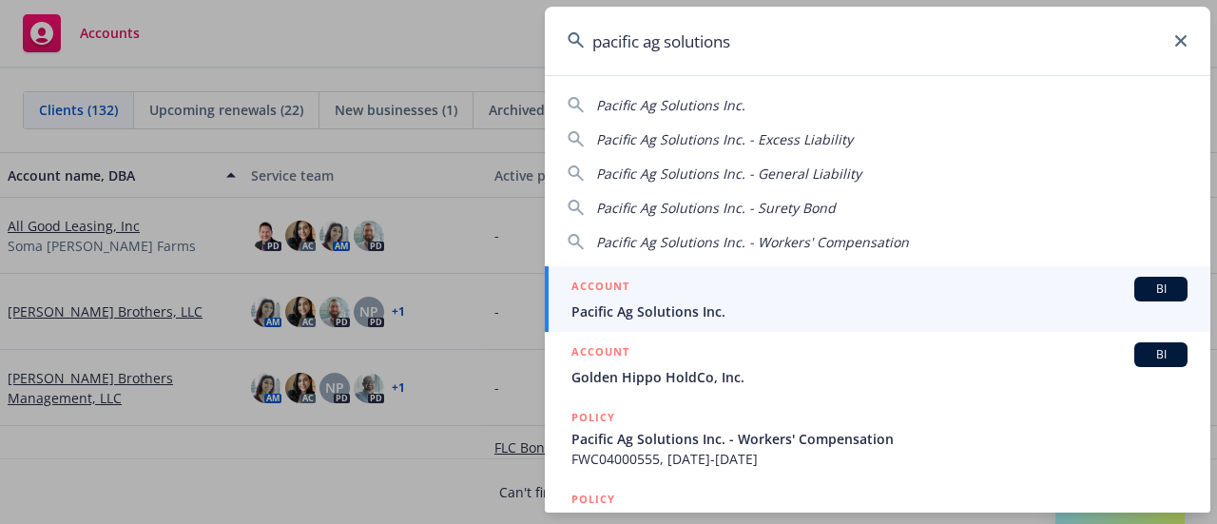
type input "pacific ag solutions"
click at [682, 294] on div "ACCOUNT BI" at bounding box center [880, 289] width 616 height 25
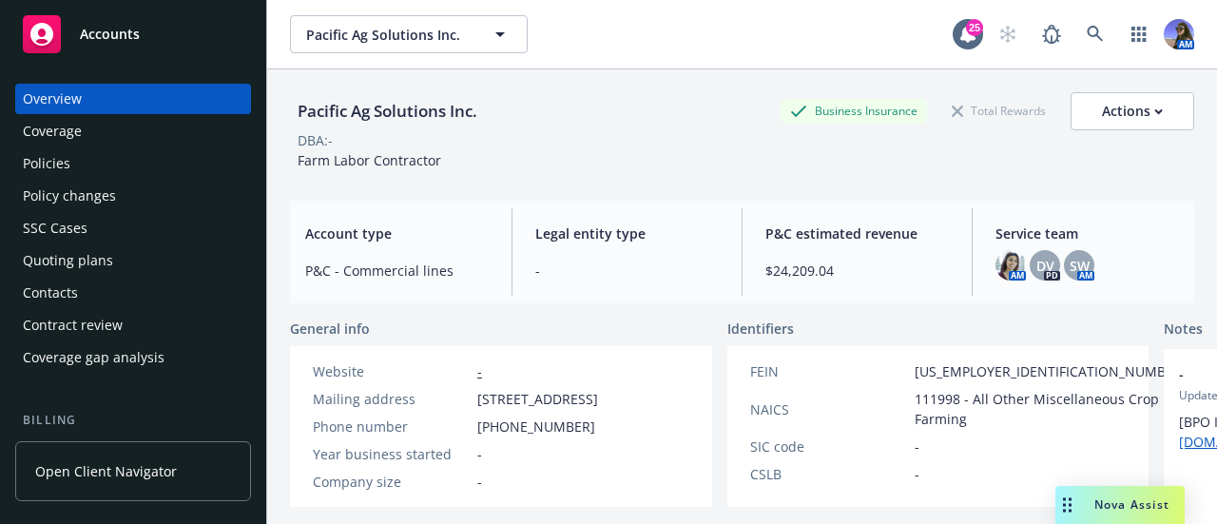
click at [86, 173] on div "Policies" at bounding box center [133, 163] width 221 height 30
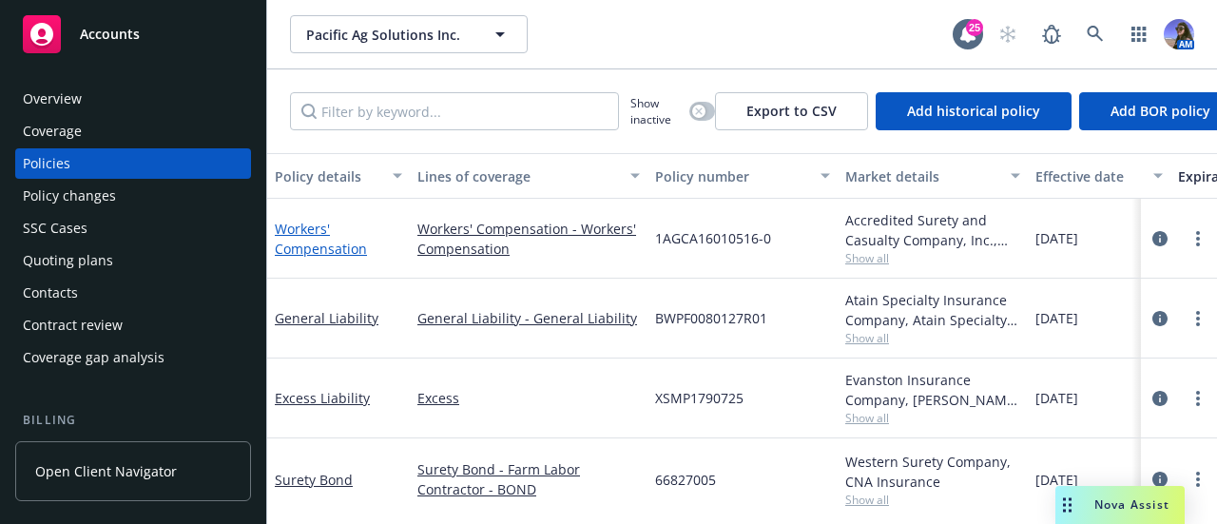
click at [282, 239] on link "Workers' Compensation" at bounding box center [321, 239] width 92 height 38
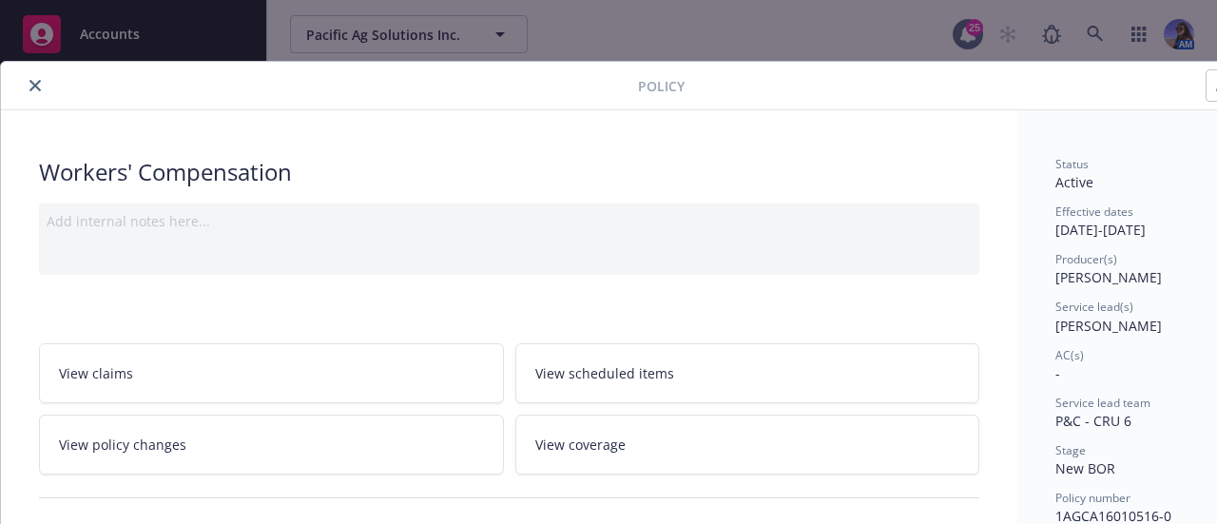
click at [245, 454] on link "View policy changes" at bounding box center [271, 445] width 465 height 60
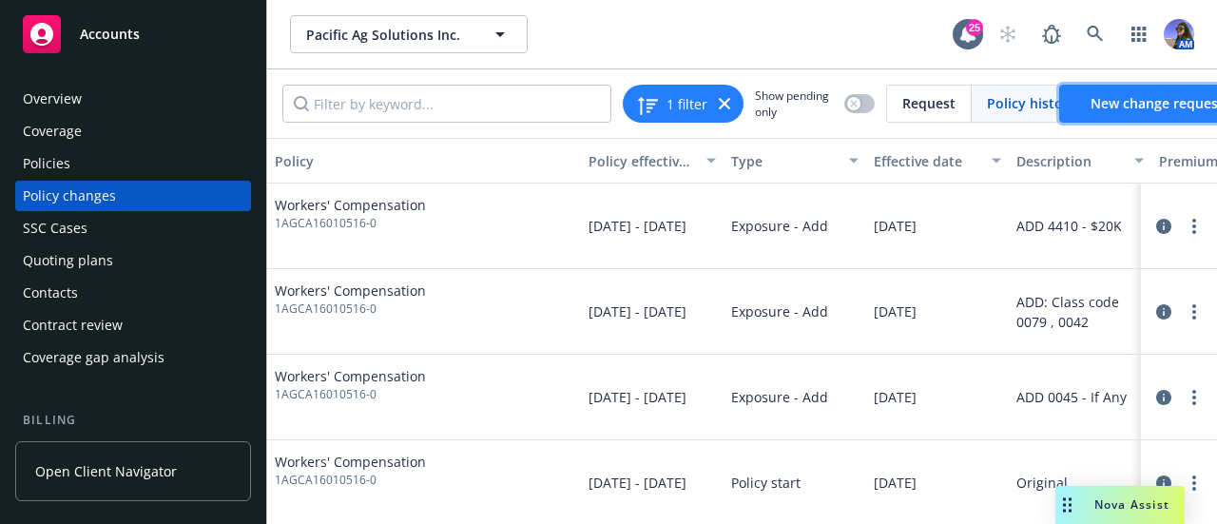
click at [1122, 116] on link "New change request" at bounding box center [1158, 104] width 196 height 38
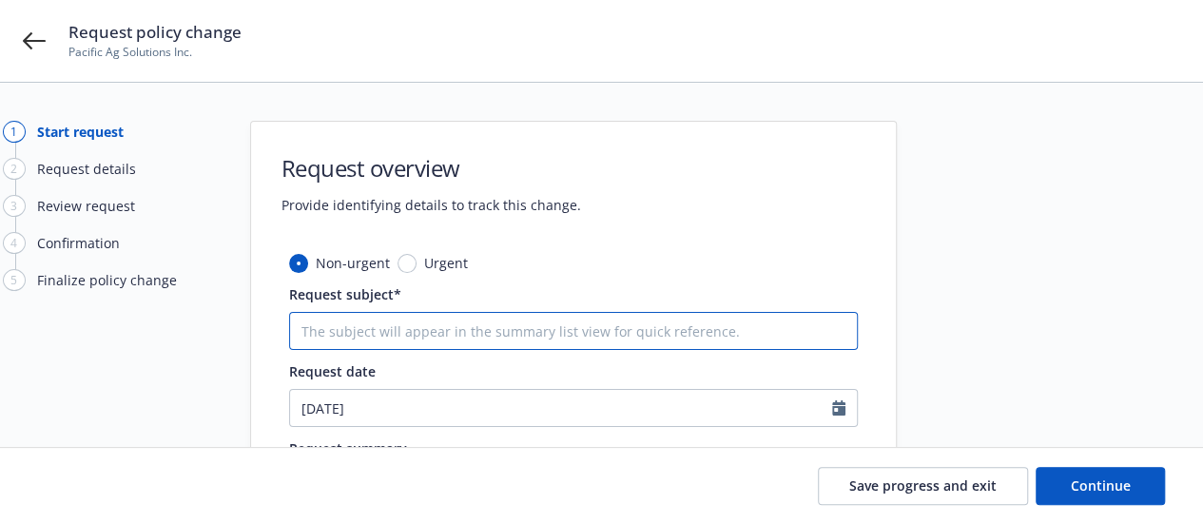
click at [422, 327] on input "Request subject*" at bounding box center [573, 331] width 569 height 38
type textarea "x"
type input "A"
type textarea "x"
type input "AD"
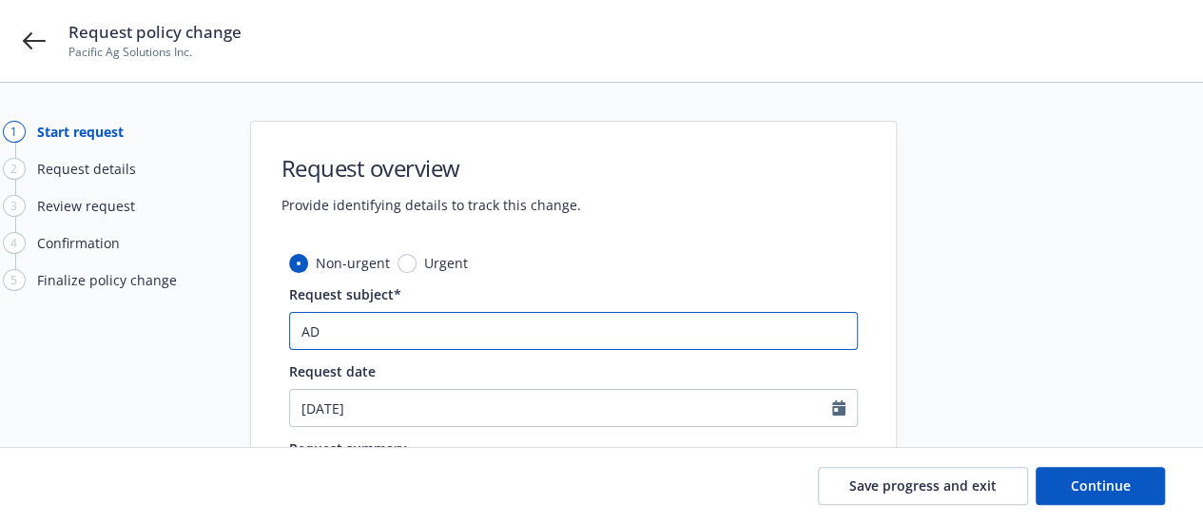
type textarea "x"
type input "ADD"
type textarea "x"
type input "ADD"
type textarea "x"
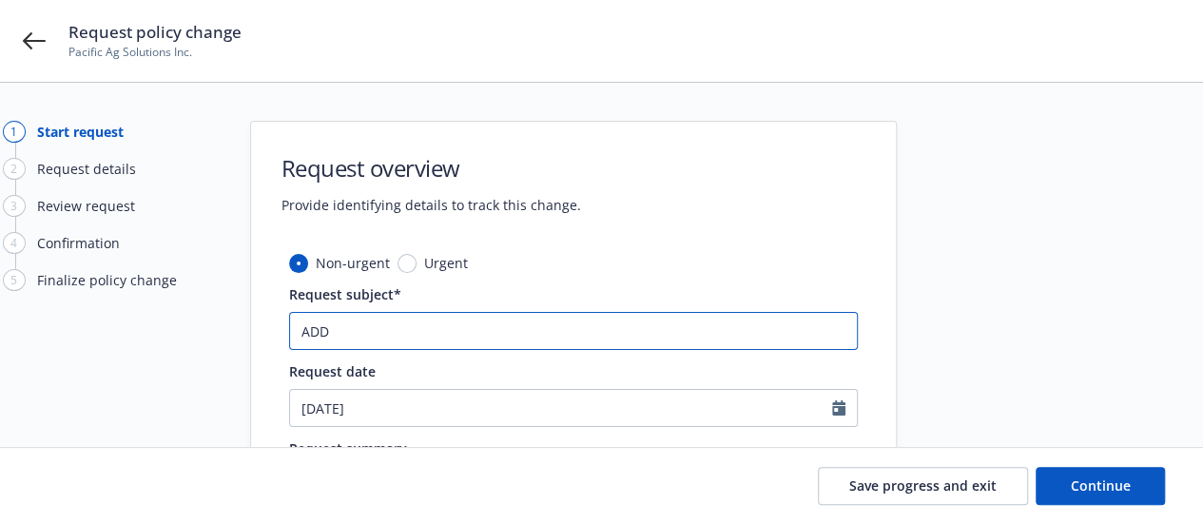
type input "ADD 0"
type textarea "x"
type input "ADD 00"
type textarea "x"
type input "ADD 001"
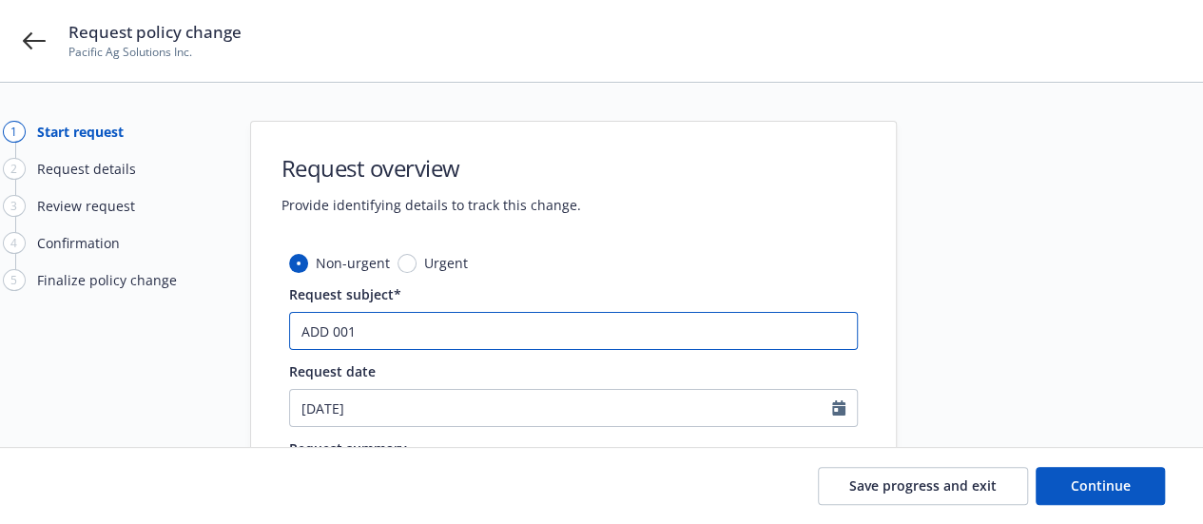
type textarea "x"
type input "ADD 0016"
type textarea "x"
type input "ADD 0016"
type textarea "x"
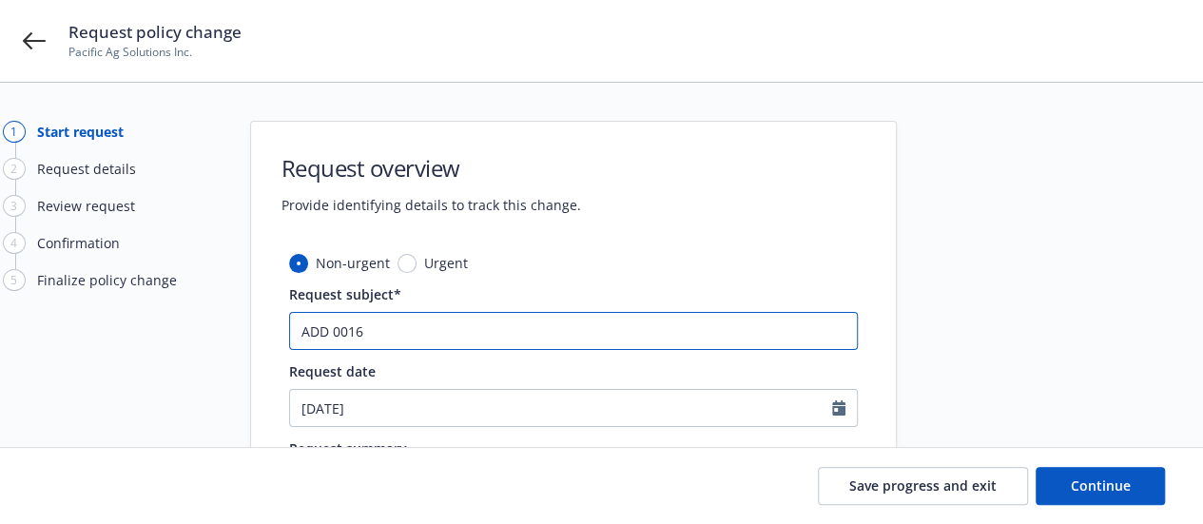
type input "ADD 0016 -"
type textarea "x"
type input "ADD 0016 -"
type textarea "x"
type input "ADD 0016 - $"
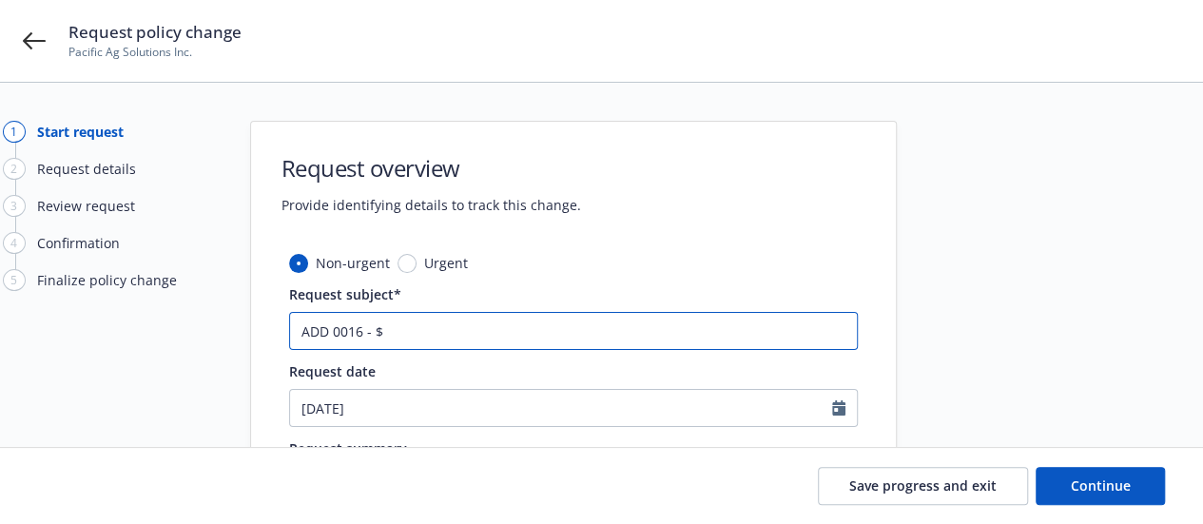
type textarea "x"
type input "ADD 0016 - $5"
type textarea "x"
type input "ADD 0016 - $50"
type textarea "x"
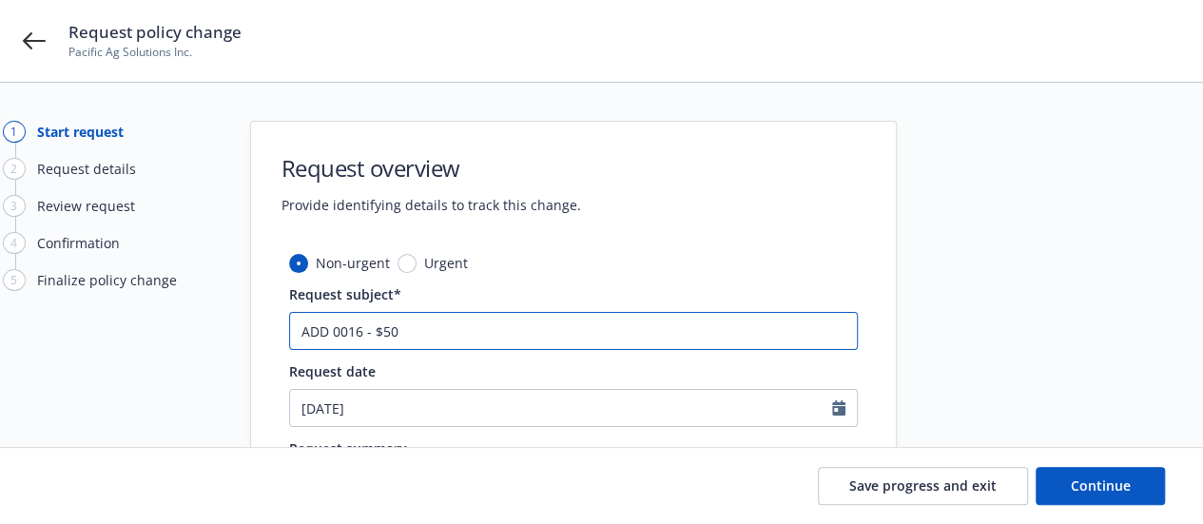
type input "ADD 0016 - $50K"
type textarea "x"
type input "ADD 0016 - $50K"
type textarea "x"
type input "ADD 0016 - $50K P"
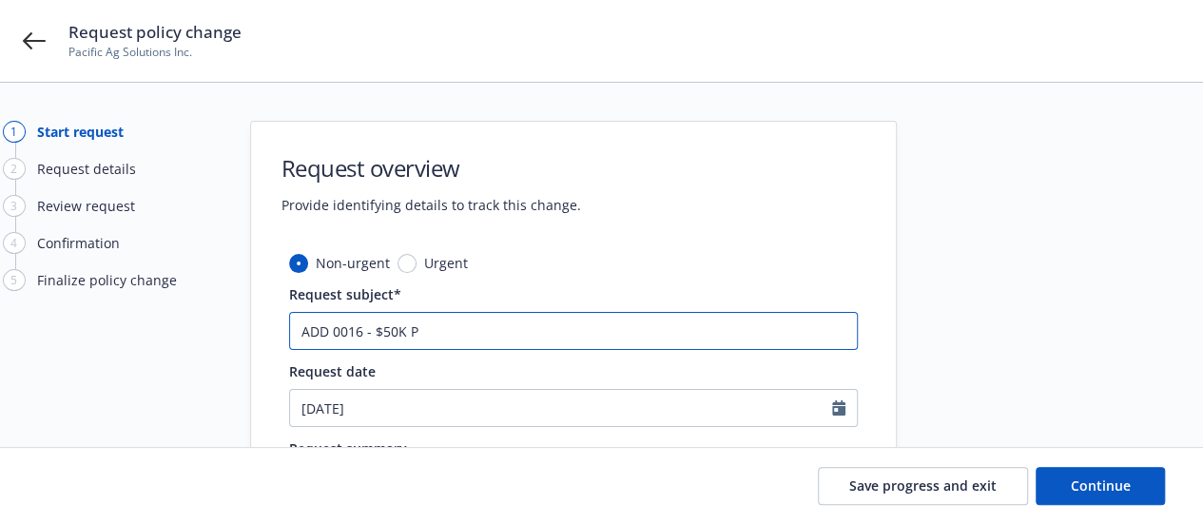
type textarea "x"
type input "ADD 0016 - $50K PA"
type textarea "x"
type input "ADD 0016 - $50K PAY"
type textarea "x"
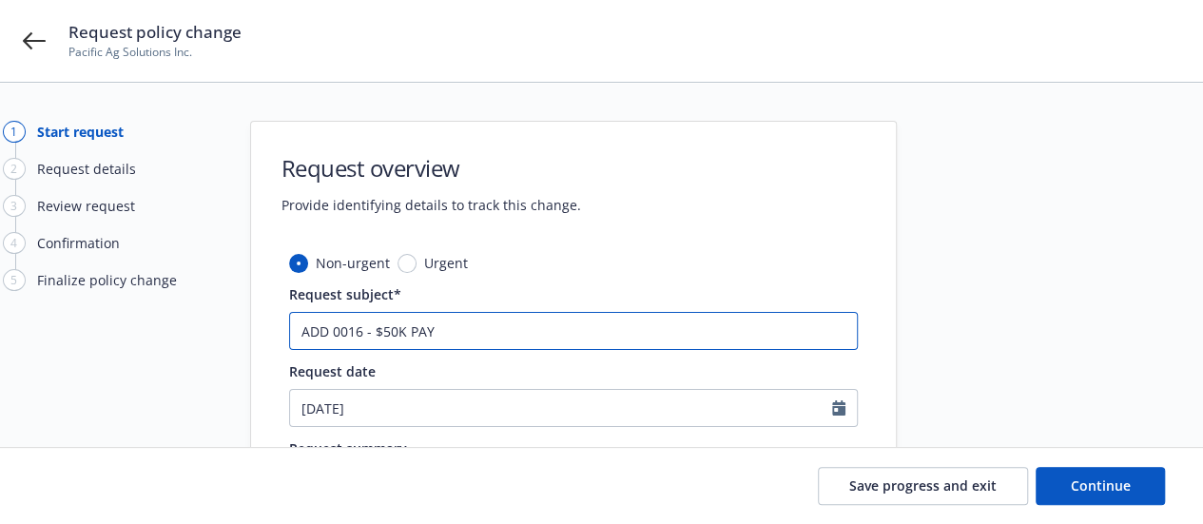
type input "ADD 0016 - $50K PAYR"
type textarea "x"
type input "ADD 0016 - $50K PAYRO"
type textarea "x"
type input "ADD 0016 - $50K PAYROL"
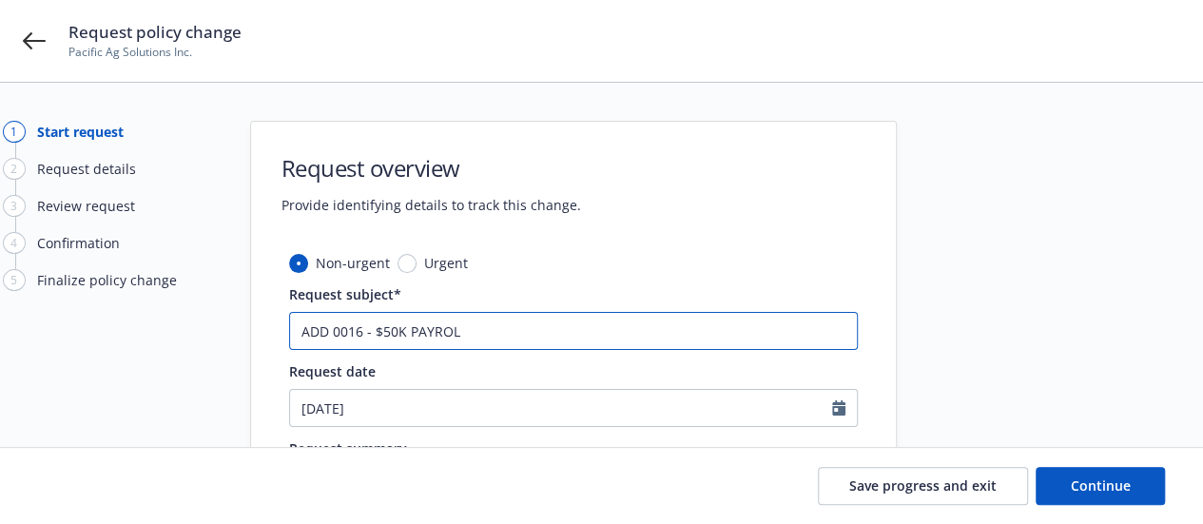
type textarea "x"
type input "ADD 0016 - $50K PAYROLL"
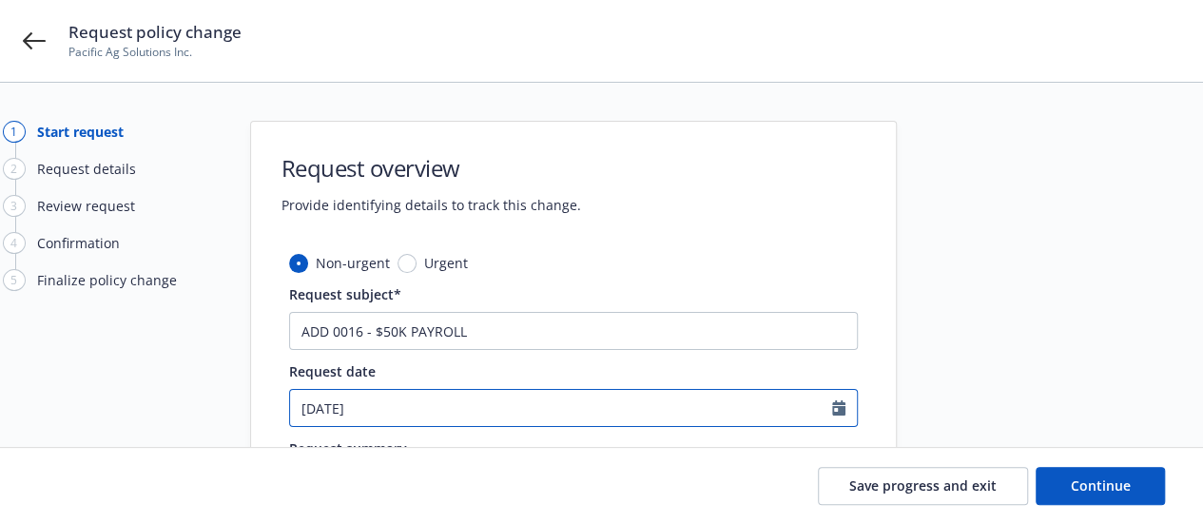
select select "10"
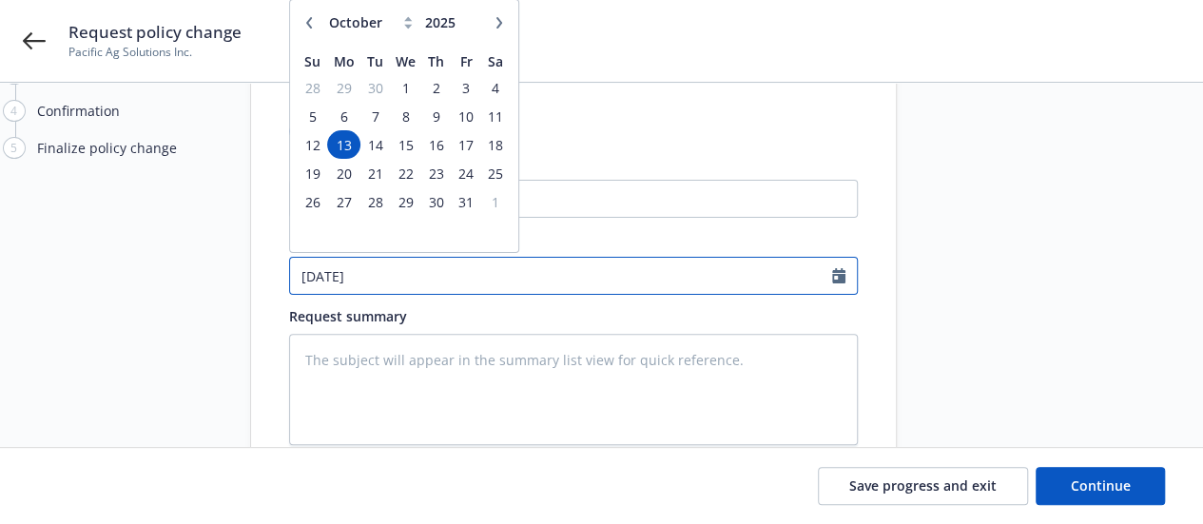
scroll to position [135, 0]
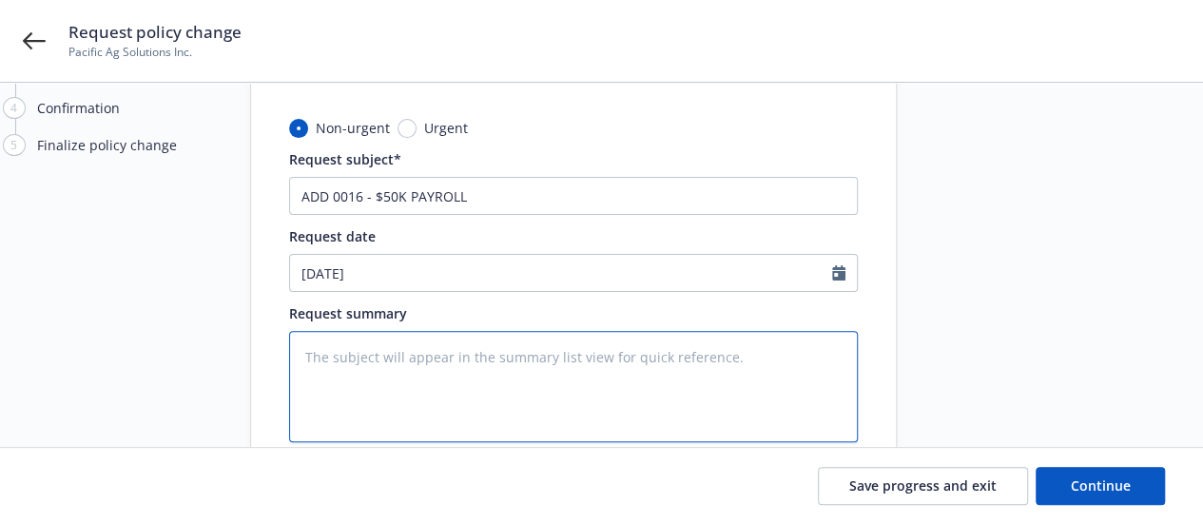
click at [656, 368] on textarea at bounding box center [573, 386] width 569 height 111
click at [335, 347] on textarea at bounding box center [573, 386] width 569 height 111
paste textarea "Class code: 0016 Payroll : $50k EE #: 10"
type textarea "x"
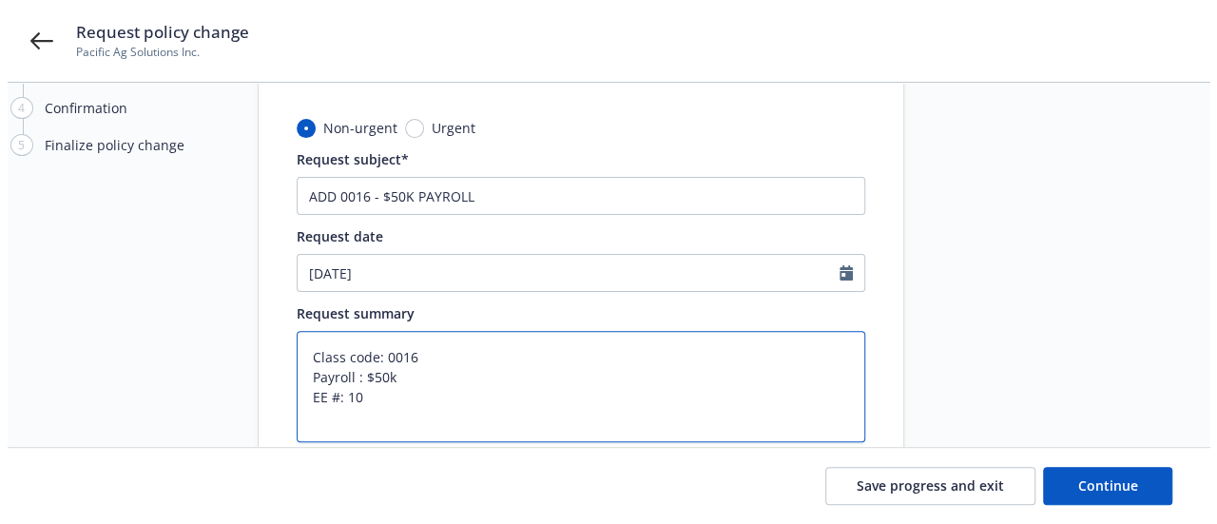
scroll to position [301, 0]
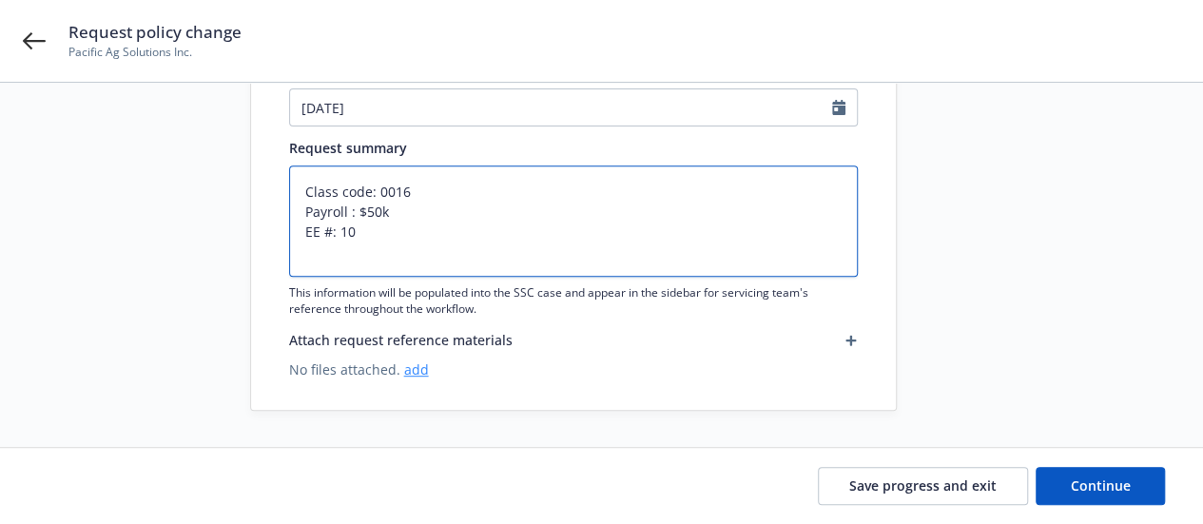
type textarea "Class code: 0016 Payroll : $50k EE #: 10"
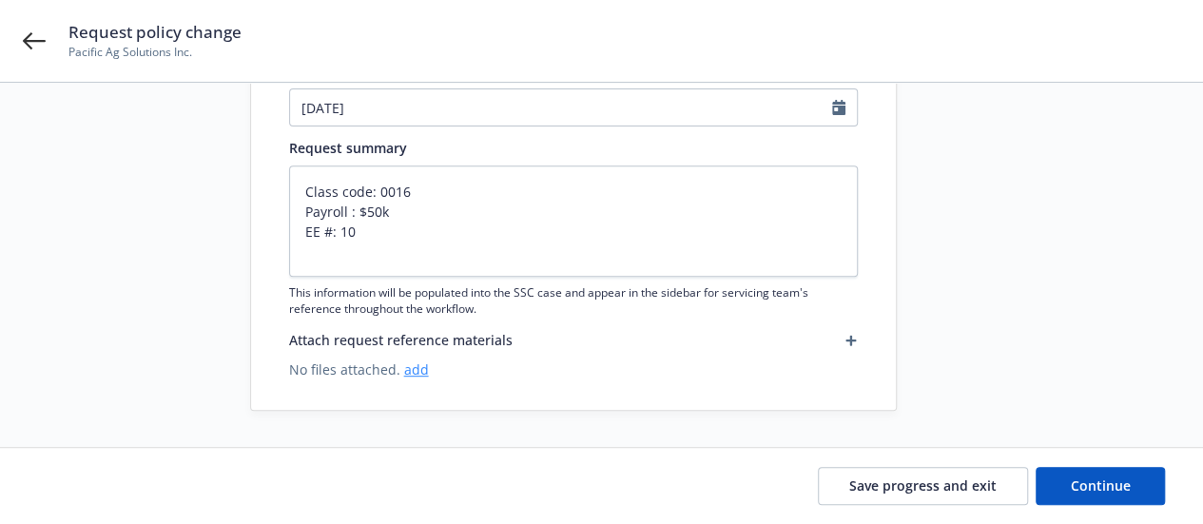
click at [415, 376] on link "add" at bounding box center [416, 369] width 25 height 18
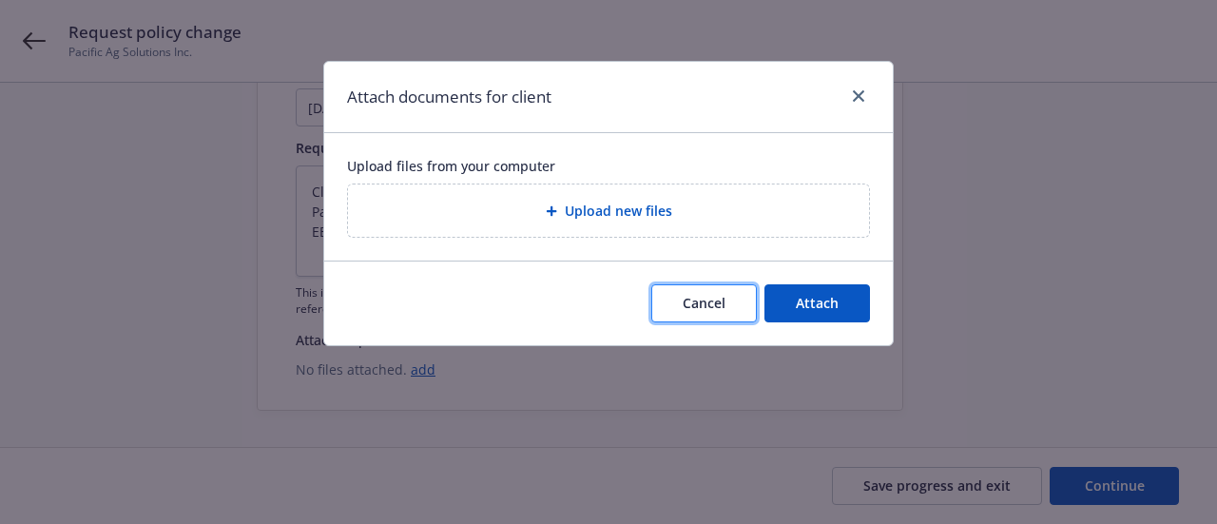
click at [733, 307] on button "Cancel" at bounding box center [705, 303] width 106 height 38
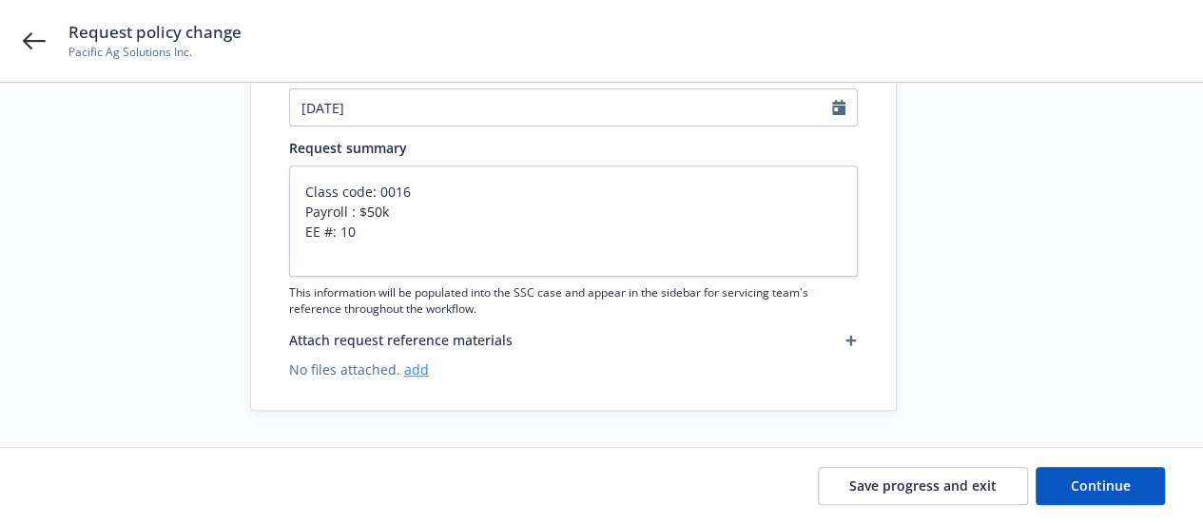
click at [413, 372] on link "add" at bounding box center [416, 369] width 25 height 18
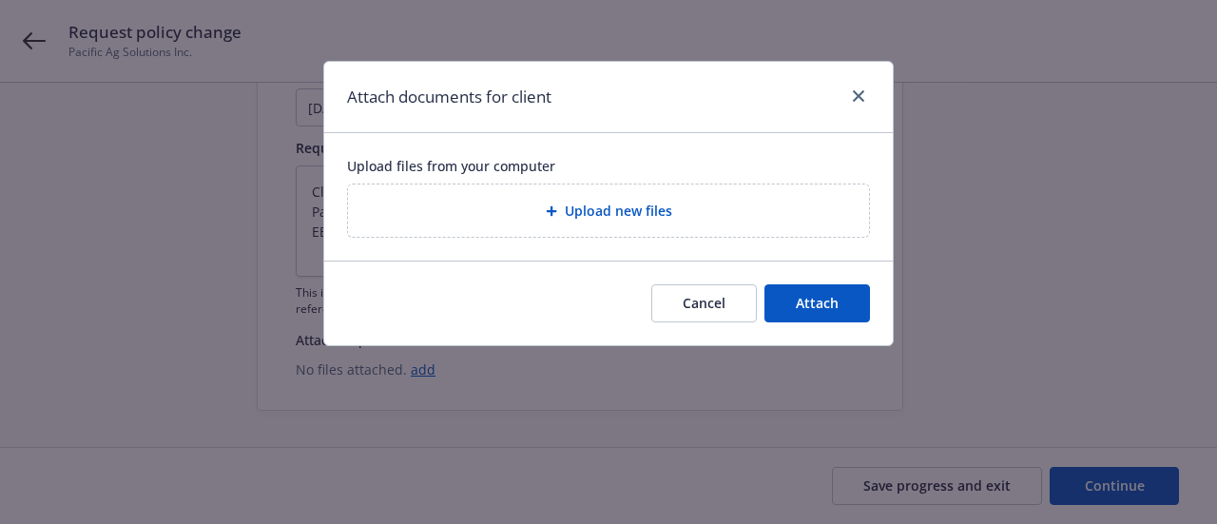
type textarea "x"
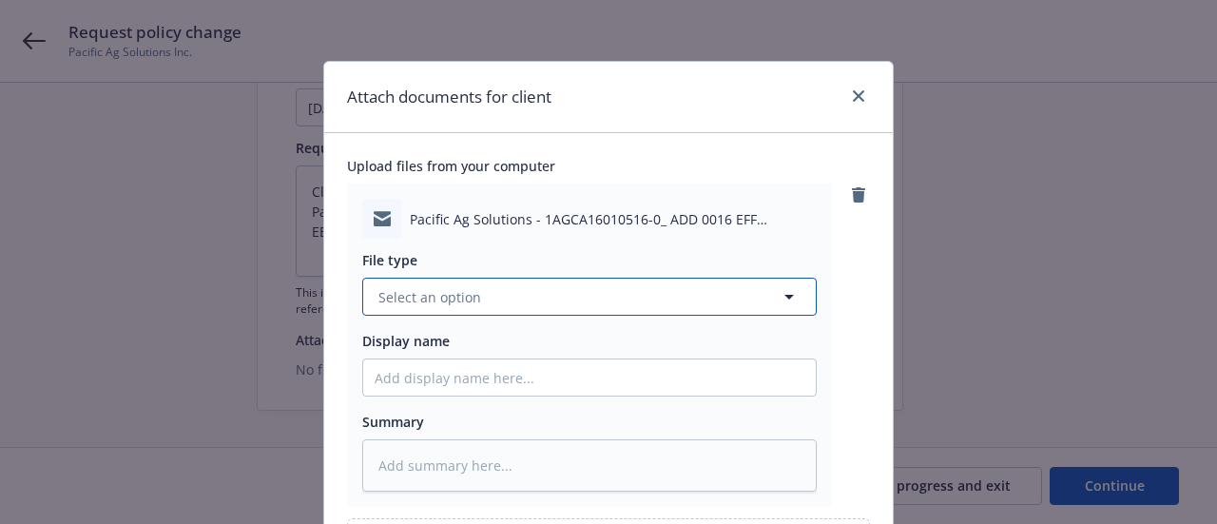
click at [497, 296] on button "Select an option" at bounding box center [589, 297] width 455 height 38
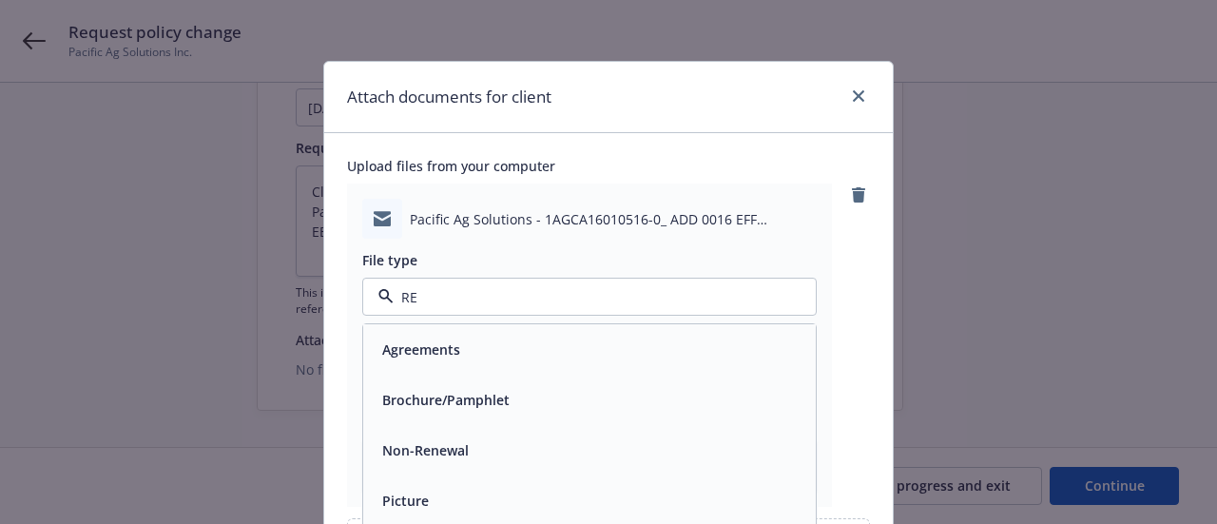
type input "REQ"
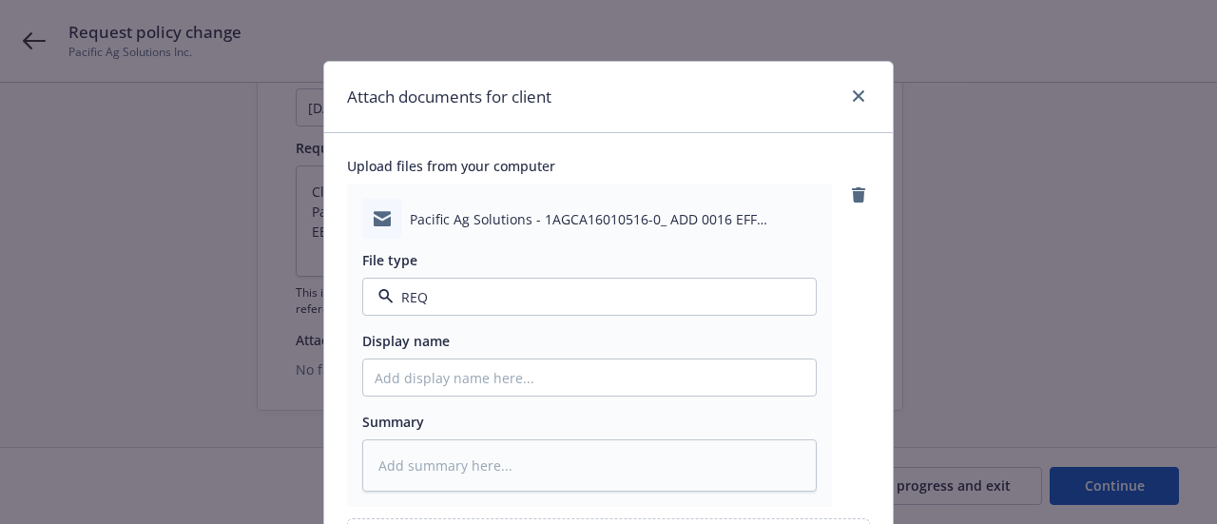
type textarea "x"
type input "e"
type textarea "x"
type input "em"
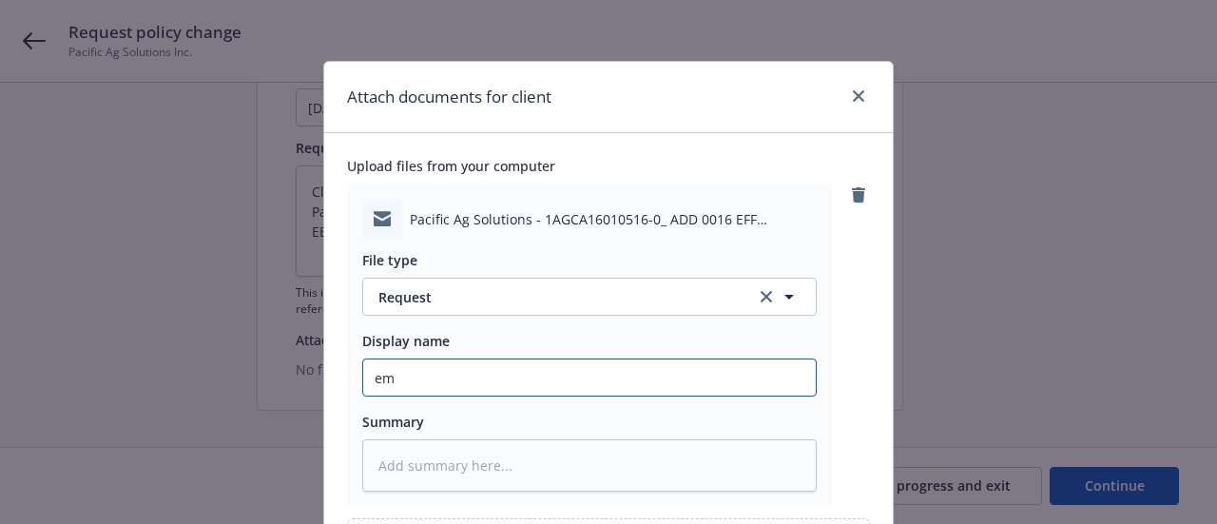
type textarea "x"
type input "em"
type textarea "x"
type input "em T"
type textarea "x"
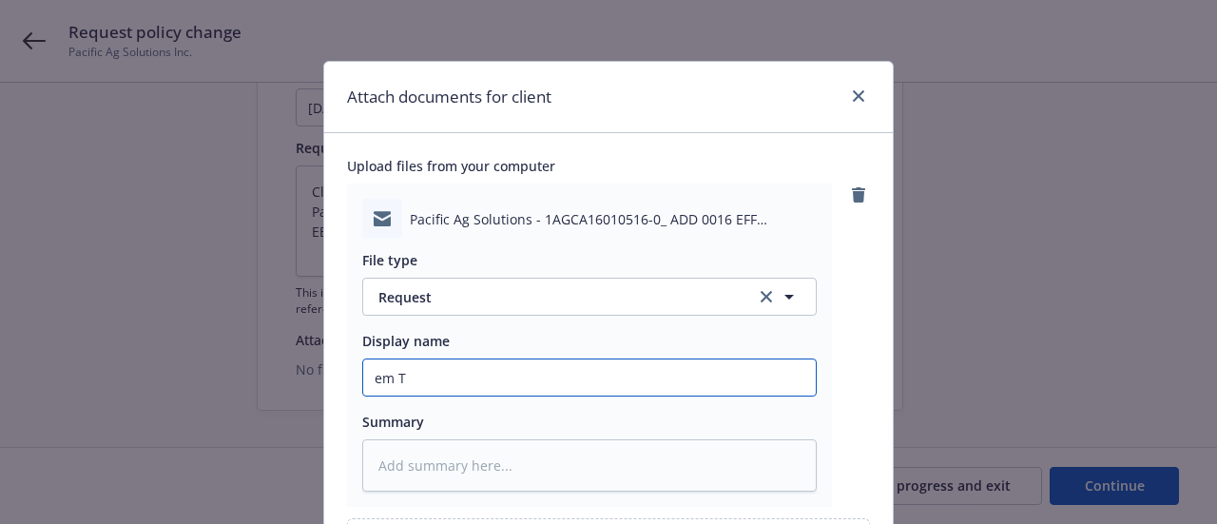
type input "em"
type textarea "x"
type input "em"
type textarea "x"
type input "e"
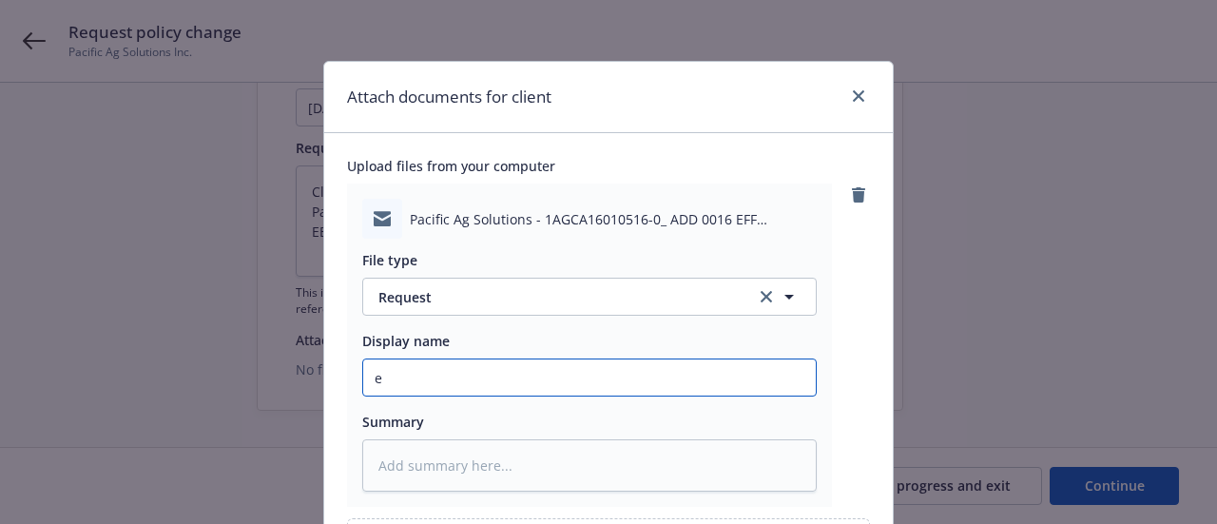
type textarea "x"
type input "E"
type textarea "x"
type input "EM"
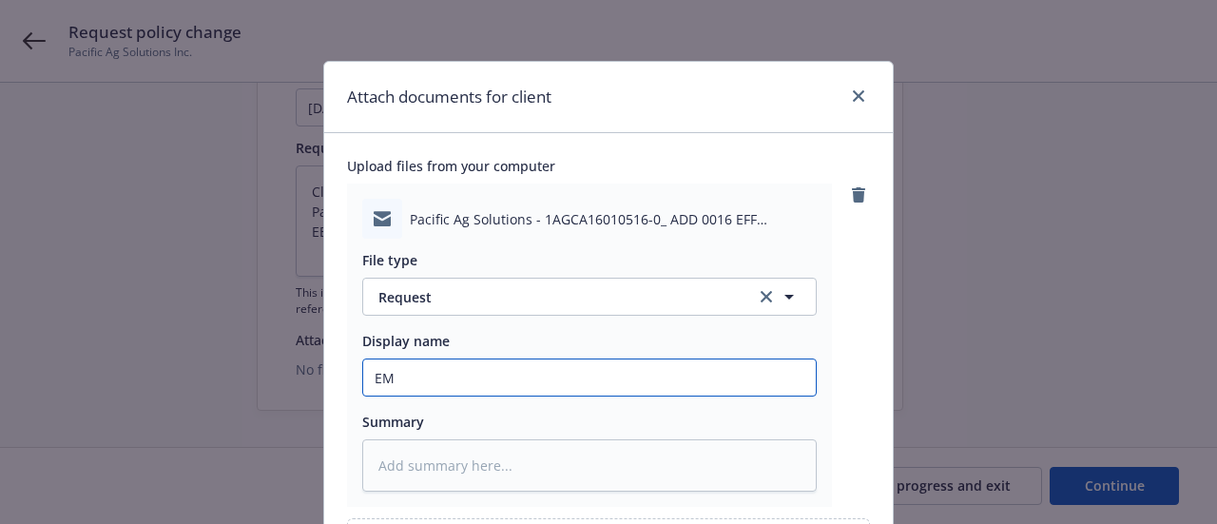
type textarea "x"
type input "EM"
type textarea "x"
type input "EM TO"
type textarea "x"
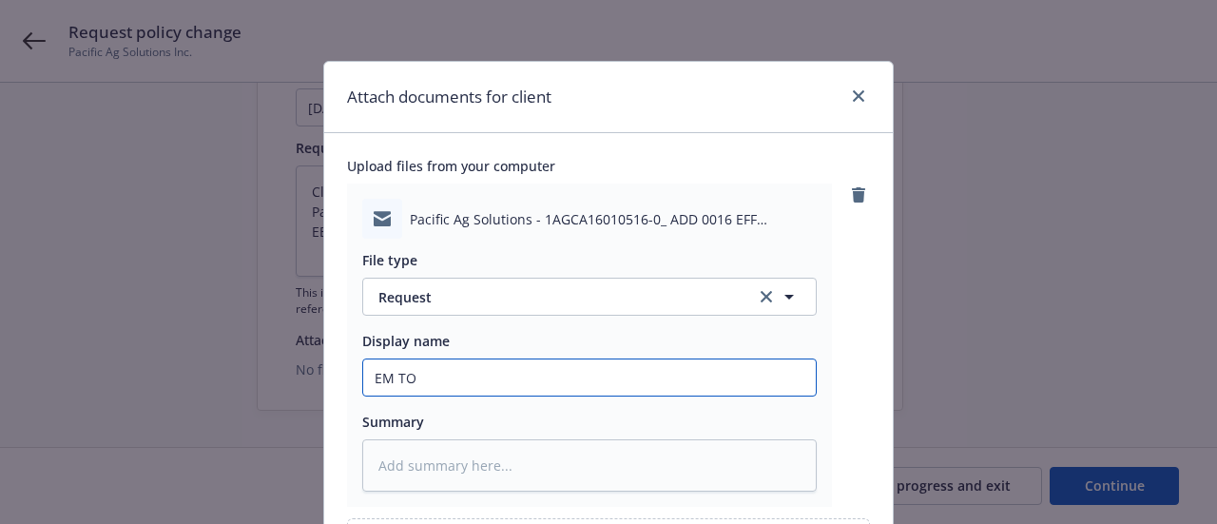
type input "EM TO"
type textarea "x"
type input "EM TO A"
type textarea "x"
type input "EM TO AT"
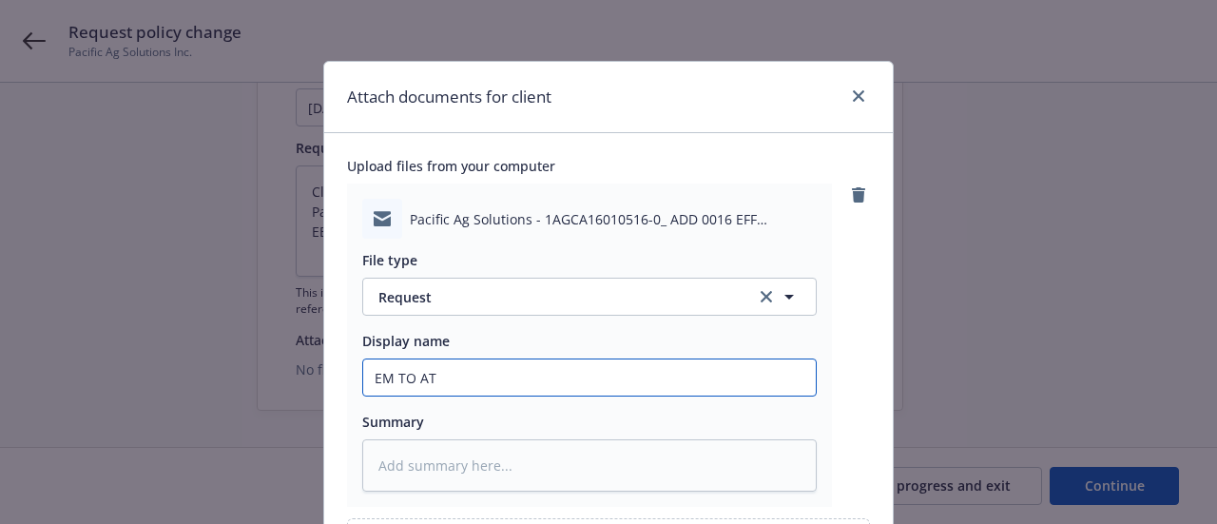
type textarea "x"
type input "EM TO ATL"
type textarea "x"
type input "EM TO ATLA"
type textarea "x"
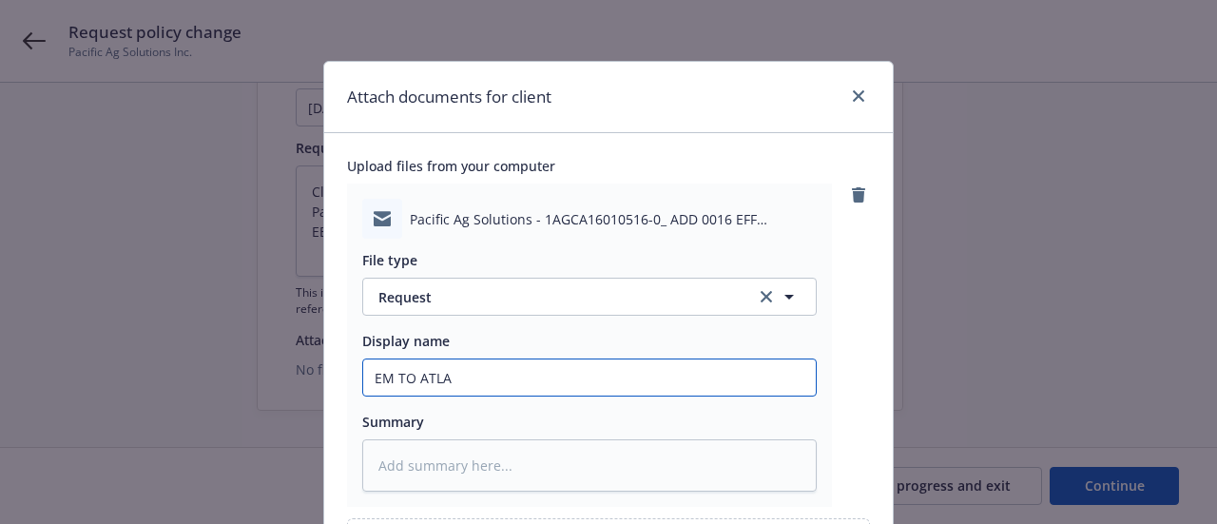
type input "EM TO ATLAS"
type textarea "x"
type input "EM TO ATLAS:"
type textarea "x"
type input "EM TO ATLAS: R"
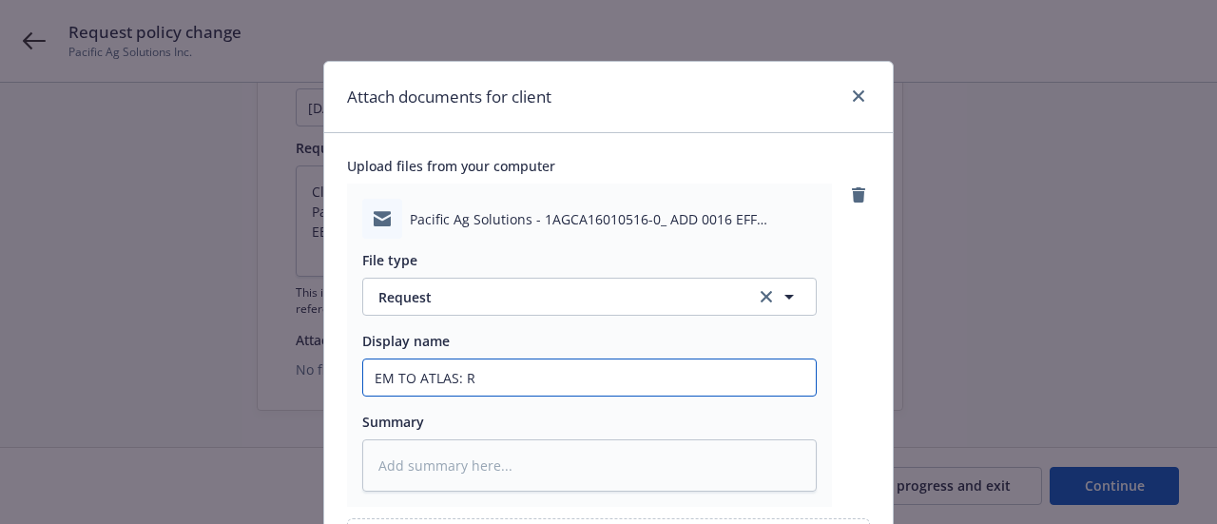
type textarea "x"
type input "EM TO ATLAS: RE"
type textarea "x"
type input "EM TO ATLAS: RED"
type textarea "x"
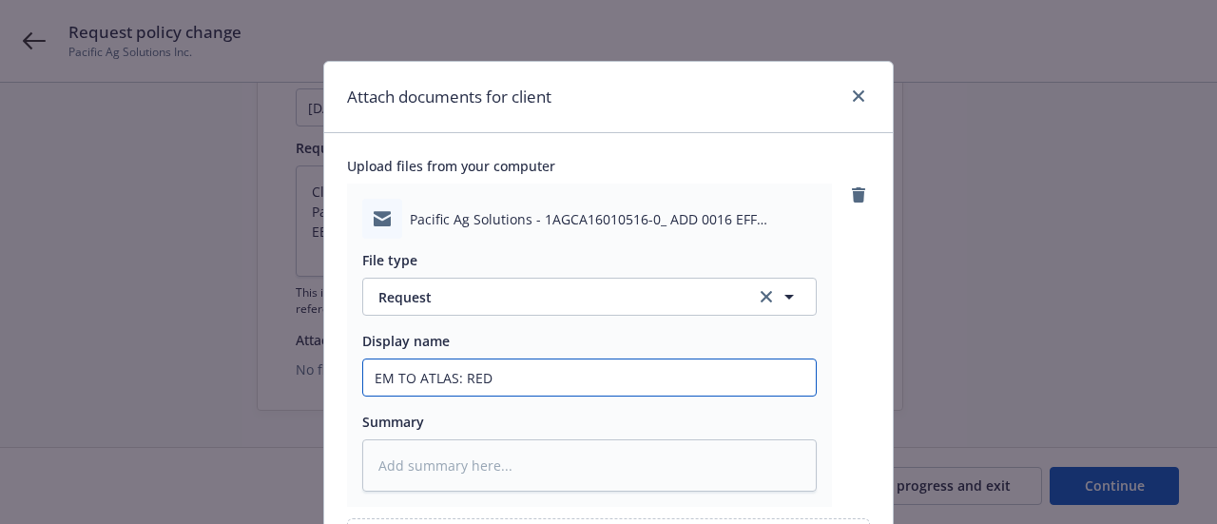
type input "EM TO ATLAS: RED"
type textarea "x"
type input "EM TO ATLAS: RED Q"
type textarea "x"
type input "EM TO ATLAS: RED QT"
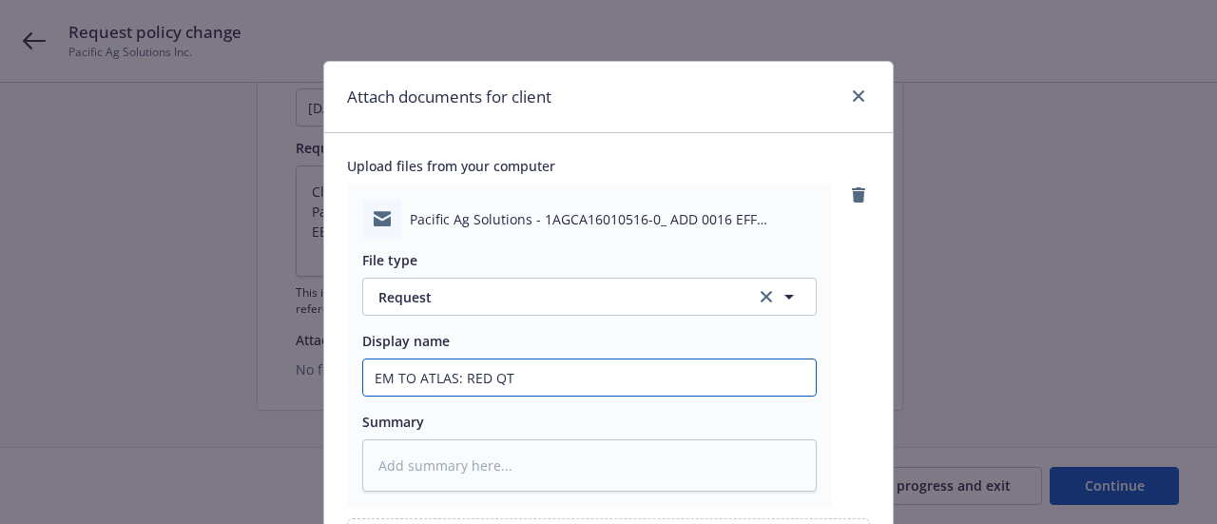
type textarea "x"
type input "EM TO ATLAS: RED Q"
type textarea "x"
type input "EM TO ATLAS: RED"
type textarea "x"
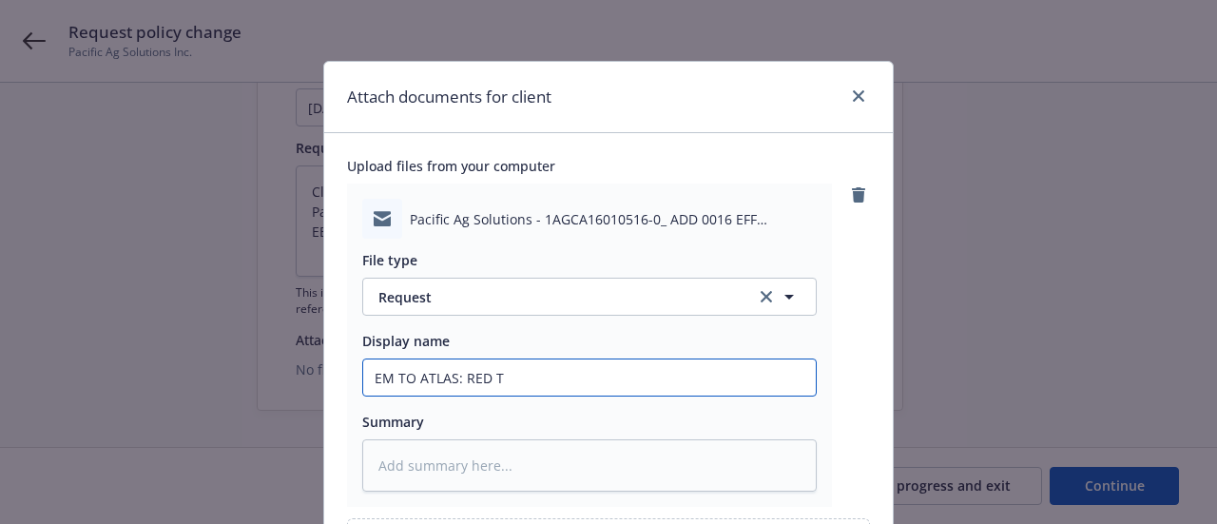
type input "EM TO ATLAS: RED TO"
type textarea "x"
type input "EM TO ATLAS: RED TO"
type textarea "x"
type input "EM TO ATLAS: RED TO"
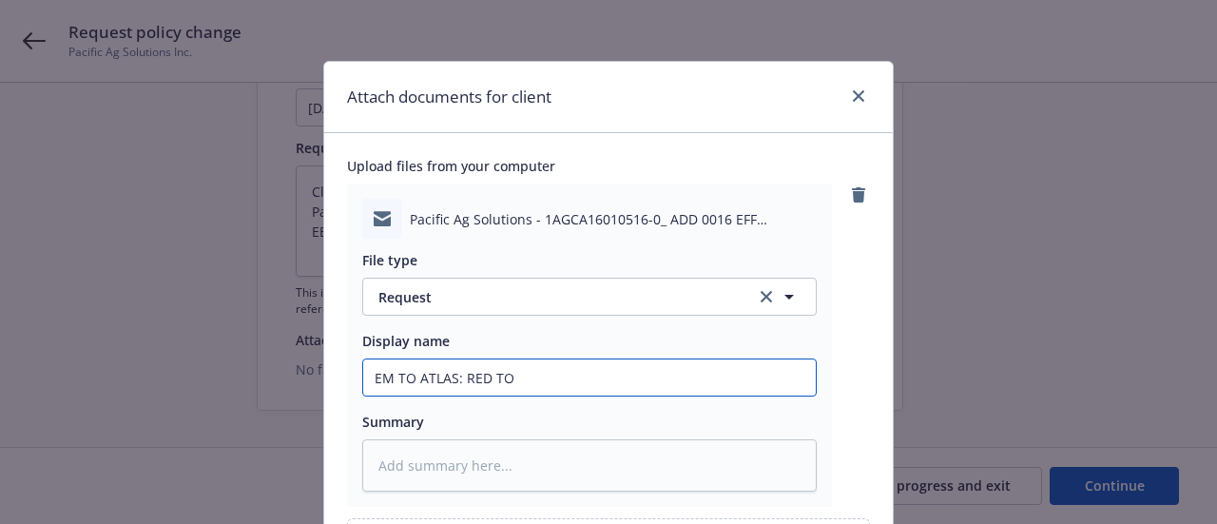
type textarea "x"
type input "EM TO ATLAS: RED T"
type textarea "x"
type input "EM TO ATLAS: RED"
type textarea "x"
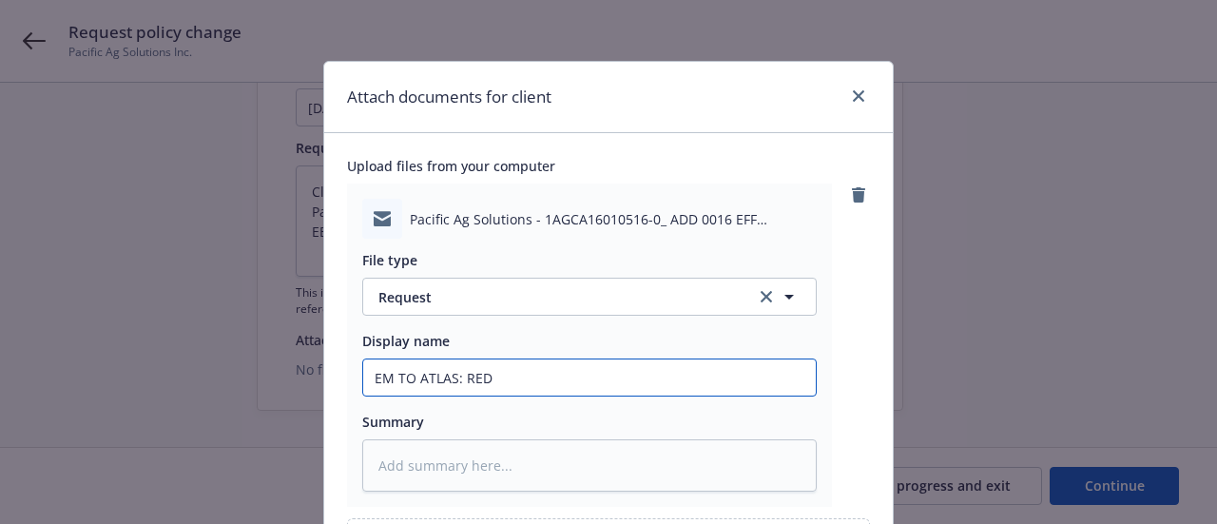
type input "EM TO ATLAS: RED"
type textarea "x"
type input "EM TO ATLAS: REQ"
type textarea "x"
type input "EM TO ATLAS: REQ"
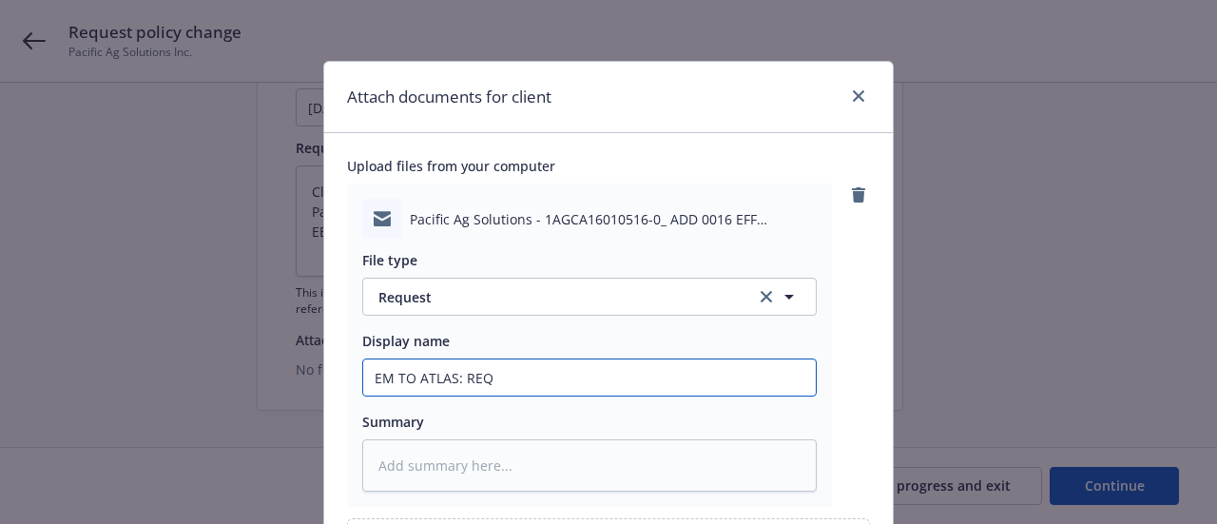
type textarea "x"
type input "EM TO ATLAS: REQ T"
type textarea "x"
type input "EM TO ATLAS: REQ TO"
type textarea "x"
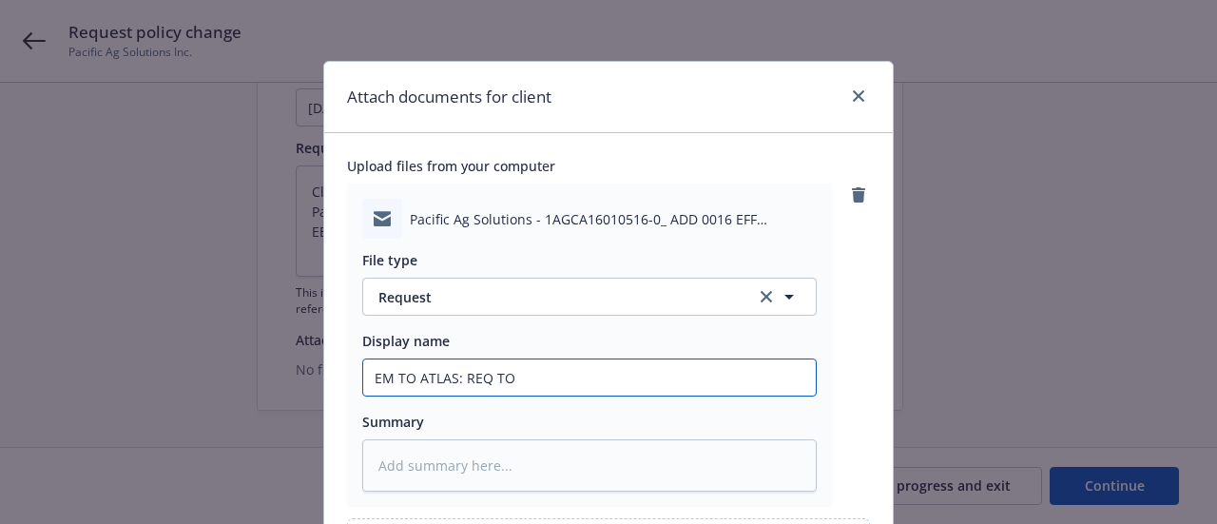
type input "EM TO ATLAS: REQ TO"
type textarea "x"
type input "EM TO ATLAS: REQ TO A"
type textarea "x"
type input "EM TO ATLAS: REQ TO AD"
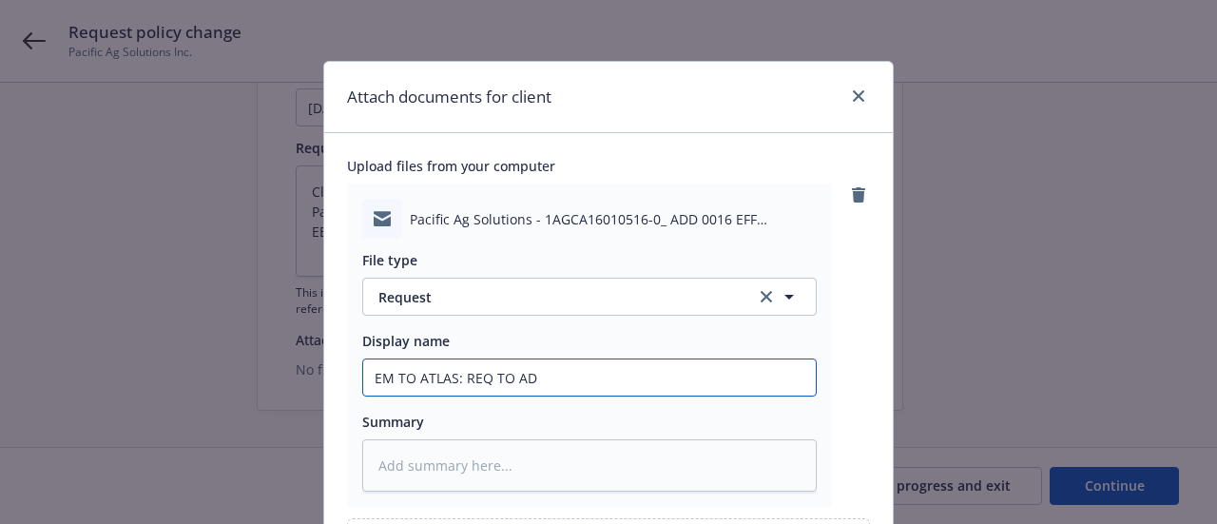
type textarea "x"
type input "EM TO ATLAS: REQ TO ADD"
type textarea "x"
type input "EM TO ATLAS: REQ TO ADD"
type textarea "x"
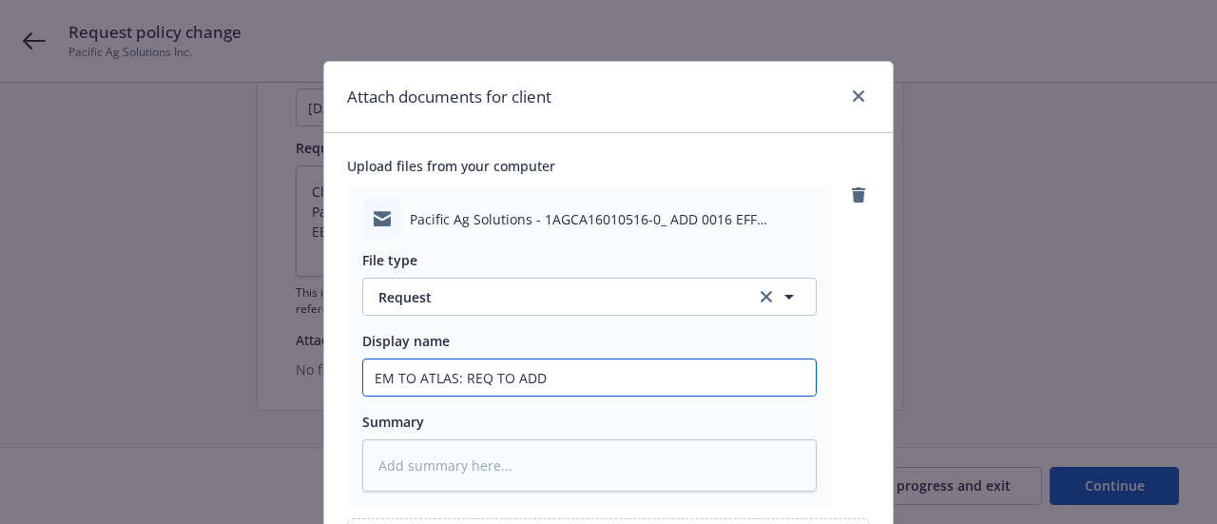
type input "EM TO ATLAS: REQ TO ADD 0"
type textarea "x"
type input "EM TO ATLAS: REQ TO ADD 00"
type textarea "x"
type input "EM TO ATLAS: REQ TO ADD 001"
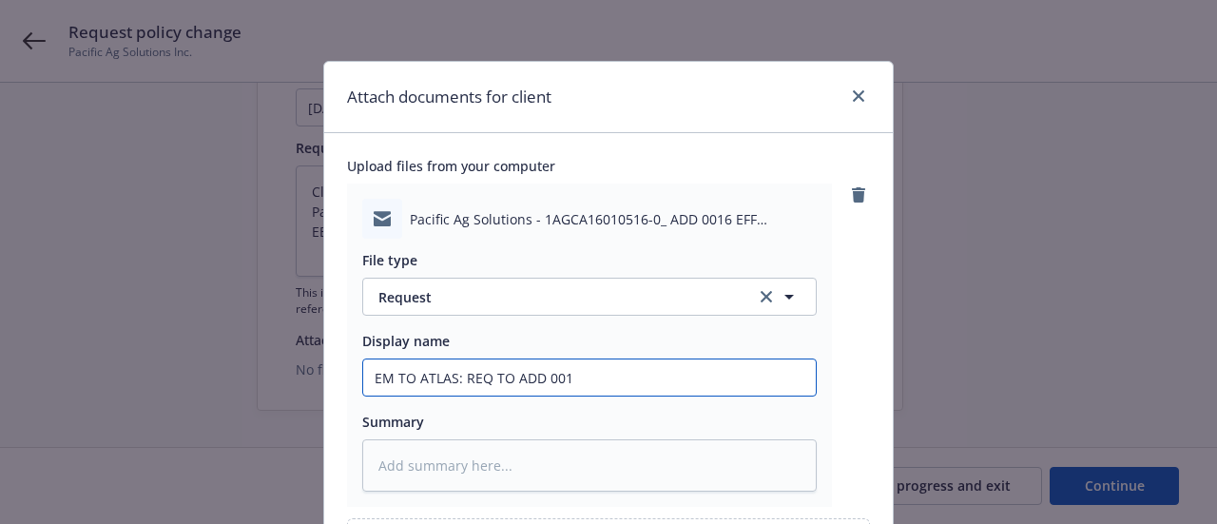
type textarea "x"
type input "EM TO ATLAS: REQ TO ADD 0015"
type textarea "x"
type input "EM TO ATLAS: REQ TO ADD 0015-"
type textarea "x"
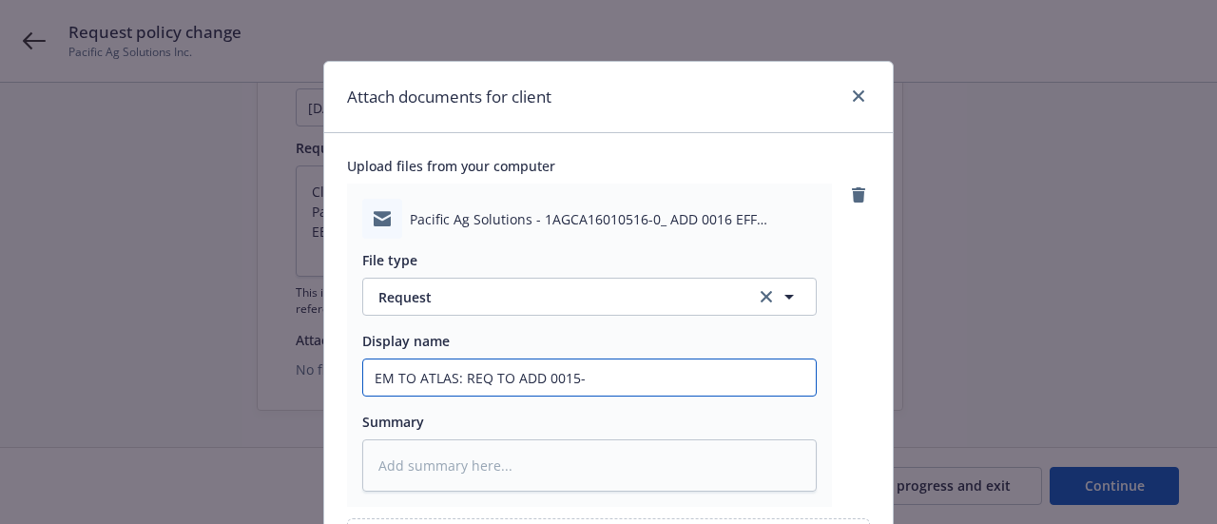
type input "EM TO ATLAS: REQ TO ADD 0015-"
type textarea "x"
type input "EM TO ATLAS: REQ TO ADD 0015- $"
type textarea "x"
type input "EM TO ATLAS: REQ TO ADD 0015- $5"
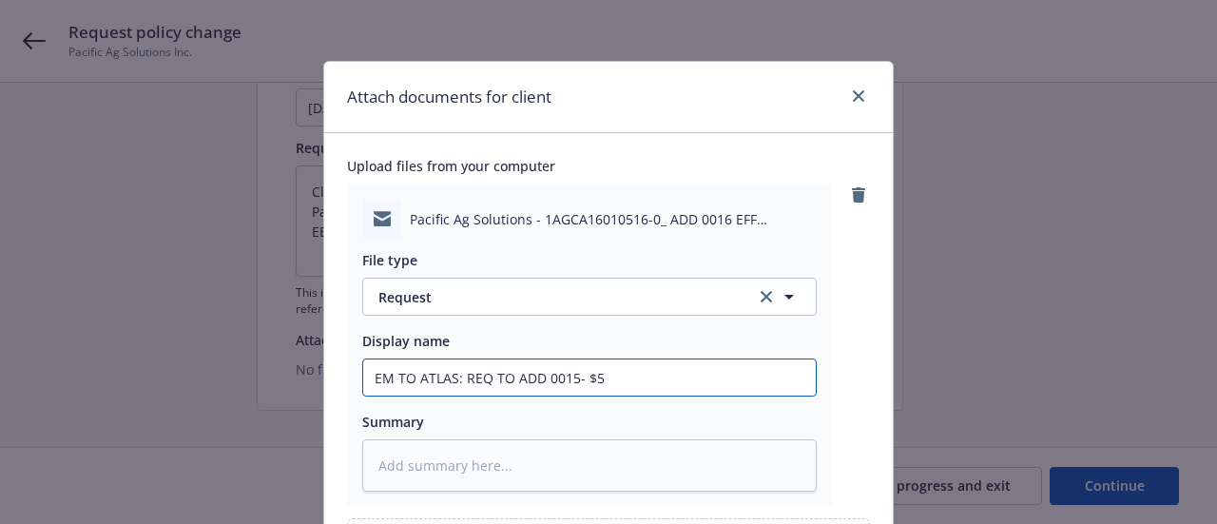
type textarea "x"
type input "EM TO ATLAS: REQ TO ADD 0015- $50"
type textarea "x"
type input "EM TO ATLAS: REQ TO ADD 0015- $50K"
type textarea "x"
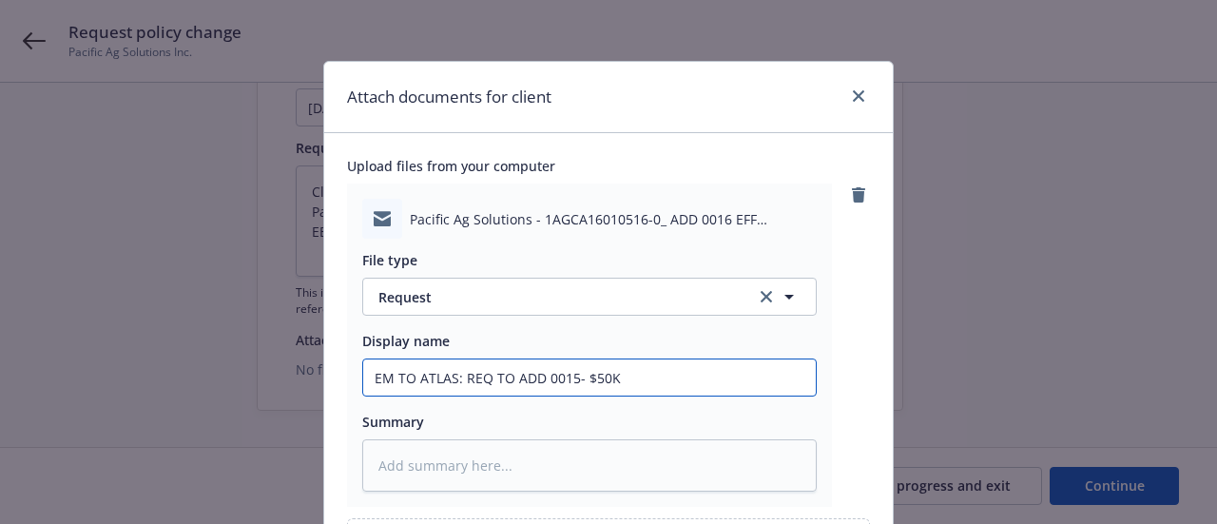
type input "EM TO ATLAS: REQ TO ADD 0015- $50K"
type textarea "x"
type input "EM TO ATLAS: REQ TO ADD 0015- $50K P"
type textarea "x"
type input "EM TO ATLAS: REQ TO ADD 0015- $50K PA"
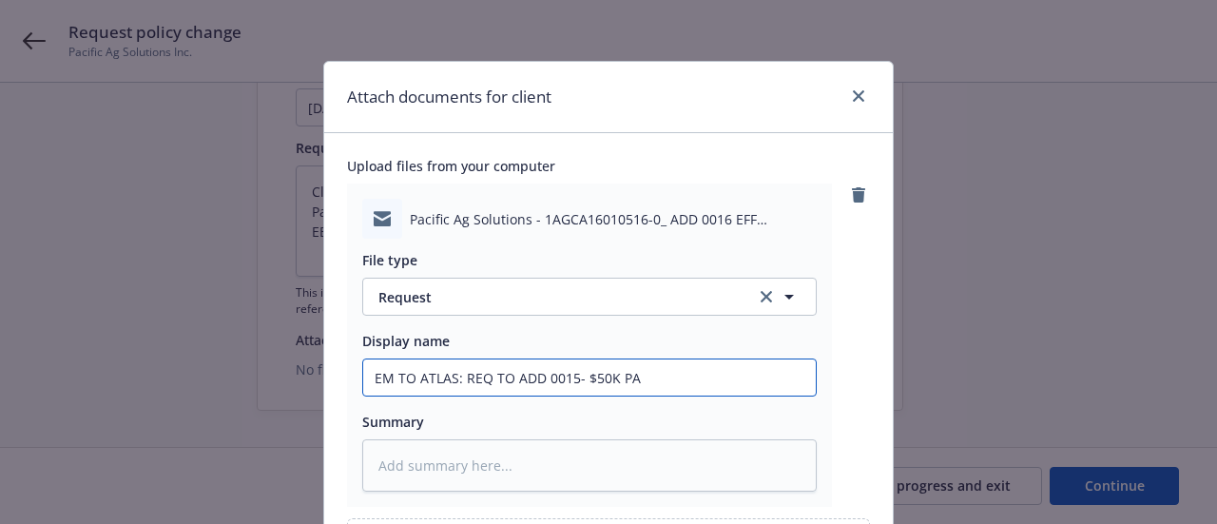
type textarea "x"
type input "EM TO ATLAS: REQ TO ADD 0015- $50K PAY"
type textarea "x"
type input "EM TO ATLAS: REQ TO ADD 0015- $50K PAYR"
type textarea "x"
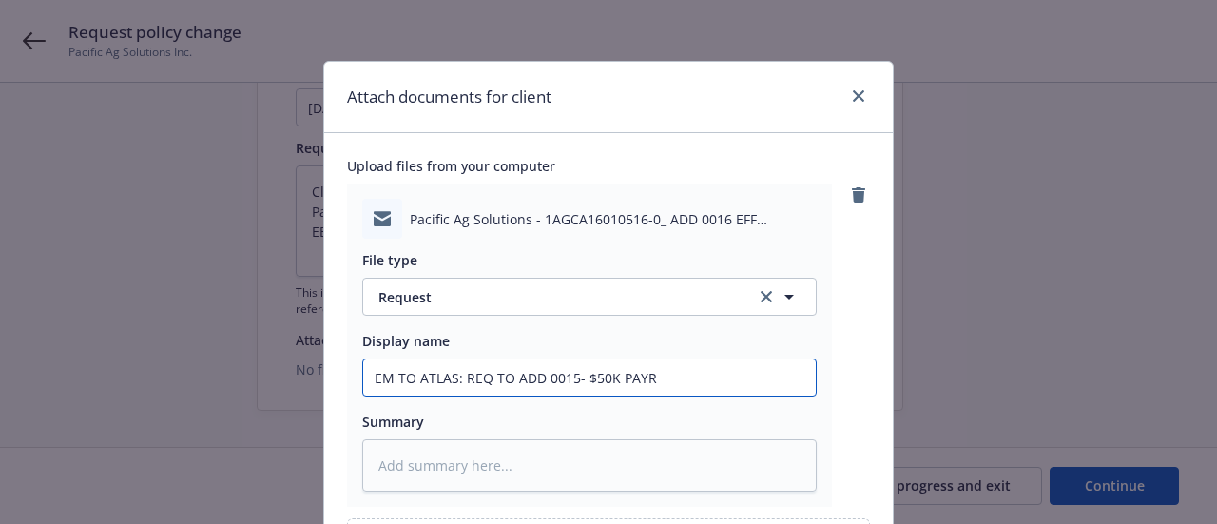
type input "EM TO ATLAS: REQ TO ADD 0015- $50K PAYRO"
type textarea "x"
type input "EM TO ATLAS: REQ TO ADD 0015- $50K PAYROL"
type textarea "x"
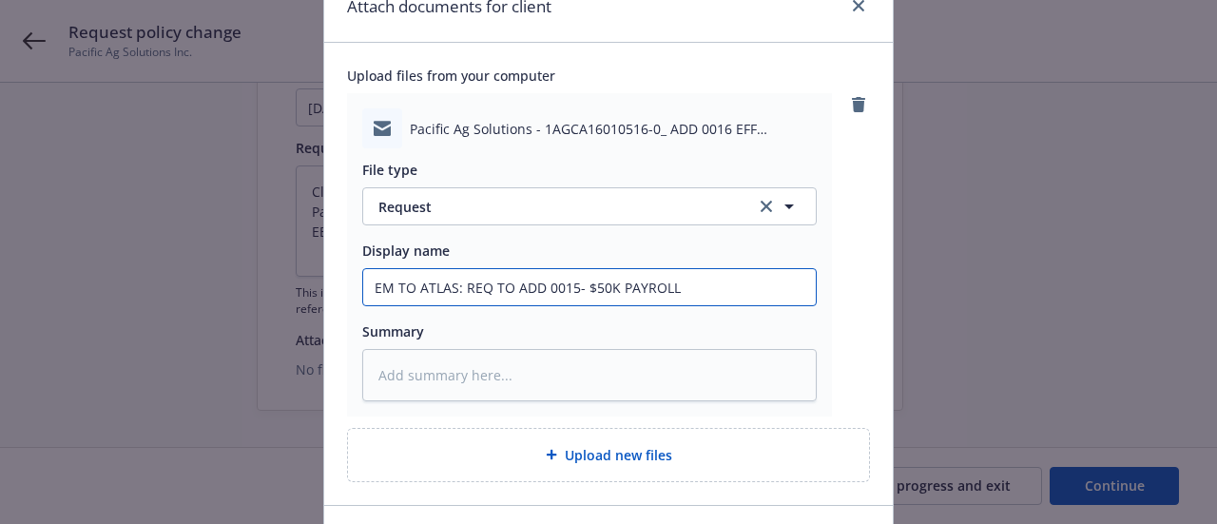
type input "EM TO ATLAS: REQ TO ADD 0015- $50K PAYROLL"
type textarea "x"
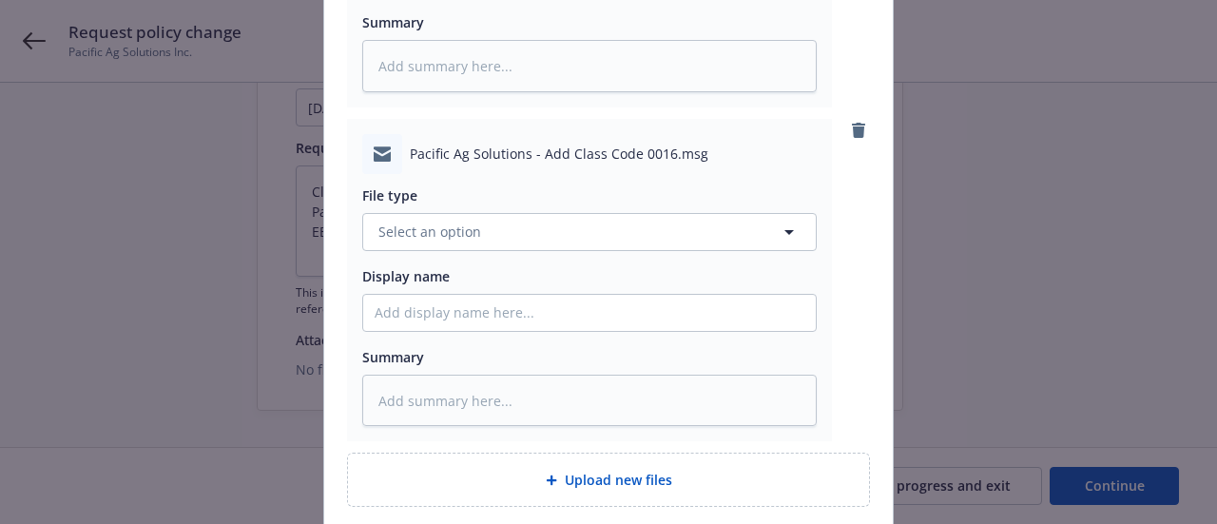
scroll to position [400, 0]
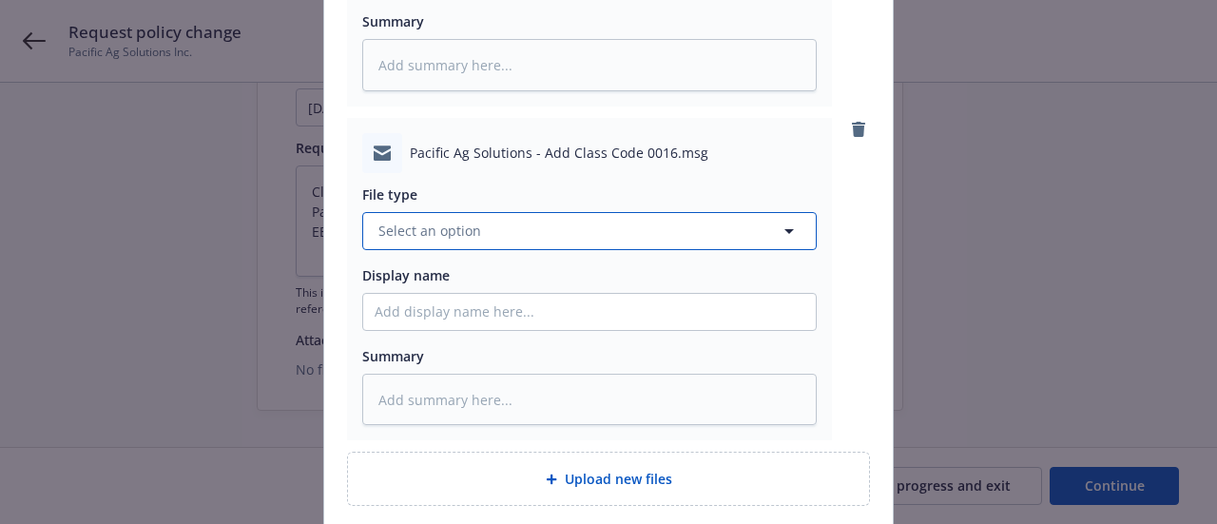
click at [485, 237] on button "Select an option" at bounding box center [589, 231] width 455 height 38
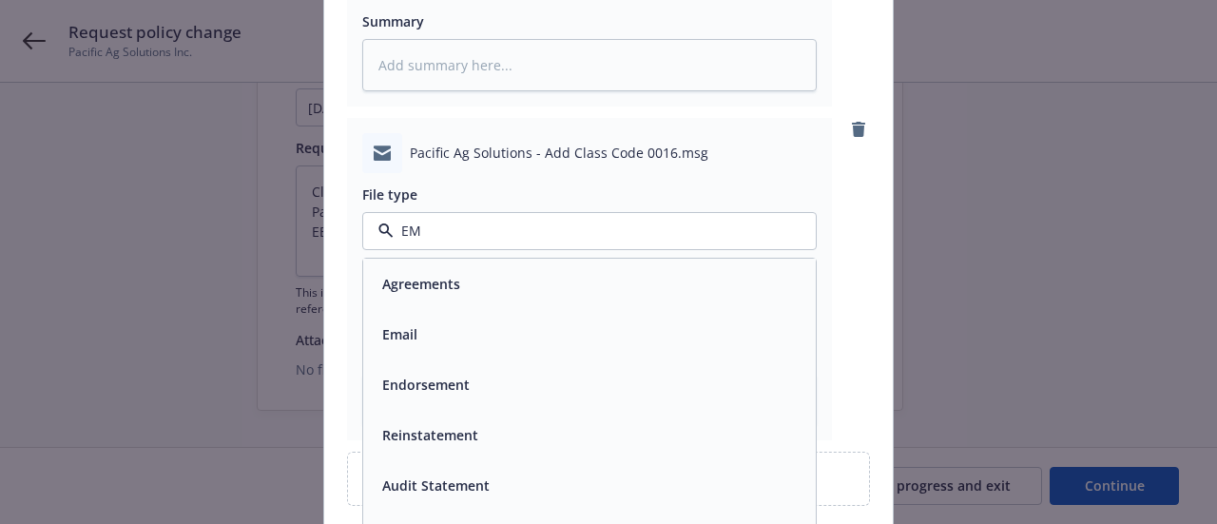
type input "E"
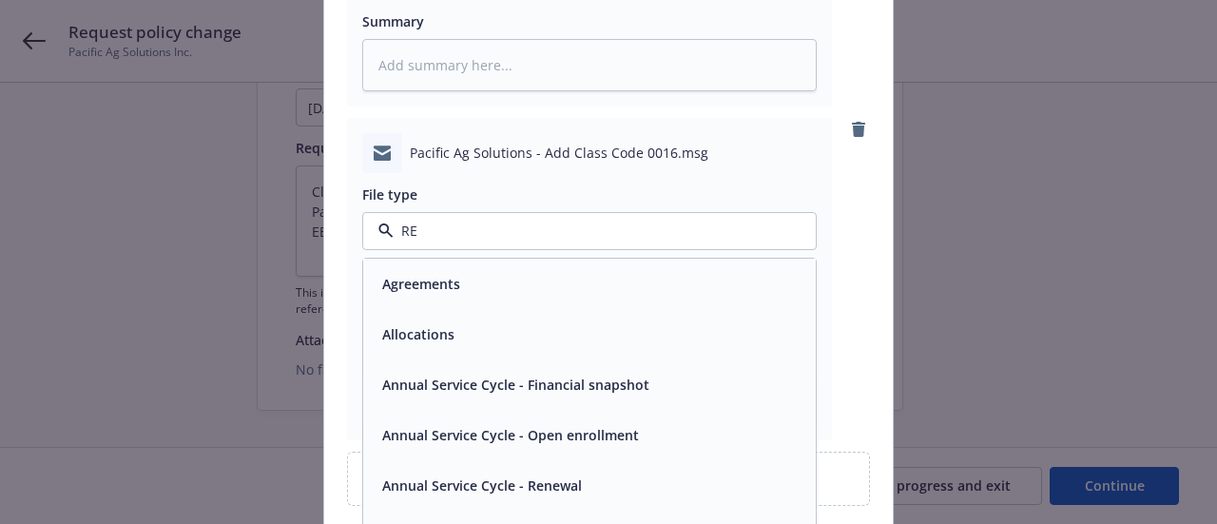
type input "REQ"
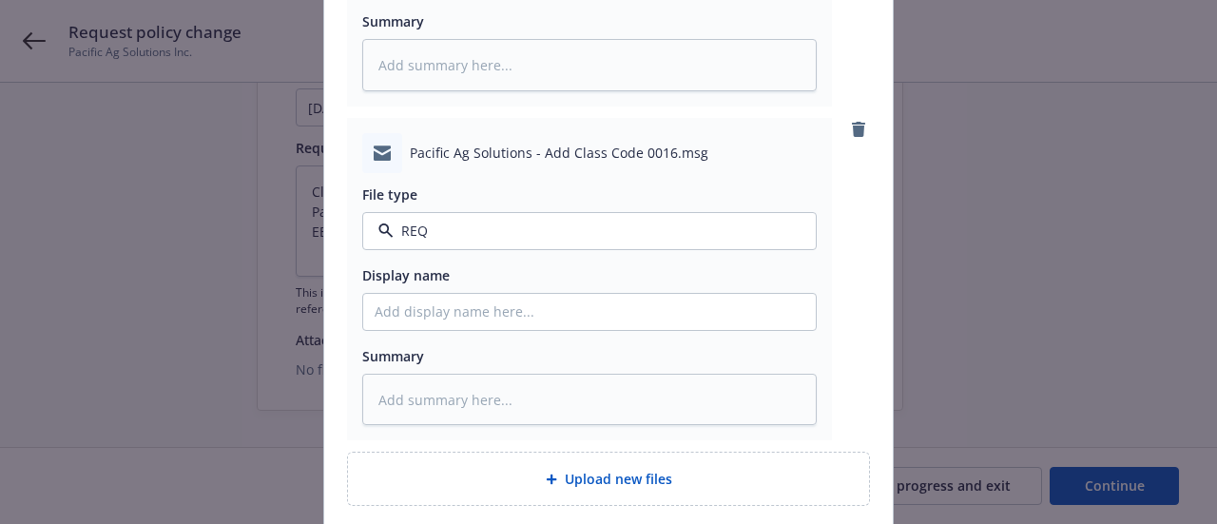
type textarea "x"
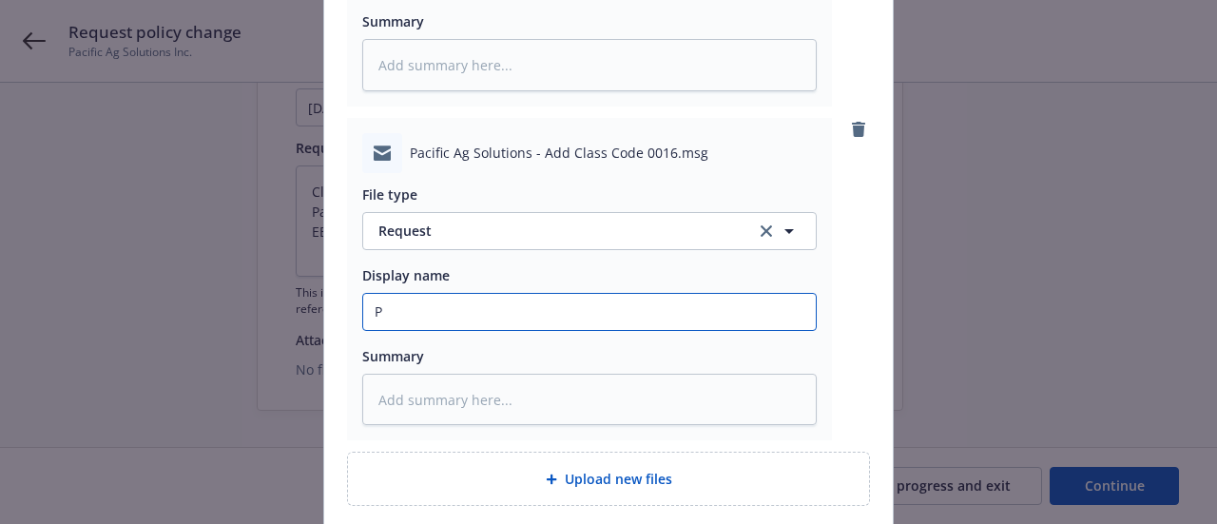
type input "PR"
type textarea "x"
type input "PRO"
type textarea "x"
type input "PROD"
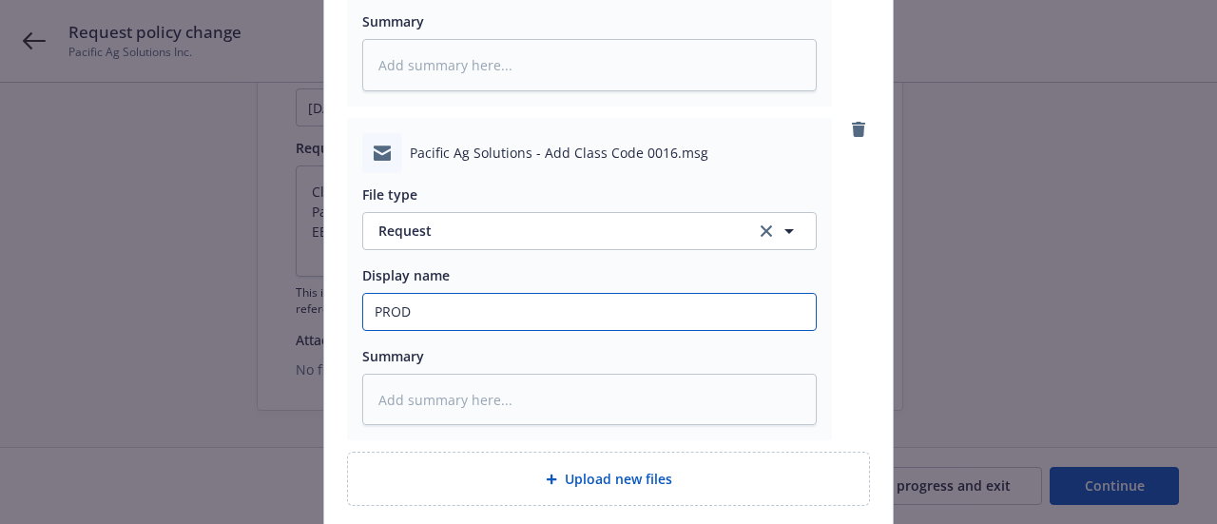
type textarea "x"
type input "PROD"
type textarea "x"
type input "PROD E"
type textarea "x"
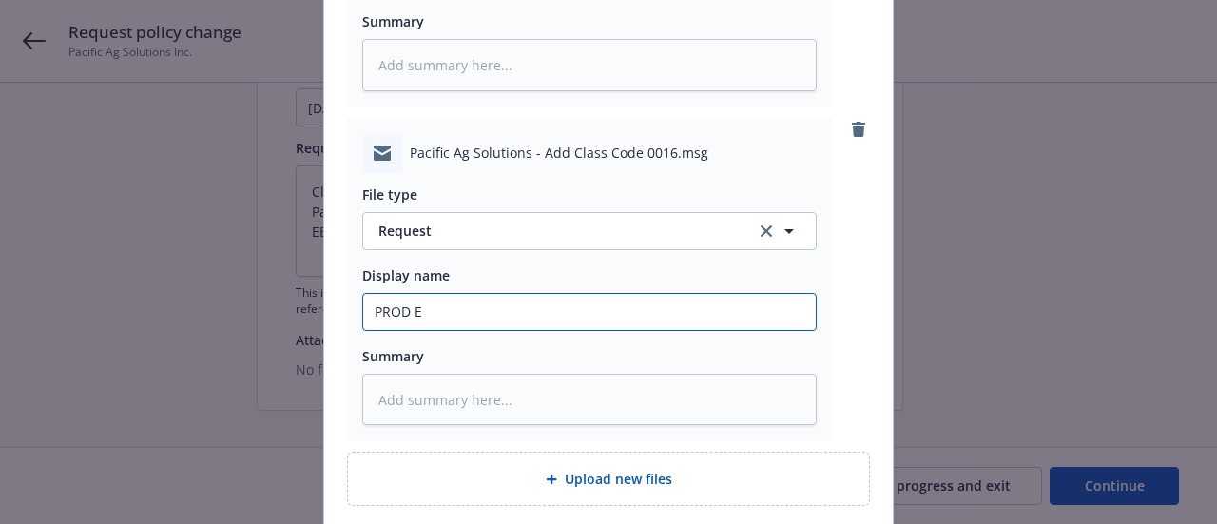
type input "PROD EM"
type textarea "x"
type input "PROD EM:"
type textarea "x"
type input "PROD EM:"
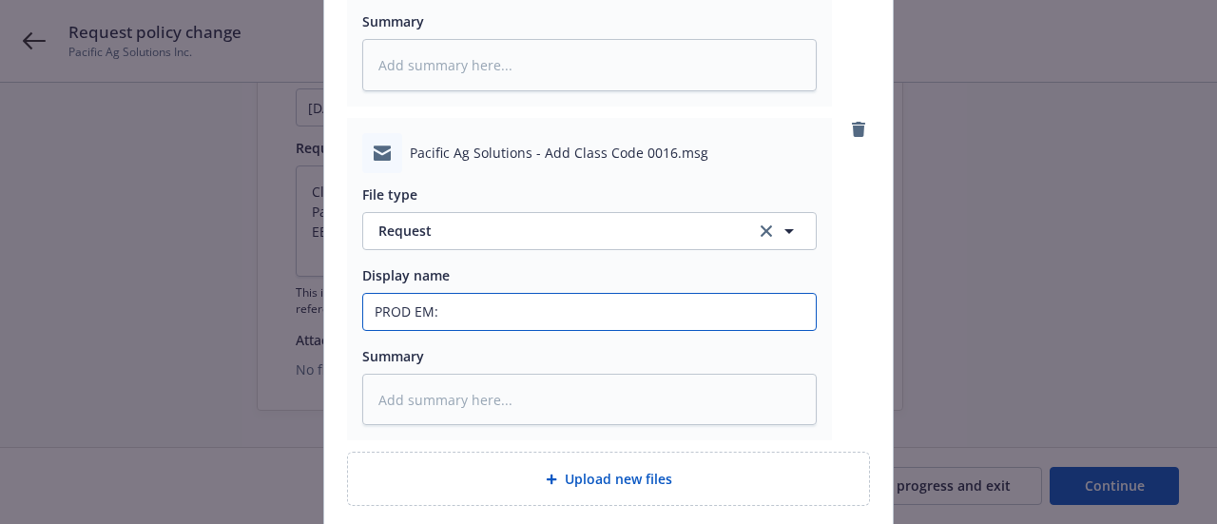
type textarea "x"
type input "PROD EM: A"
type textarea "x"
type input "PROD EM: AD"
type textarea "x"
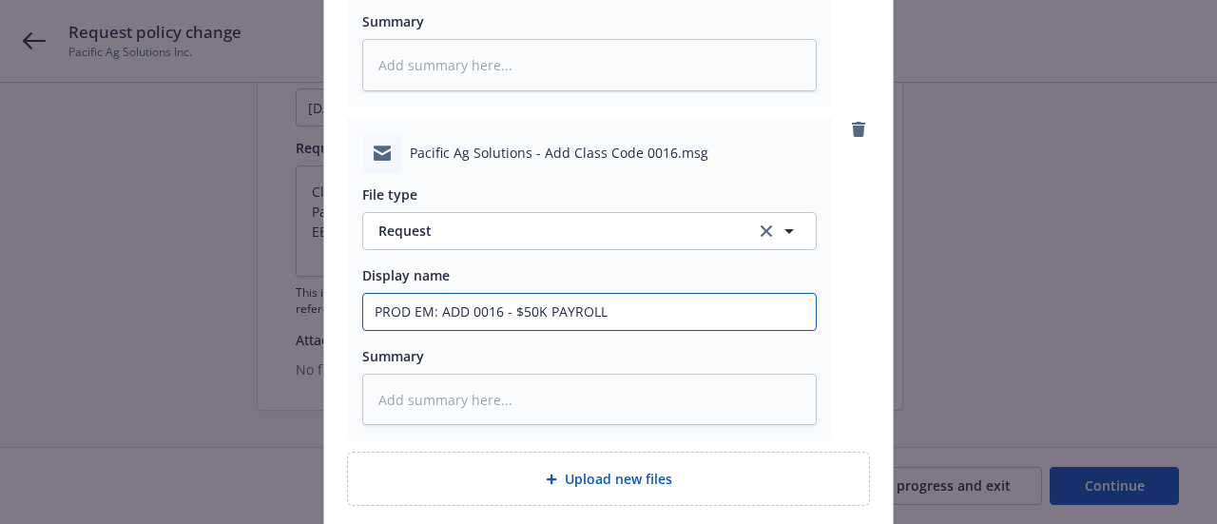
click at [423, 305] on input "PROD EM: ADD 0016 - $50K PAYROLL" at bounding box center [589, 312] width 453 height 36
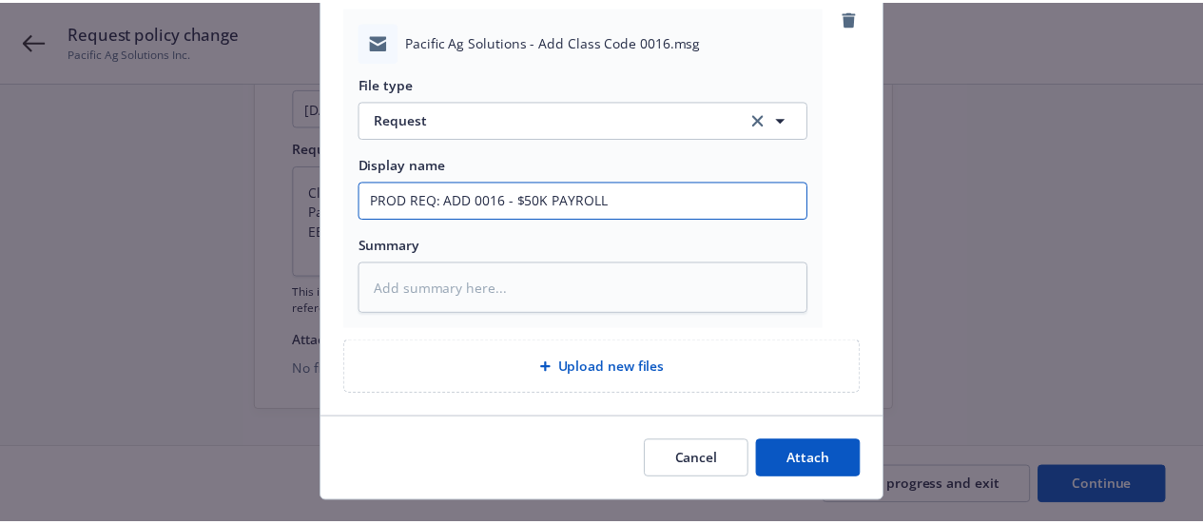
scroll to position [550, 0]
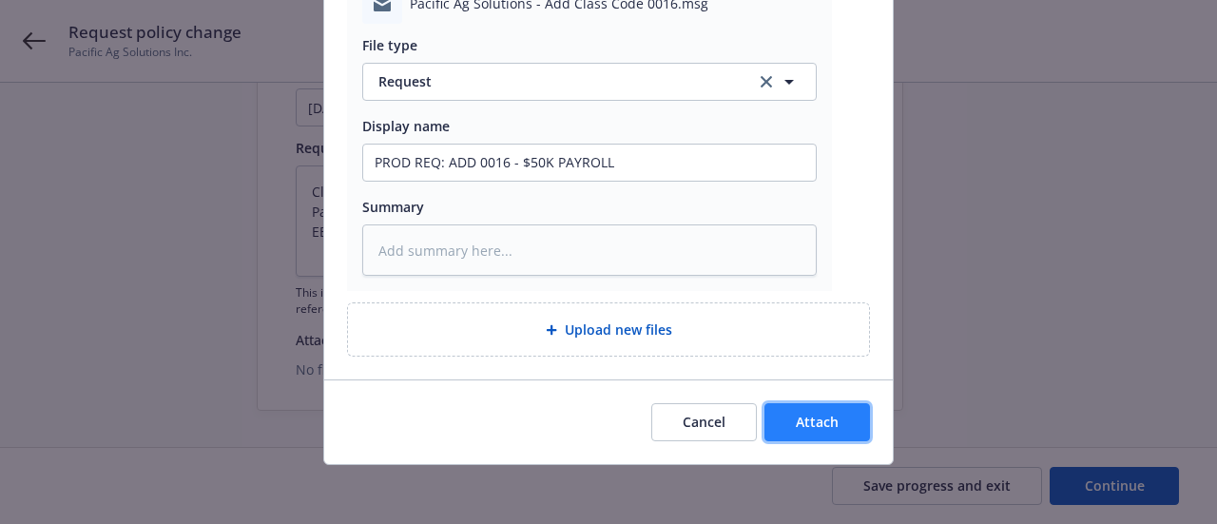
click at [796, 423] on span "Attach" at bounding box center [817, 422] width 43 height 18
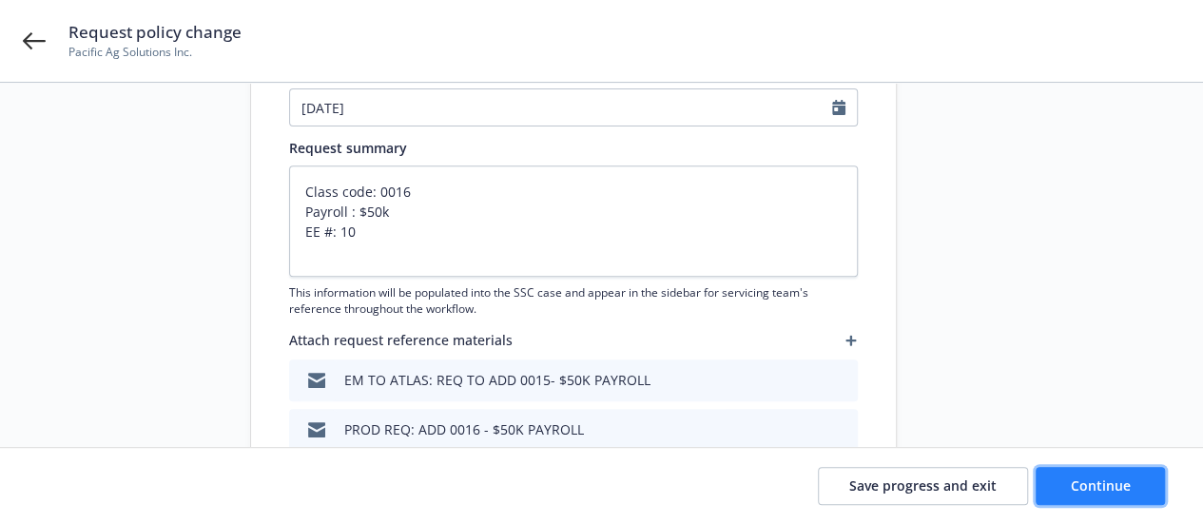
click at [1062, 488] on button "Continue" at bounding box center [1100, 486] width 129 height 38
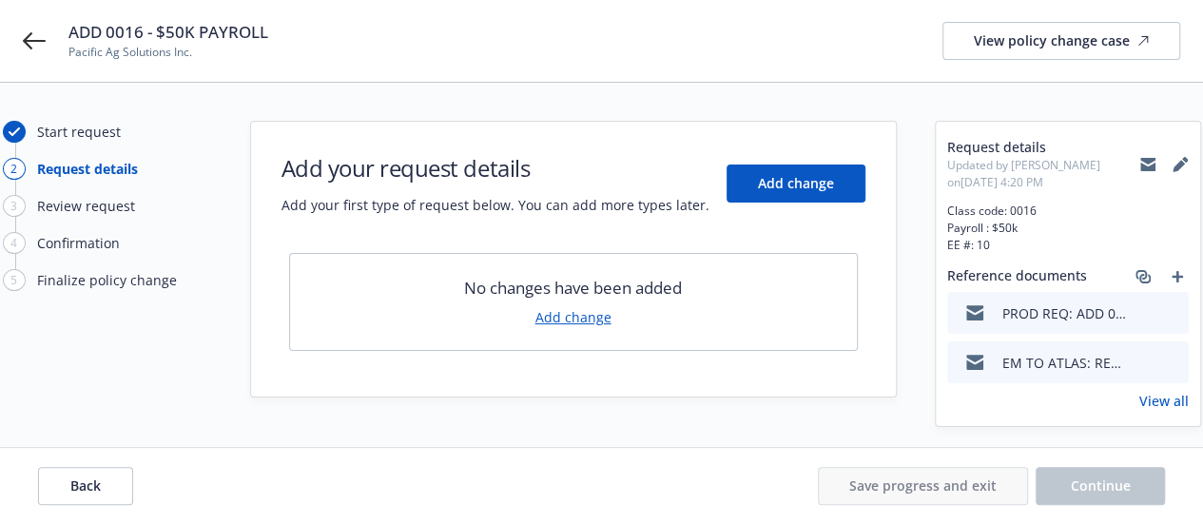
click at [539, 318] on link "Add change" at bounding box center [574, 317] width 76 height 20
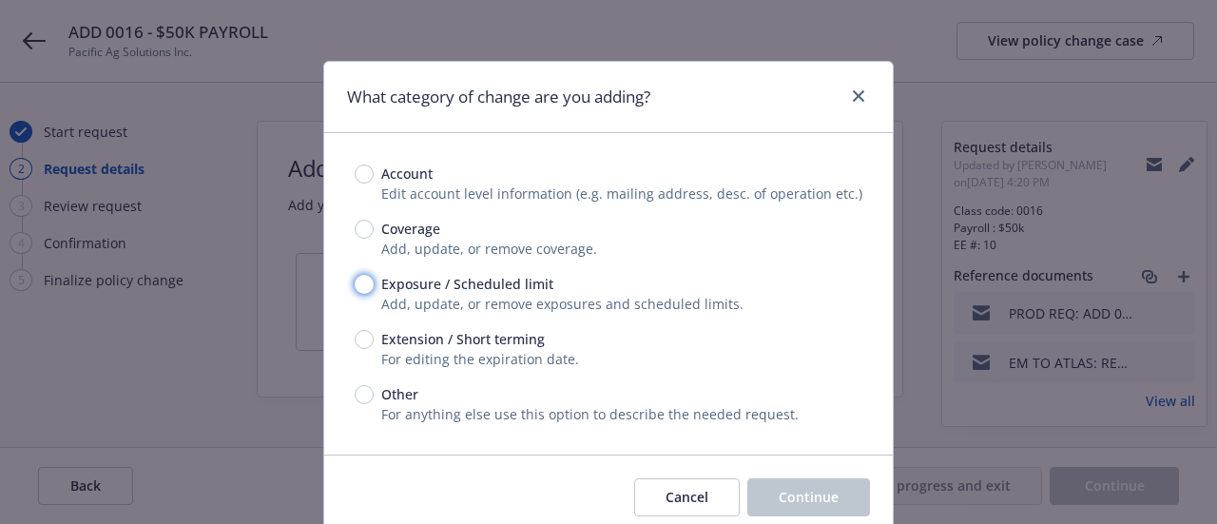
click at [355, 284] on input "Exposure / Scheduled limit" at bounding box center [364, 284] width 19 height 19
click at [780, 503] on span "Continue" at bounding box center [809, 497] width 60 height 18
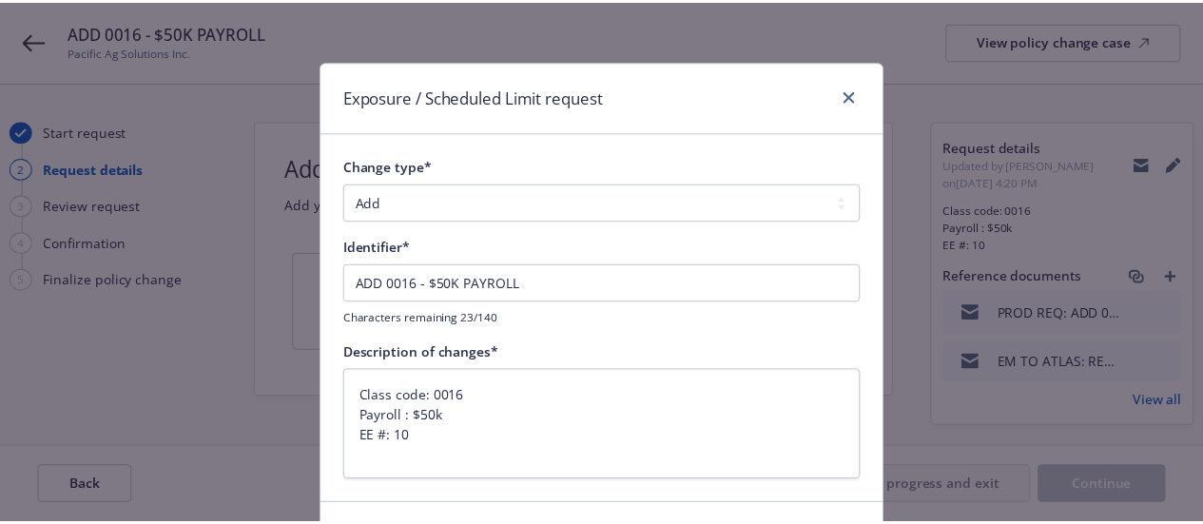
scroll to position [125, 0]
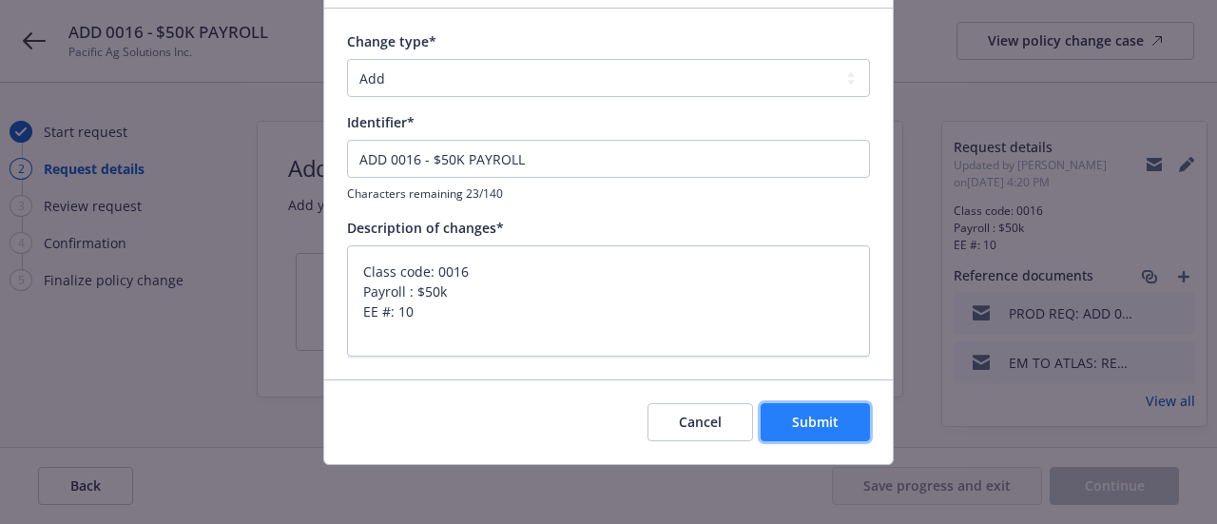
click at [822, 435] on button "Submit" at bounding box center [815, 422] width 109 height 38
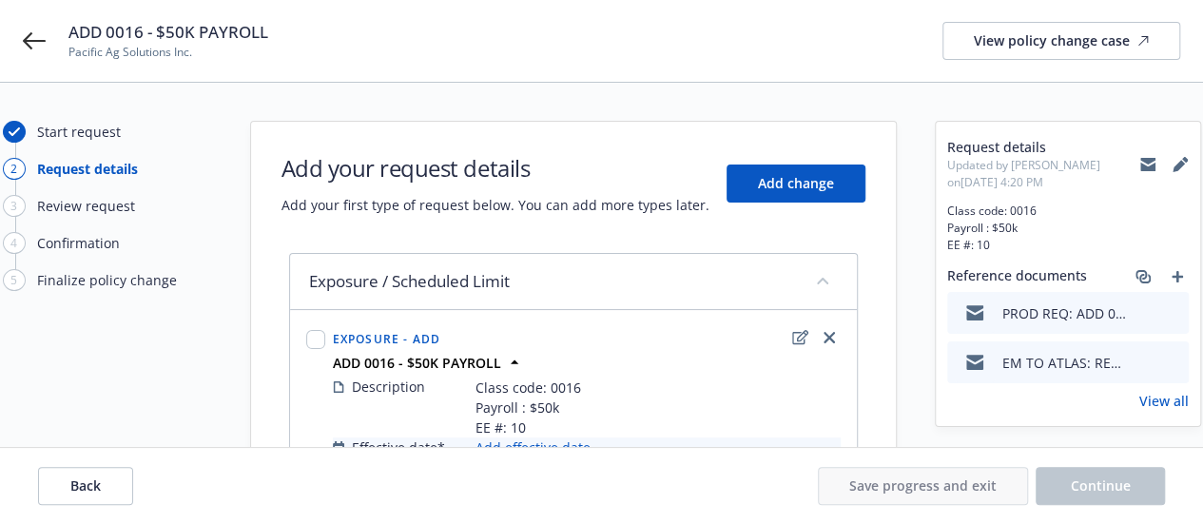
scroll to position [133, 0]
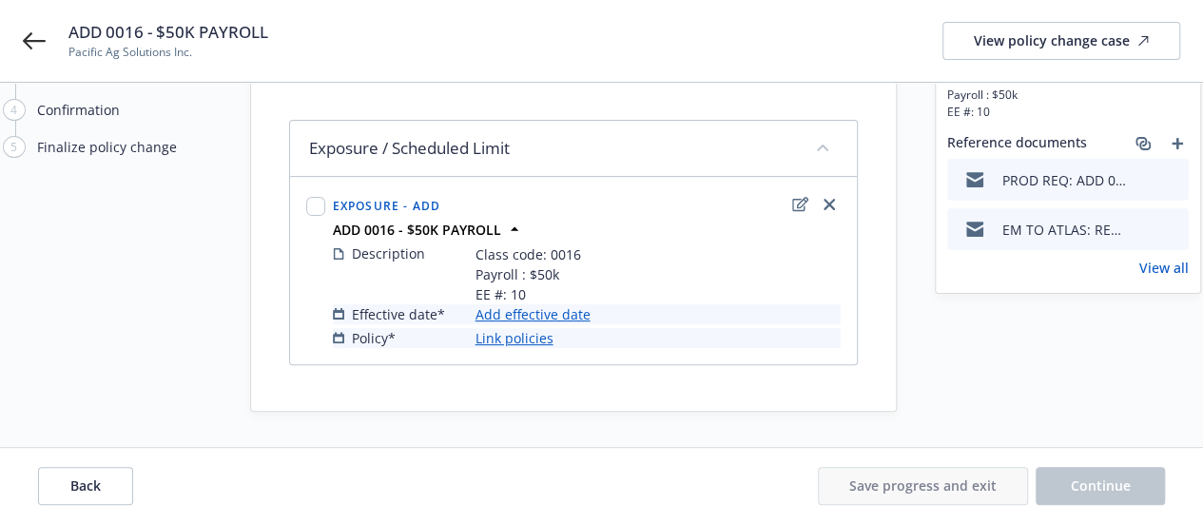
click at [544, 304] on link "Add effective date" at bounding box center [533, 314] width 115 height 20
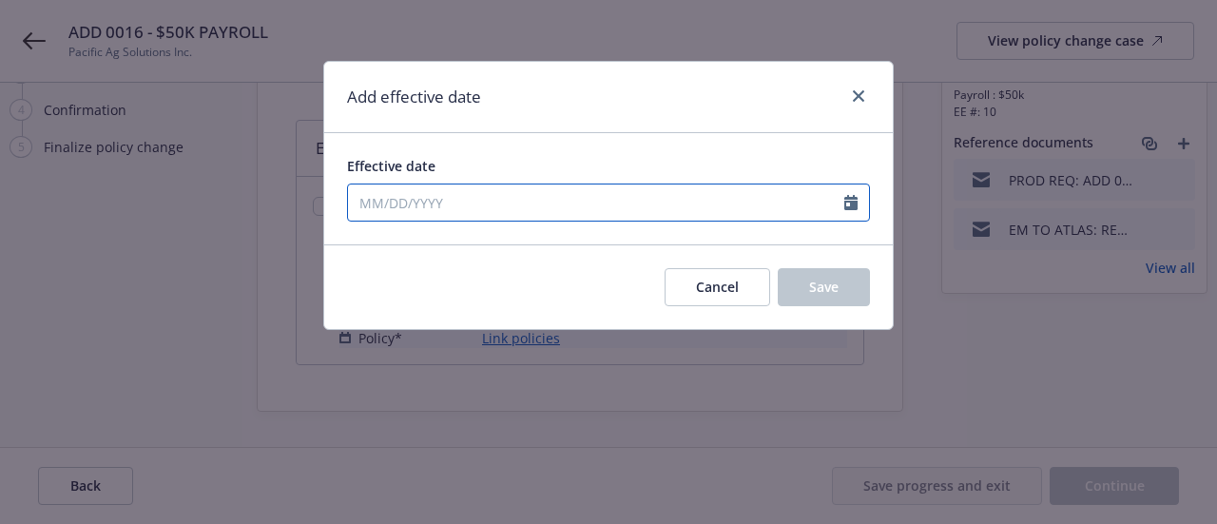
click at [443, 202] on input "Effective date" at bounding box center [596, 203] width 497 height 36
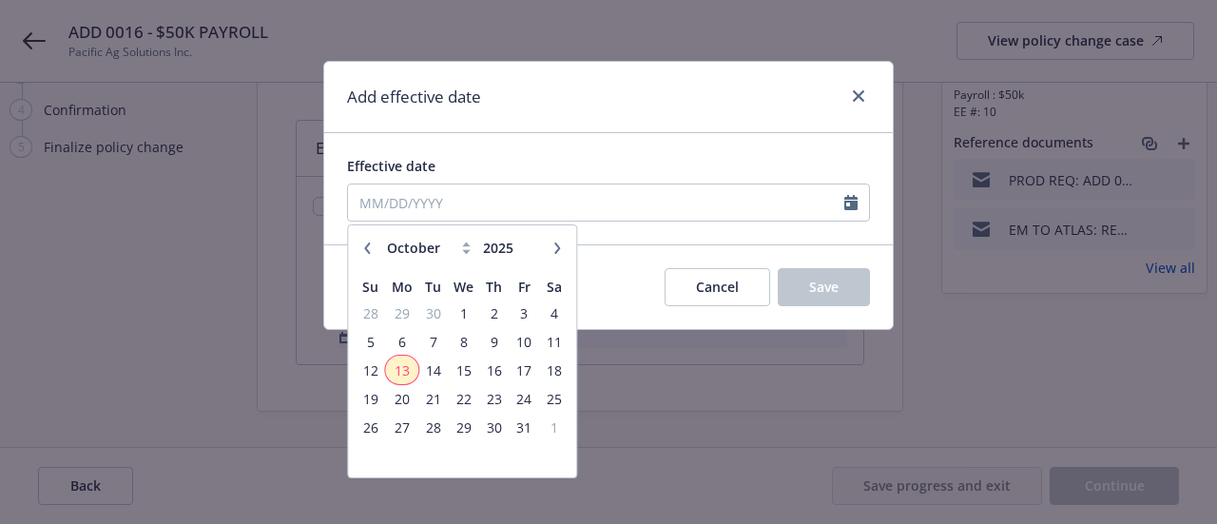
click at [406, 370] on span "13" at bounding box center [402, 371] width 29 height 24
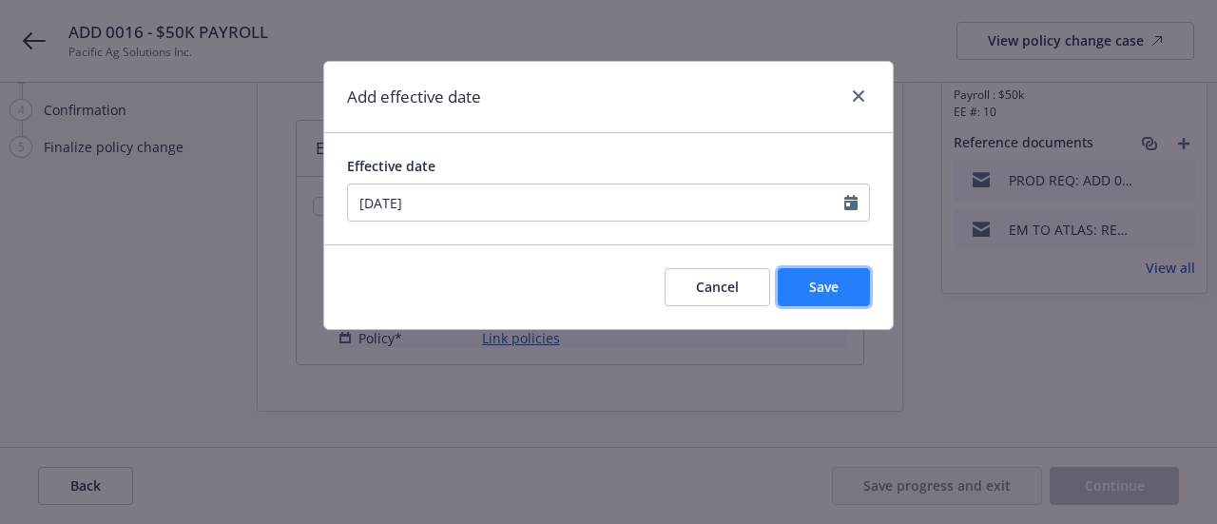
click at [826, 281] on span "Save" at bounding box center [823, 287] width 29 height 18
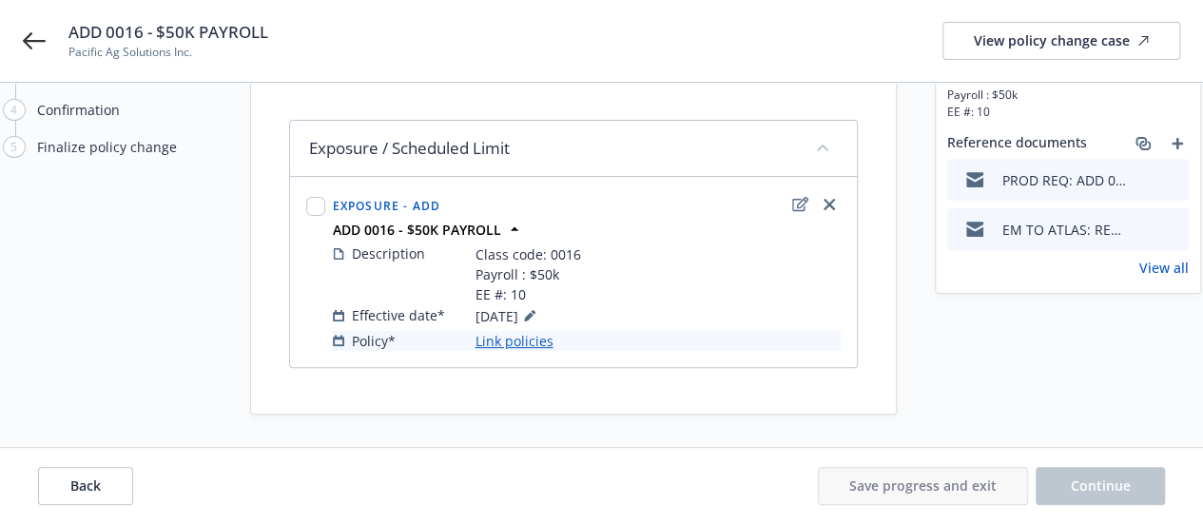
click at [508, 343] on link "Link policies" at bounding box center [515, 341] width 78 height 20
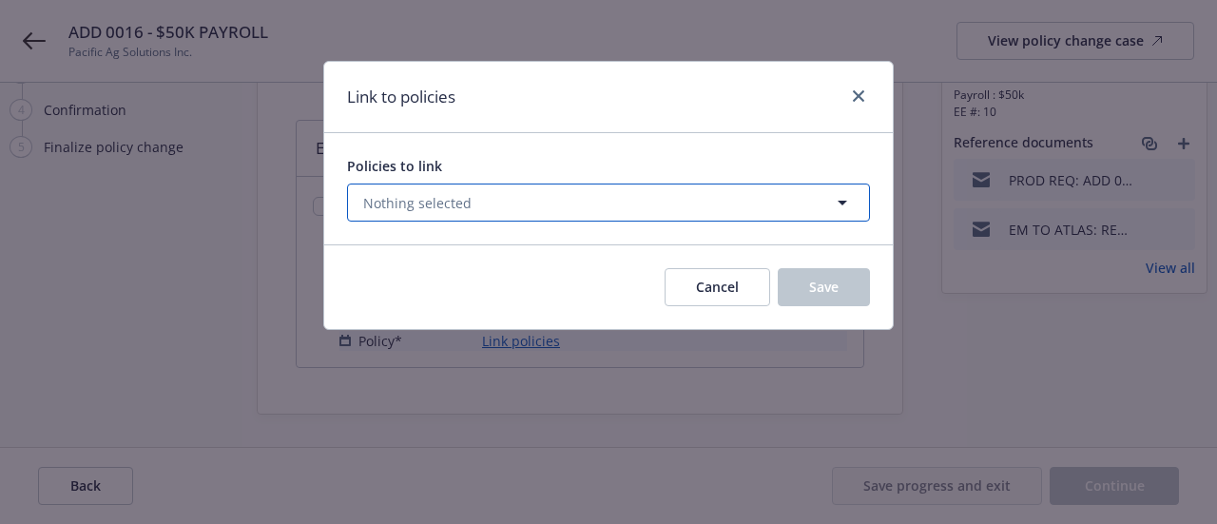
click at [426, 193] on span "Nothing selected" at bounding box center [417, 203] width 108 height 20
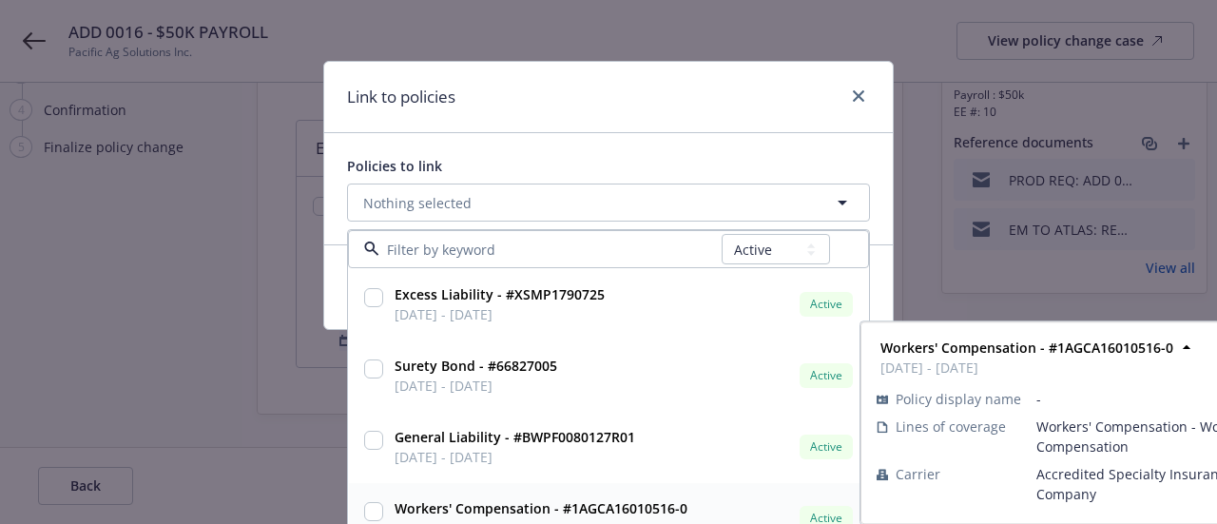
click at [365, 496] on div at bounding box center [373, 519] width 27 height 48
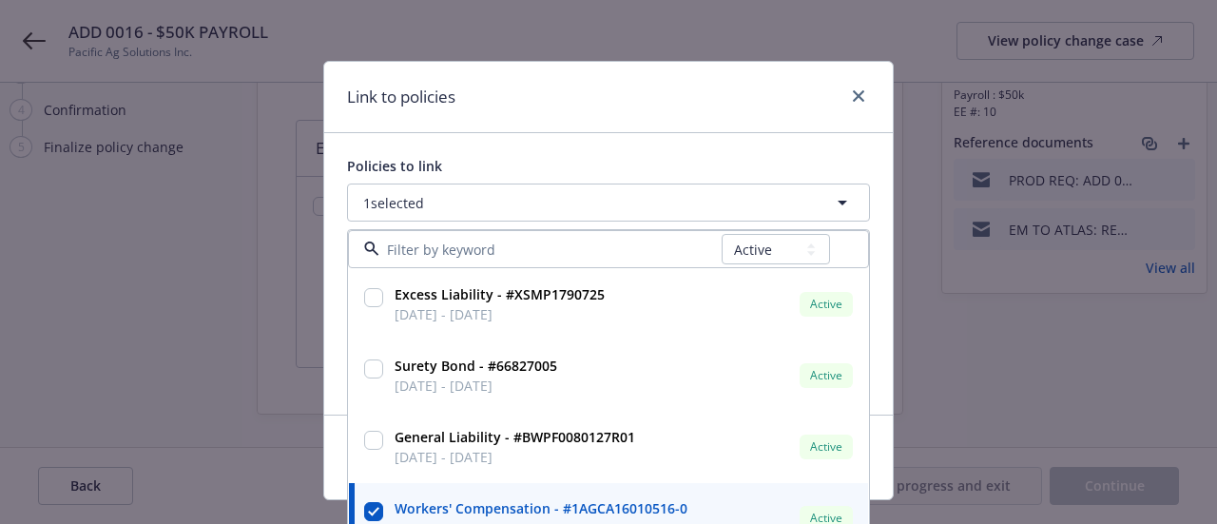
click at [636, 98] on div "Link to policies" at bounding box center [608, 97] width 569 height 71
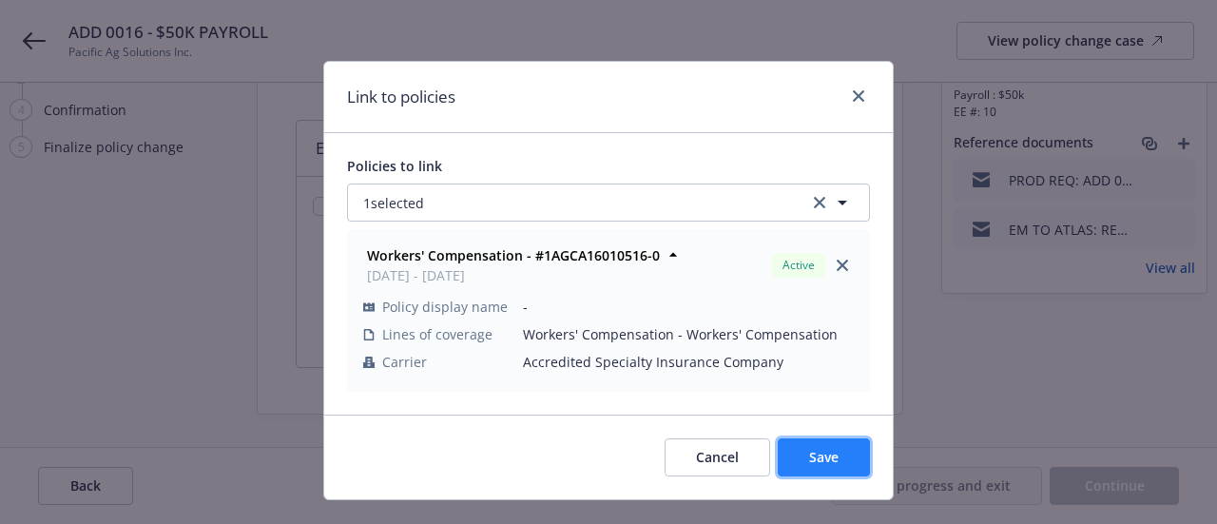
click at [799, 459] on button "Save" at bounding box center [824, 457] width 92 height 38
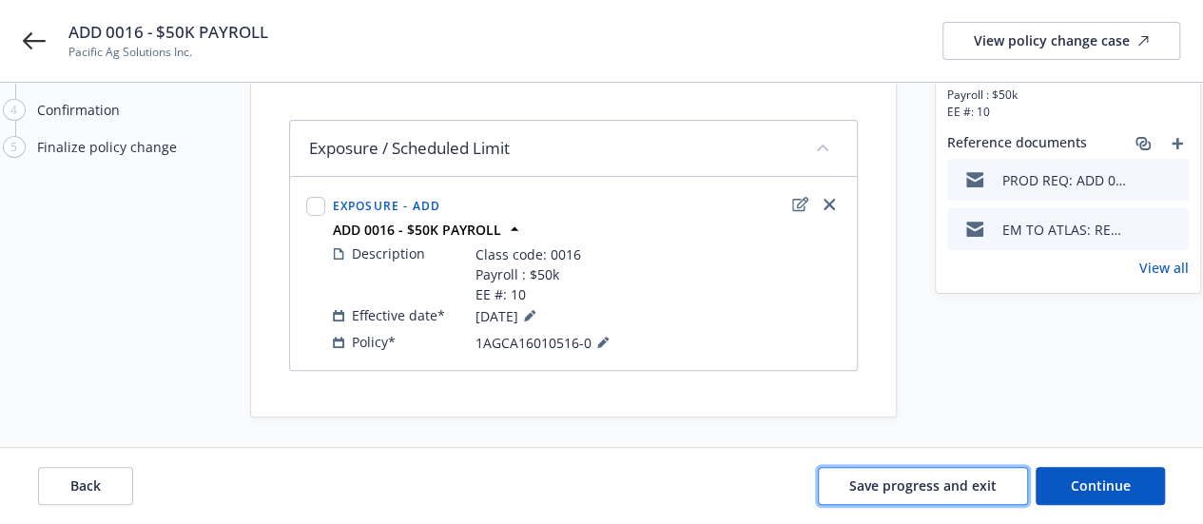
click at [978, 475] on button "Save progress and exit" at bounding box center [923, 486] width 210 height 38
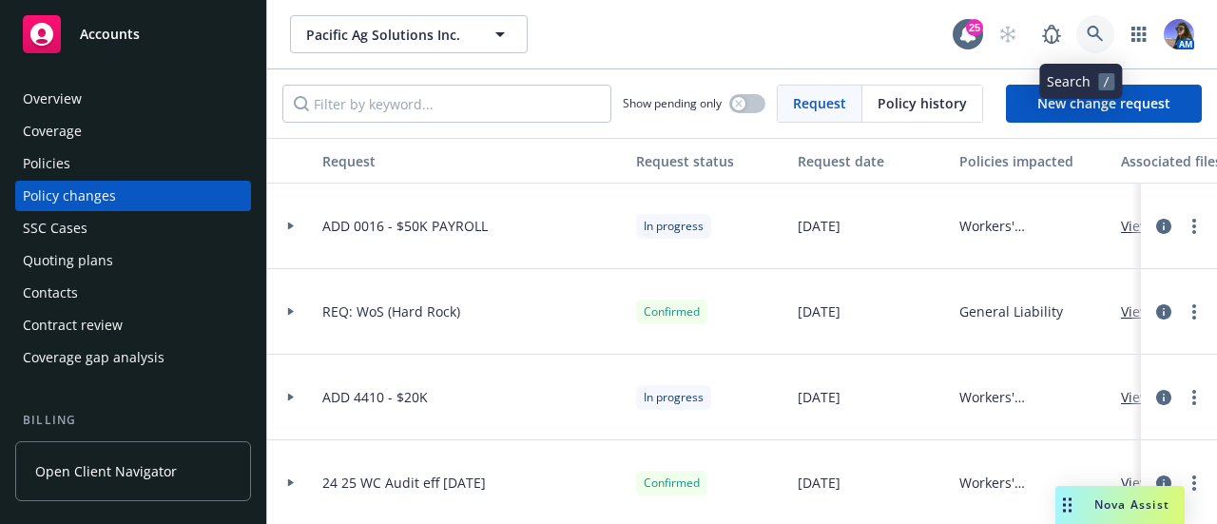
click at [1087, 32] on icon at bounding box center [1095, 34] width 16 height 16
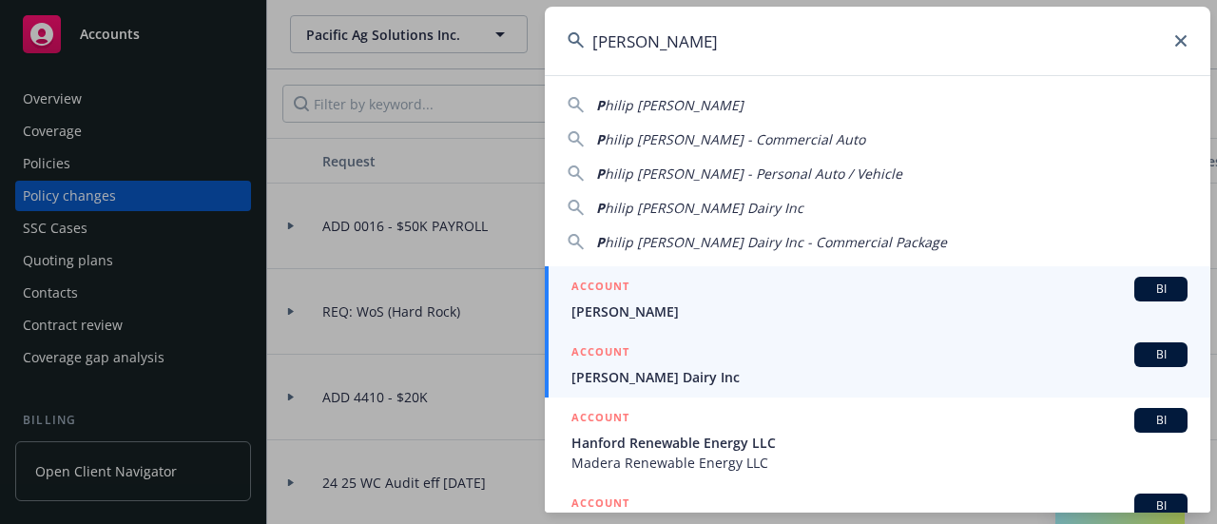
click at [672, 373] on span "[PERSON_NAME] Dairy Inc" at bounding box center [880, 377] width 616 height 20
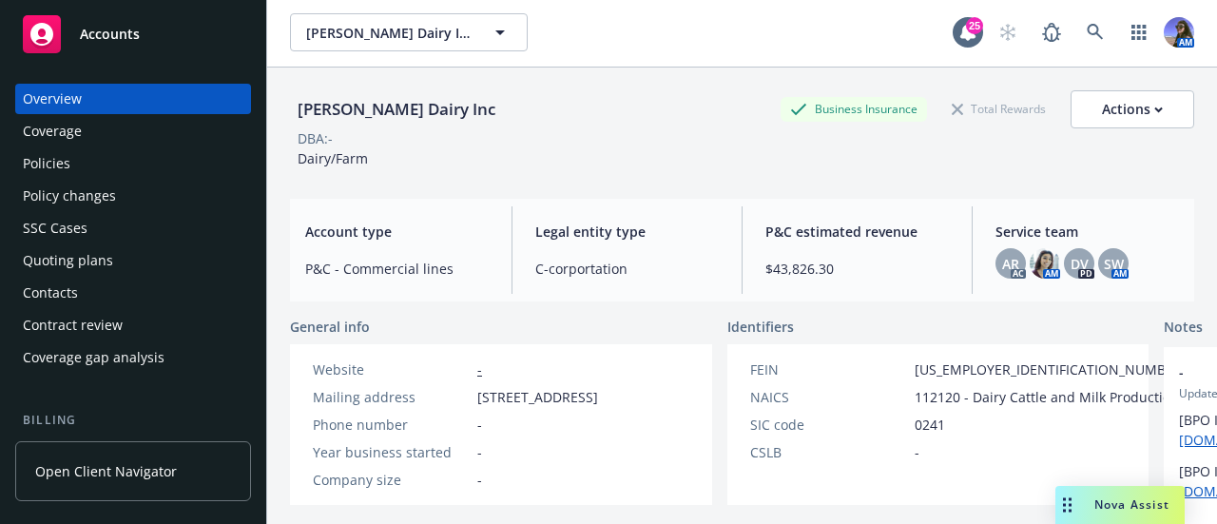
scroll to position [1, 0]
click at [84, 260] on div "Quoting plans" at bounding box center [68, 260] width 90 height 30
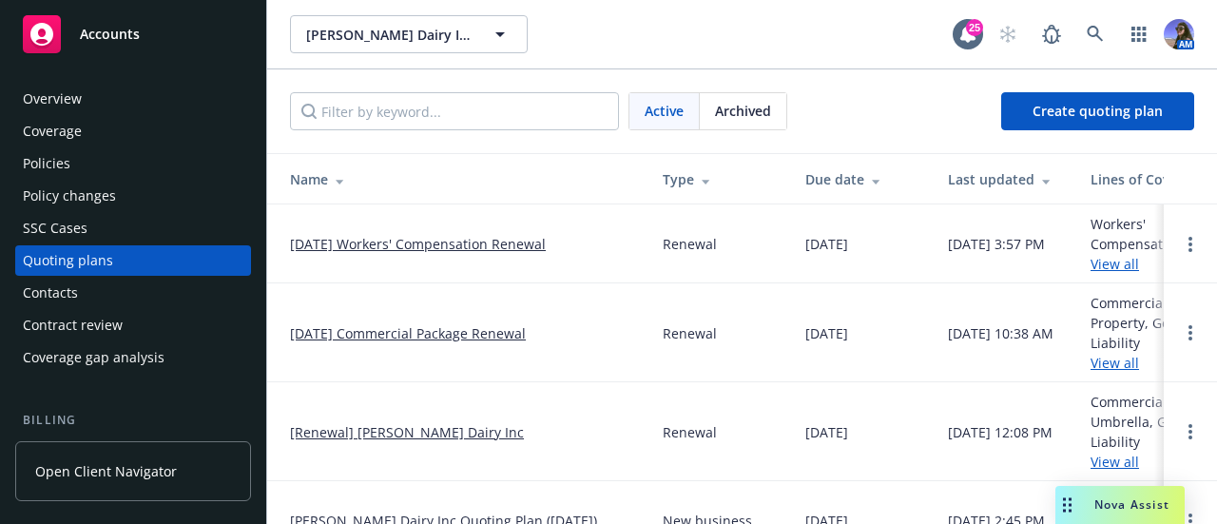
click at [400, 243] on link "12/15/25 Workers' Compensation Renewal" at bounding box center [418, 244] width 256 height 20
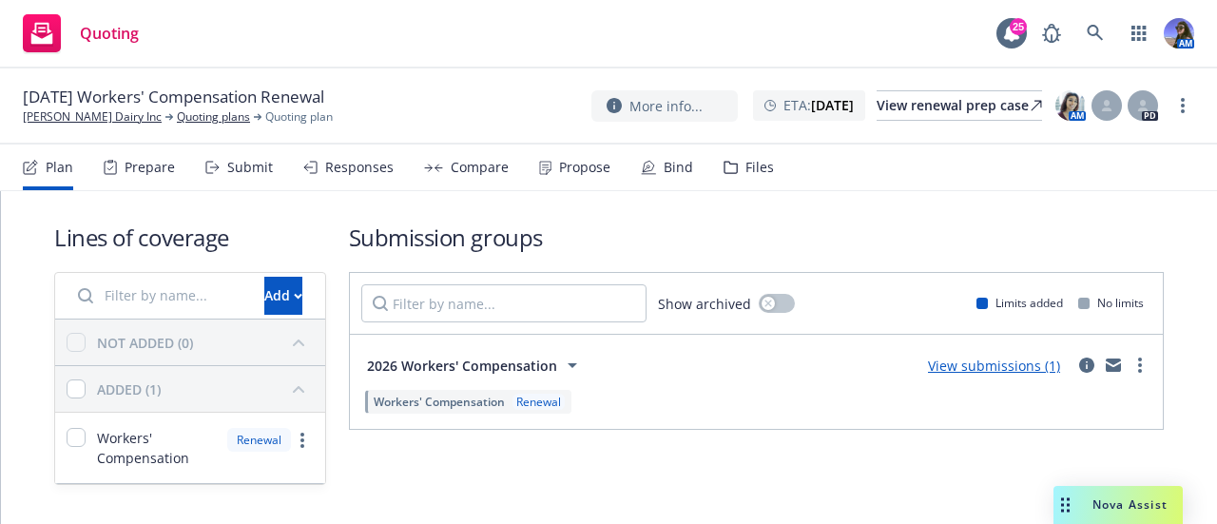
click at [736, 173] on div "Files" at bounding box center [749, 168] width 50 height 46
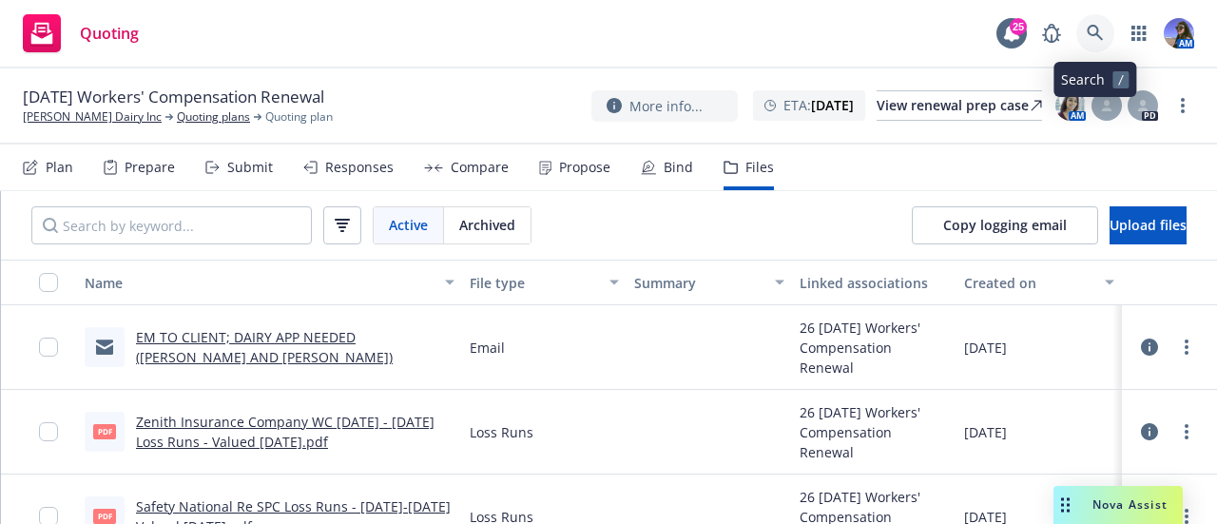
click at [1081, 37] on link at bounding box center [1096, 33] width 38 height 38
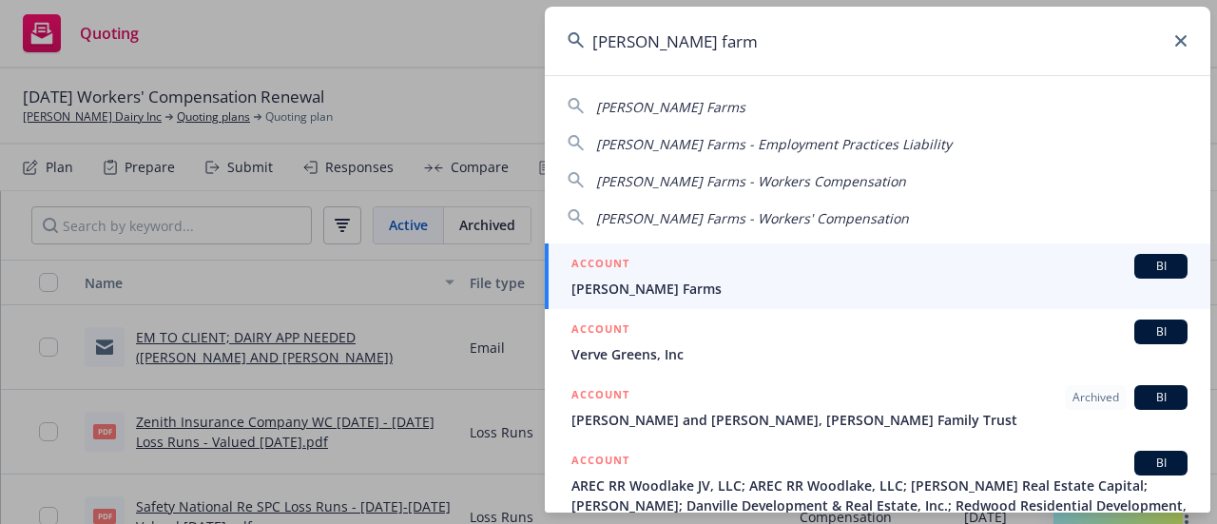
type input "verwey farm"
click at [704, 279] on span "[PERSON_NAME] Farms" at bounding box center [880, 289] width 616 height 20
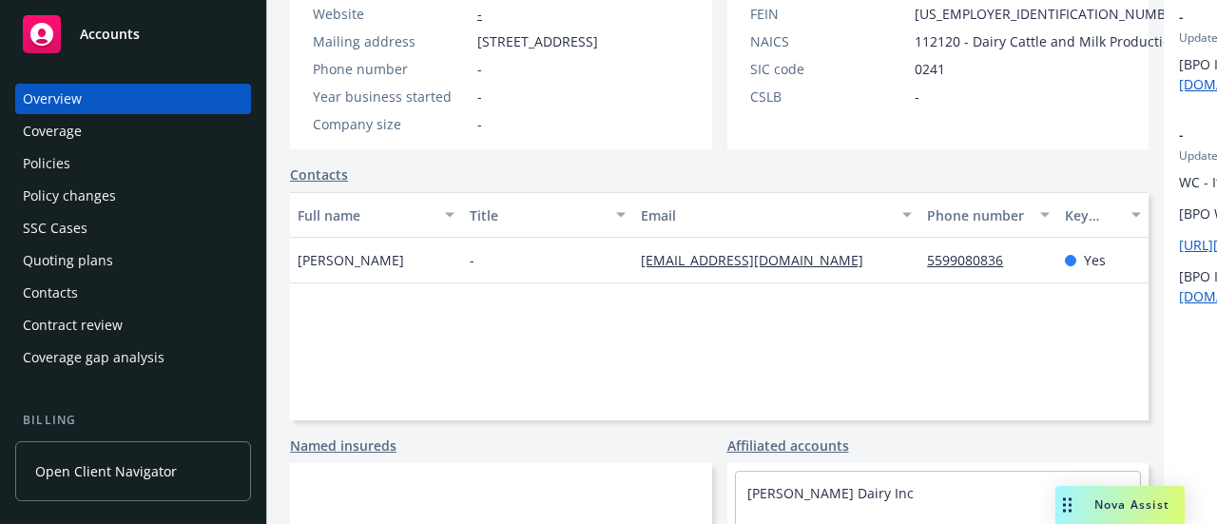
scroll to position [438, 0]
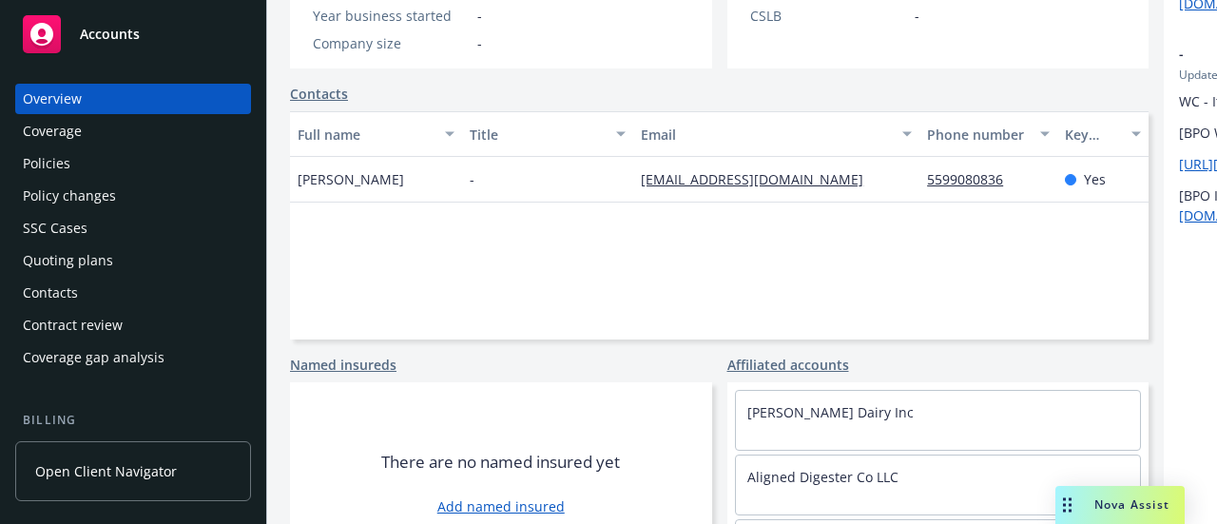
click at [65, 267] on div "Quoting plans" at bounding box center [68, 260] width 90 height 30
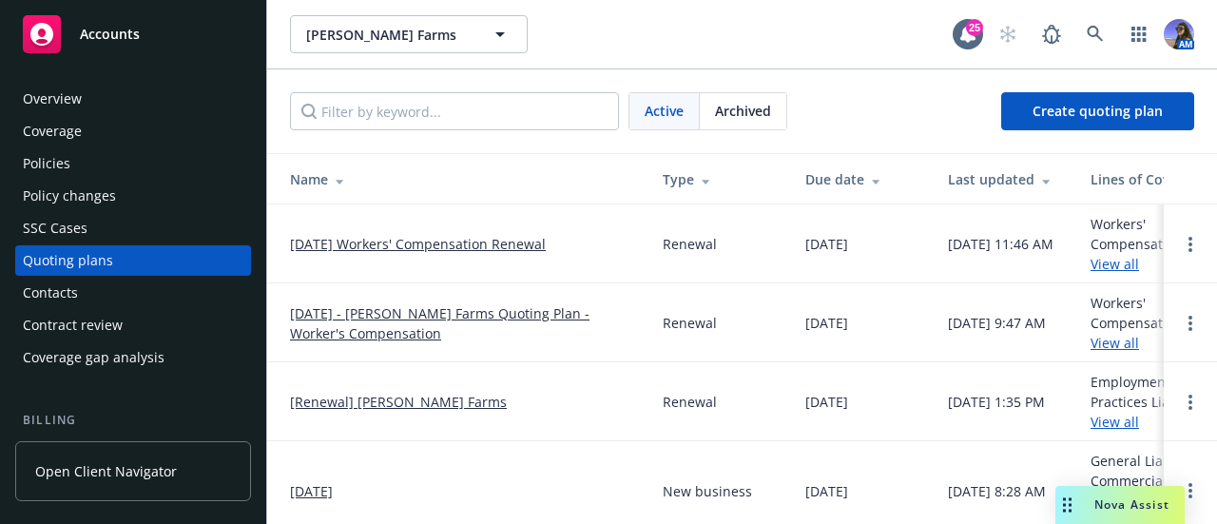
click at [378, 234] on link "[DATE] Workers' Compensation Renewal" at bounding box center [418, 244] width 256 height 20
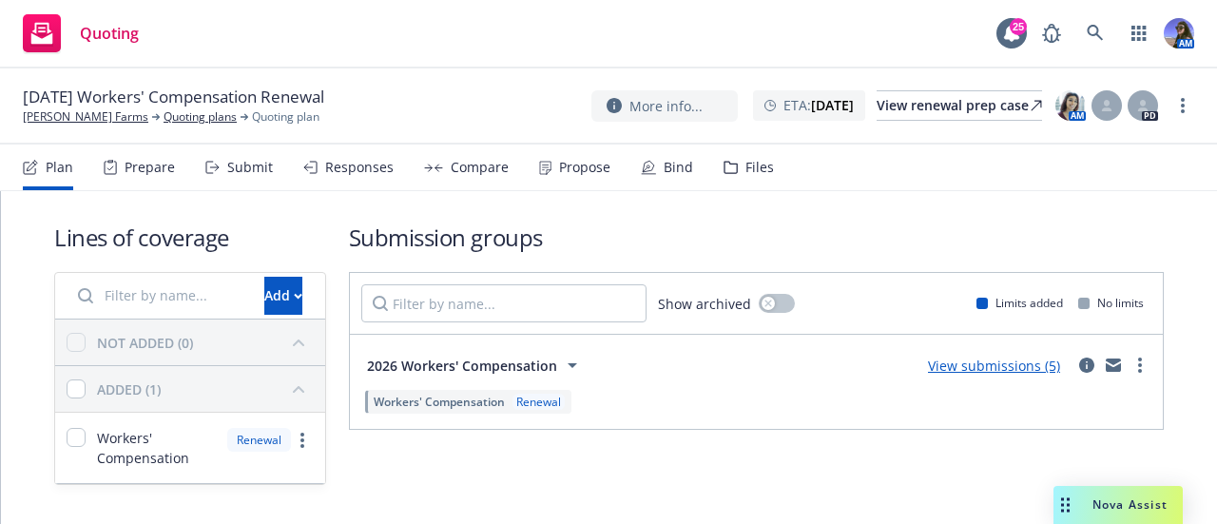
click at [746, 165] on div "Files" at bounding box center [760, 167] width 29 height 15
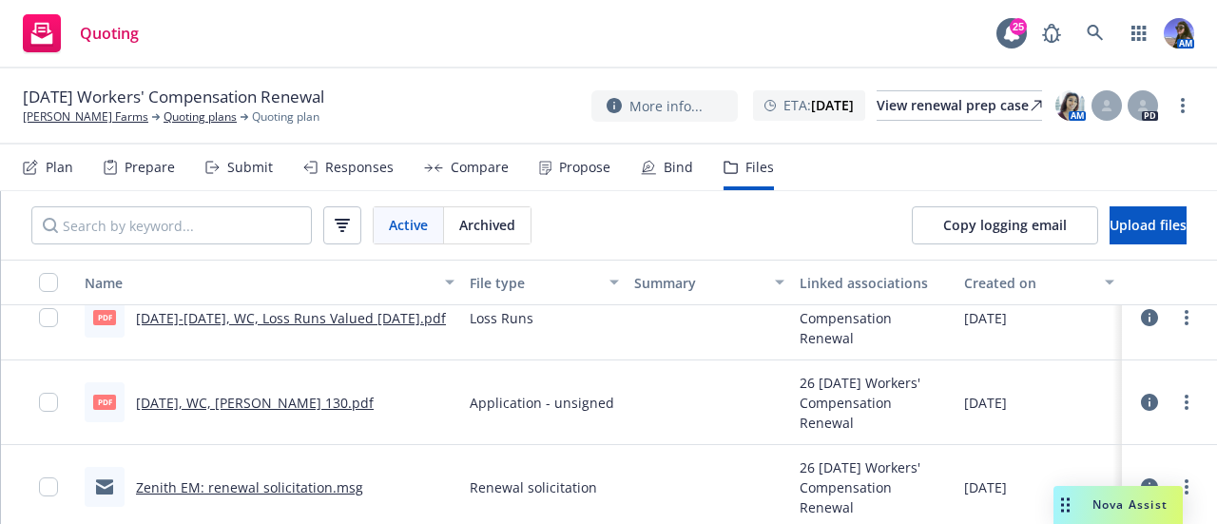
scroll to position [32, 0]
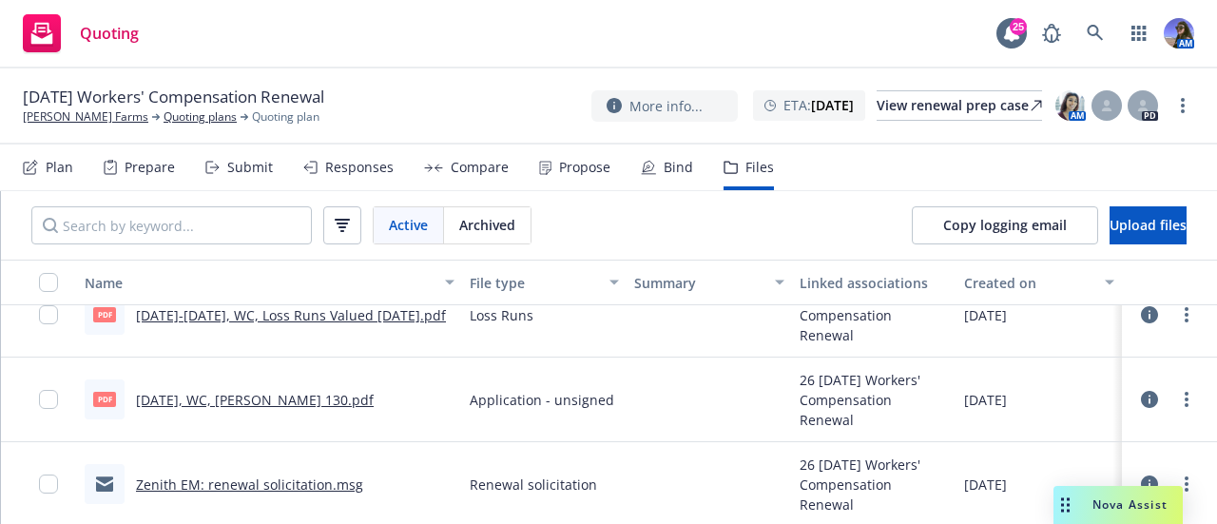
click at [261, 400] on link "[DATE], WC, [PERSON_NAME] 130.pdf" at bounding box center [255, 400] width 238 height 18
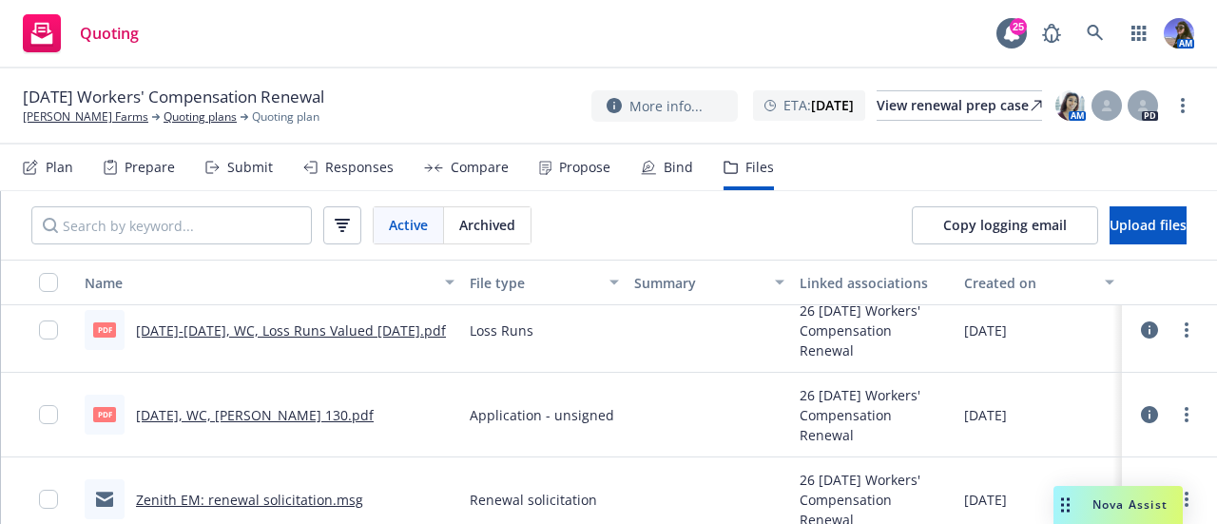
scroll to position [0, 0]
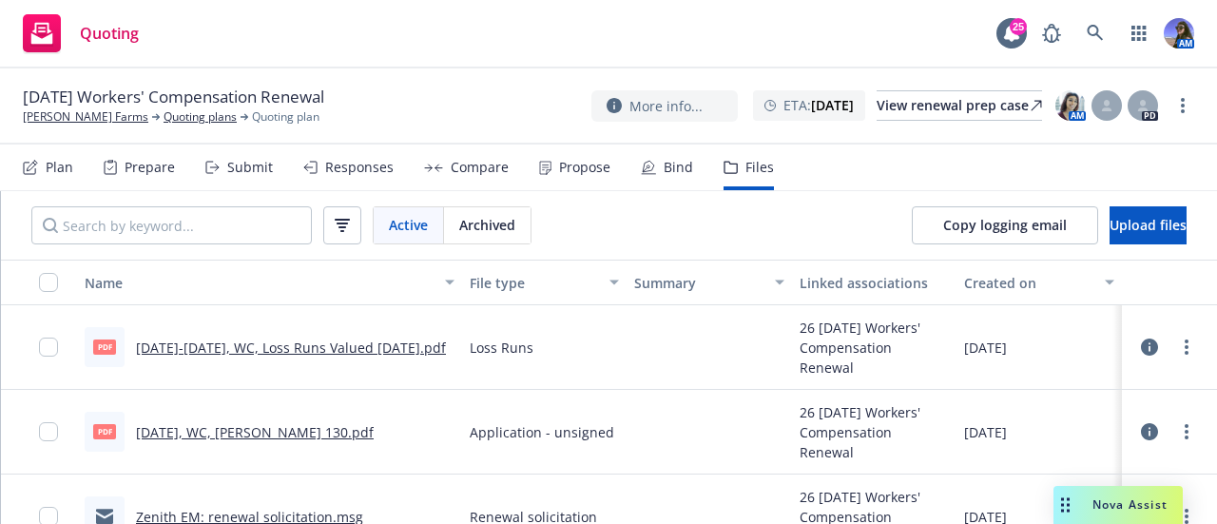
click at [301, 344] on link "[DATE]-[DATE], WC, Loss Runs Valued [DATE].pdf" at bounding box center [291, 348] width 310 height 18
click at [957, 97] on div "View renewal prep case" at bounding box center [960, 105] width 166 height 29
click at [877, 7] on div "Quoting 25 AM" at bounding box center [608, 34] width 1217 height 68
click at [77, 113] on link "[PERSON_NAME] Farms" at bounding box center [86, 116] width 126 height 17
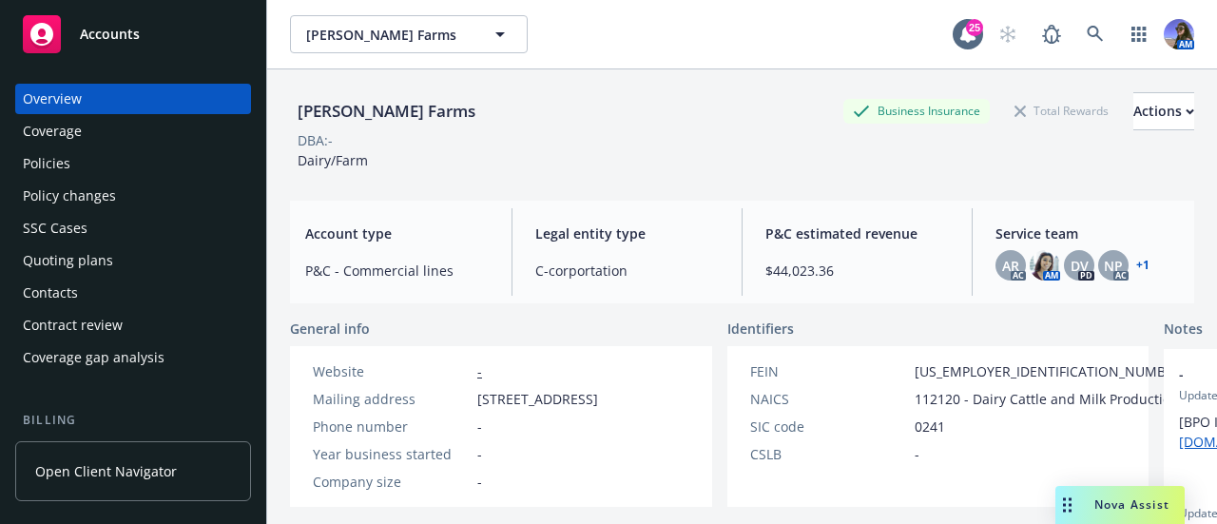
click at [75, 168] on div "Policies" at bounding box center [133, 163] width 221 height 30
